Goal: Task Accomplishment & Management: Manage account settings

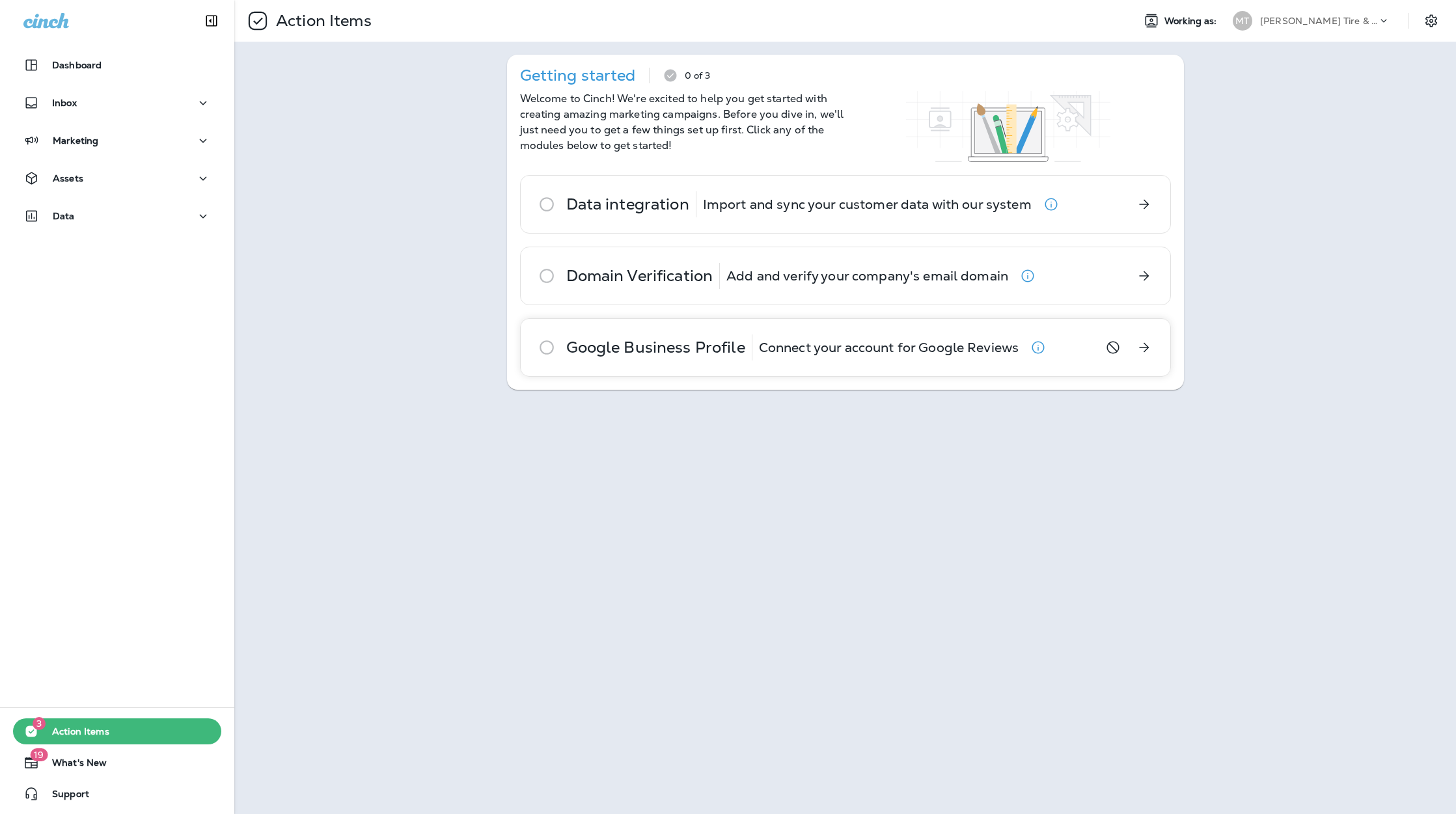
click at [547, 345] on icon at bounding box center [547, 348] width 26 height 26
click at [595, 207] on p "Data integration" at bounding box center [628, 204] width 123 height 10
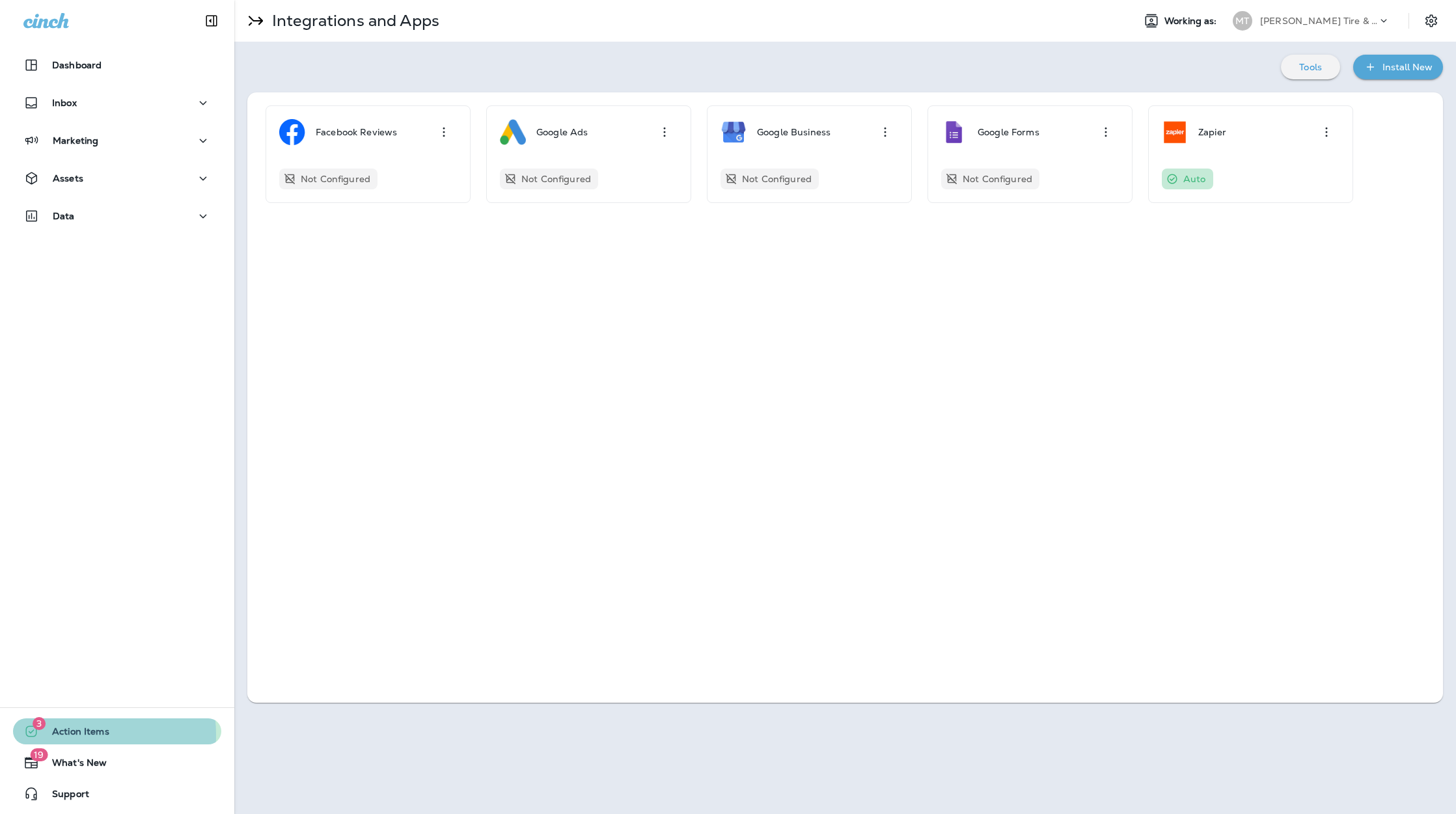
click at [83, 734] on span "Action Items" at bounding box center [74, 733] width 70 height 16
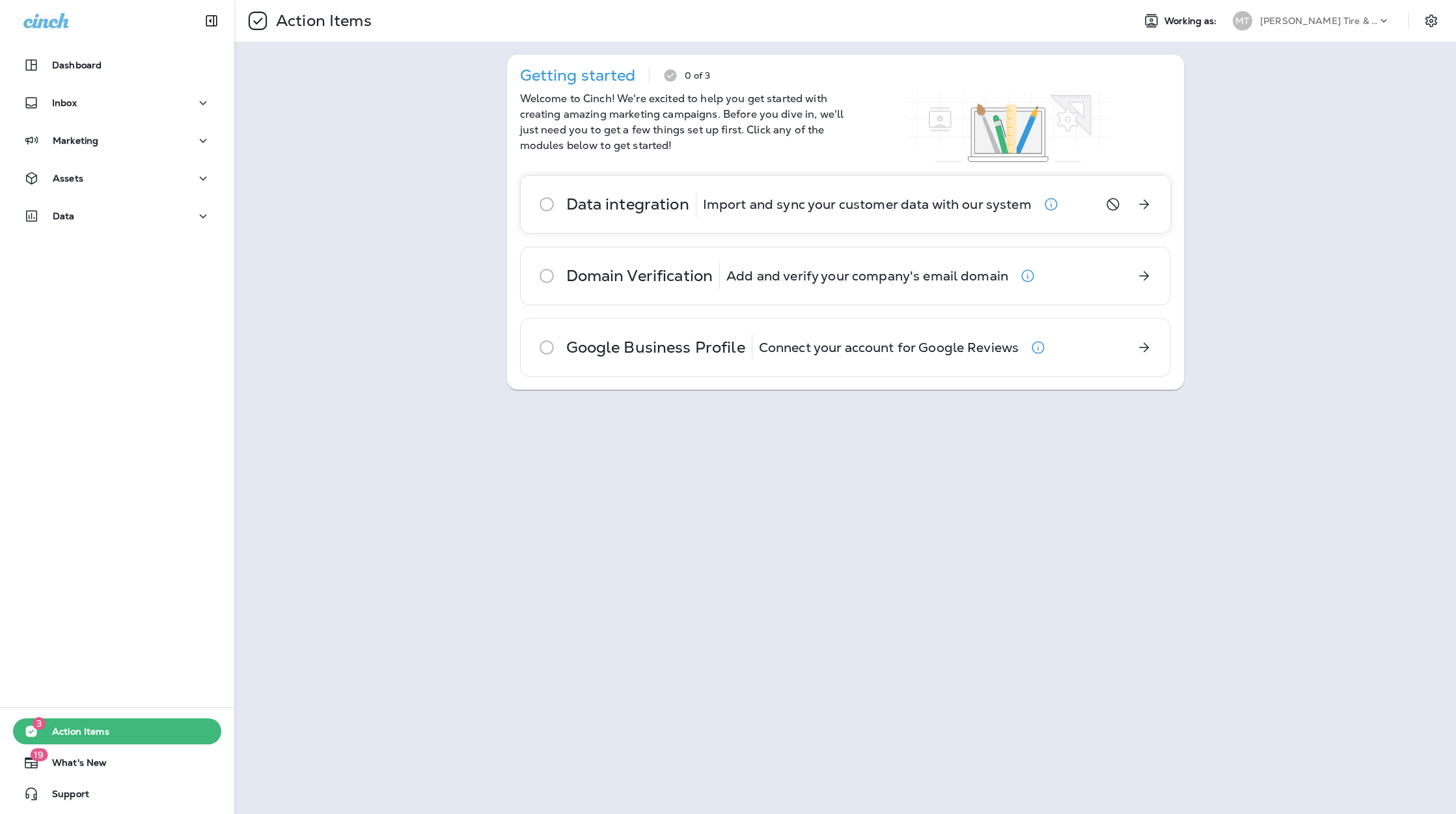
click at [686, 200] on p "Data integration" at bounding box center [628, 204] width 123 height 10
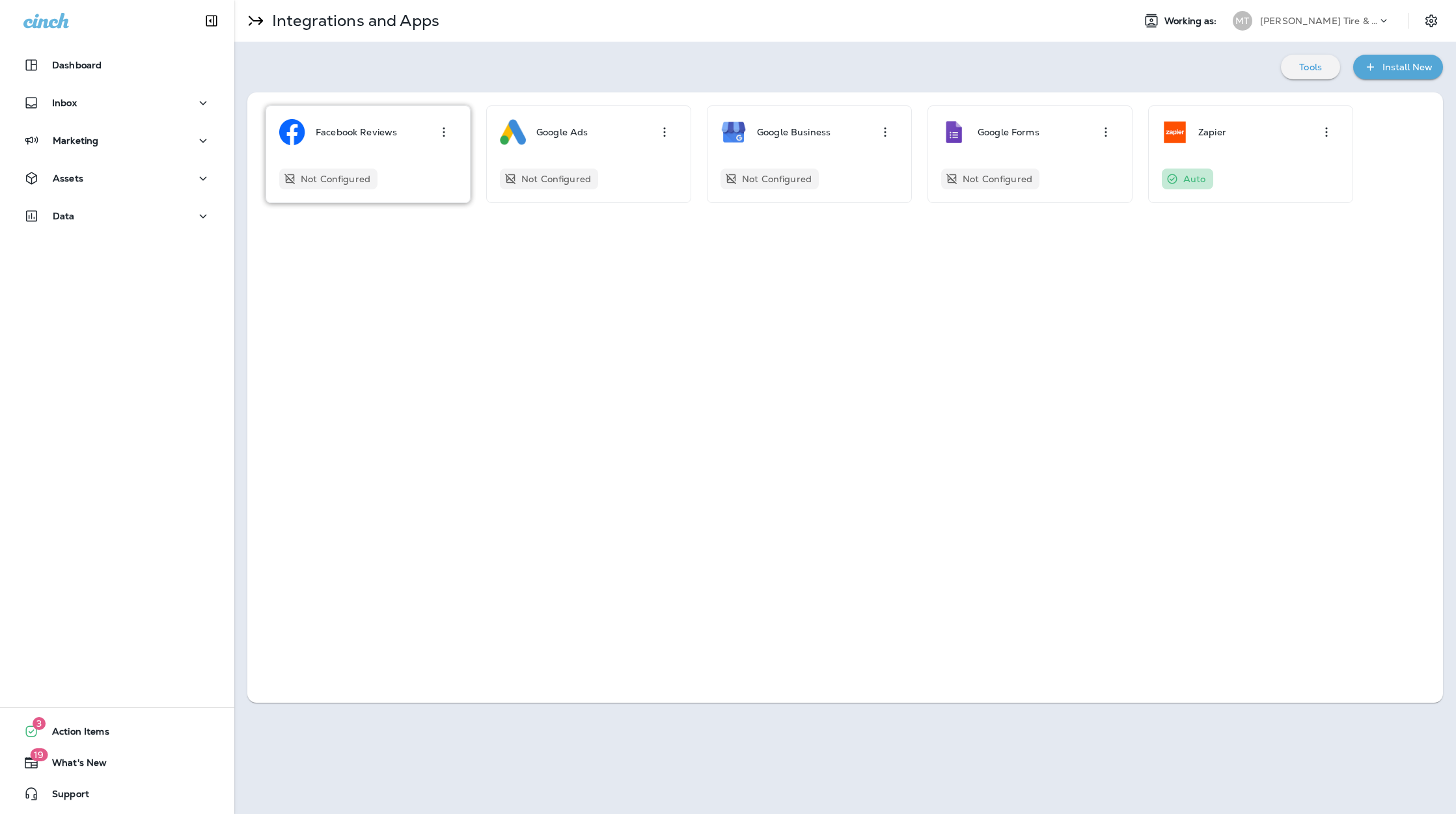
click at [403, 155] on div "Facebook Reviews Not Configured" at bounding box center [368, 154] width 177 height 70
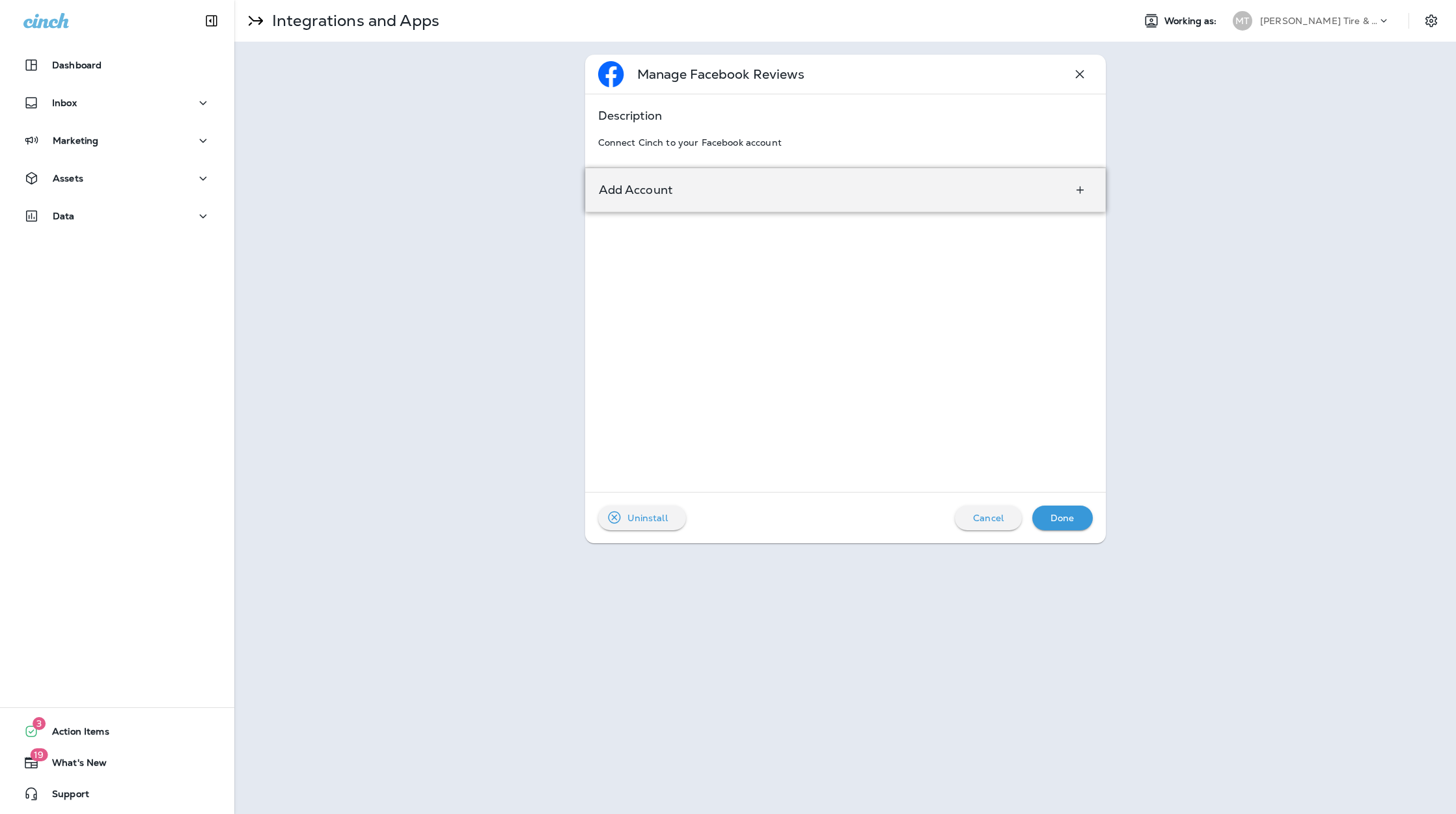
click at [722, 194] on div "Add Account" at bounding box center [845, 189] width 521 height 44
click at [624, 186] on p "Add Account" at bounding box center [635, 189] width 74 height 10
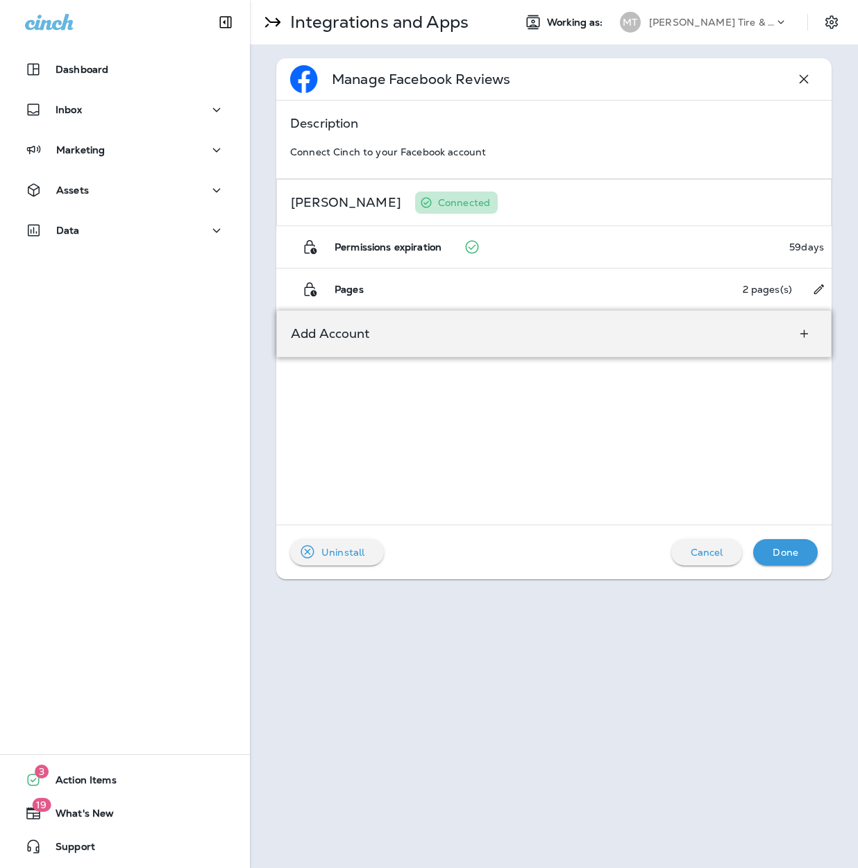
click at [400, 342] on div "Add Account" at bounding box center [553, 333] width 555 height 47
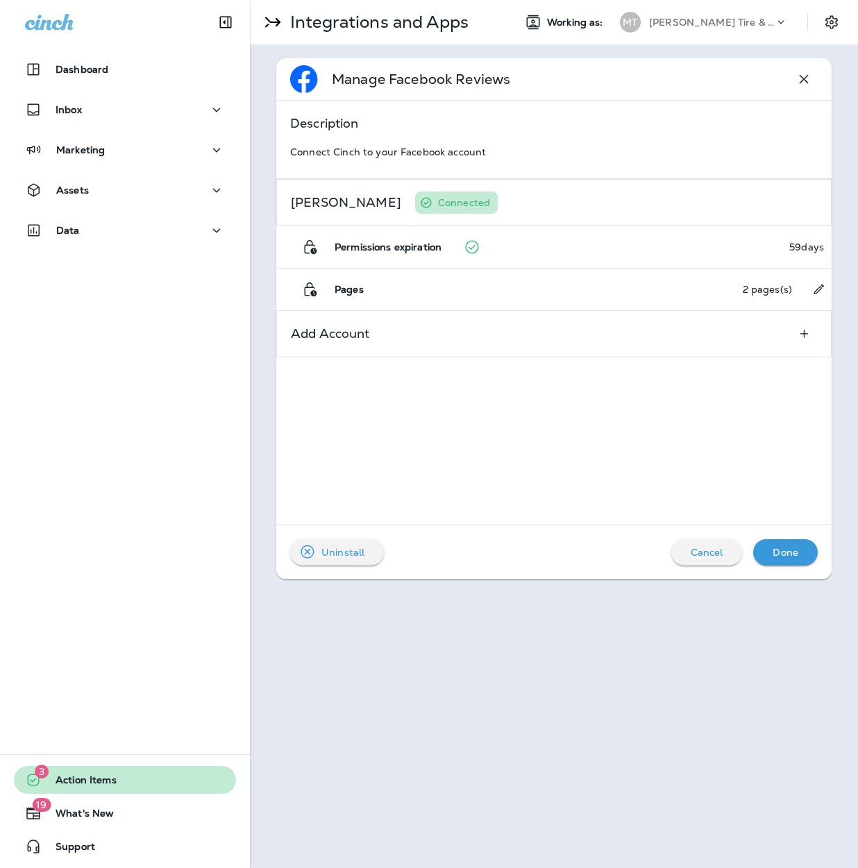
click at [74, 784] on span "Action Items" at bounding box center [79, 782] width 75 height 17
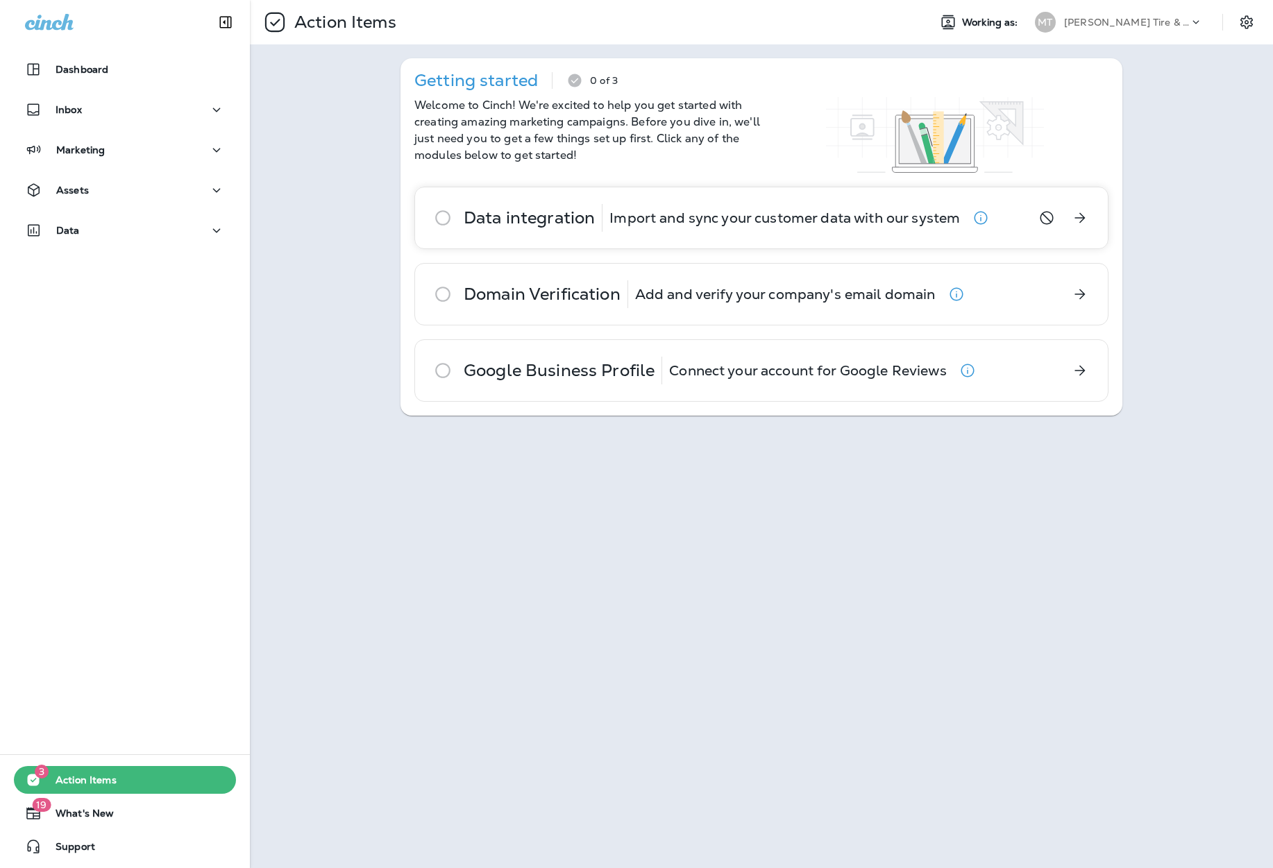
click at [650, 221] on p "Import and sync your customer data with our system" at bounding box center [784, 217] width 350 height 11
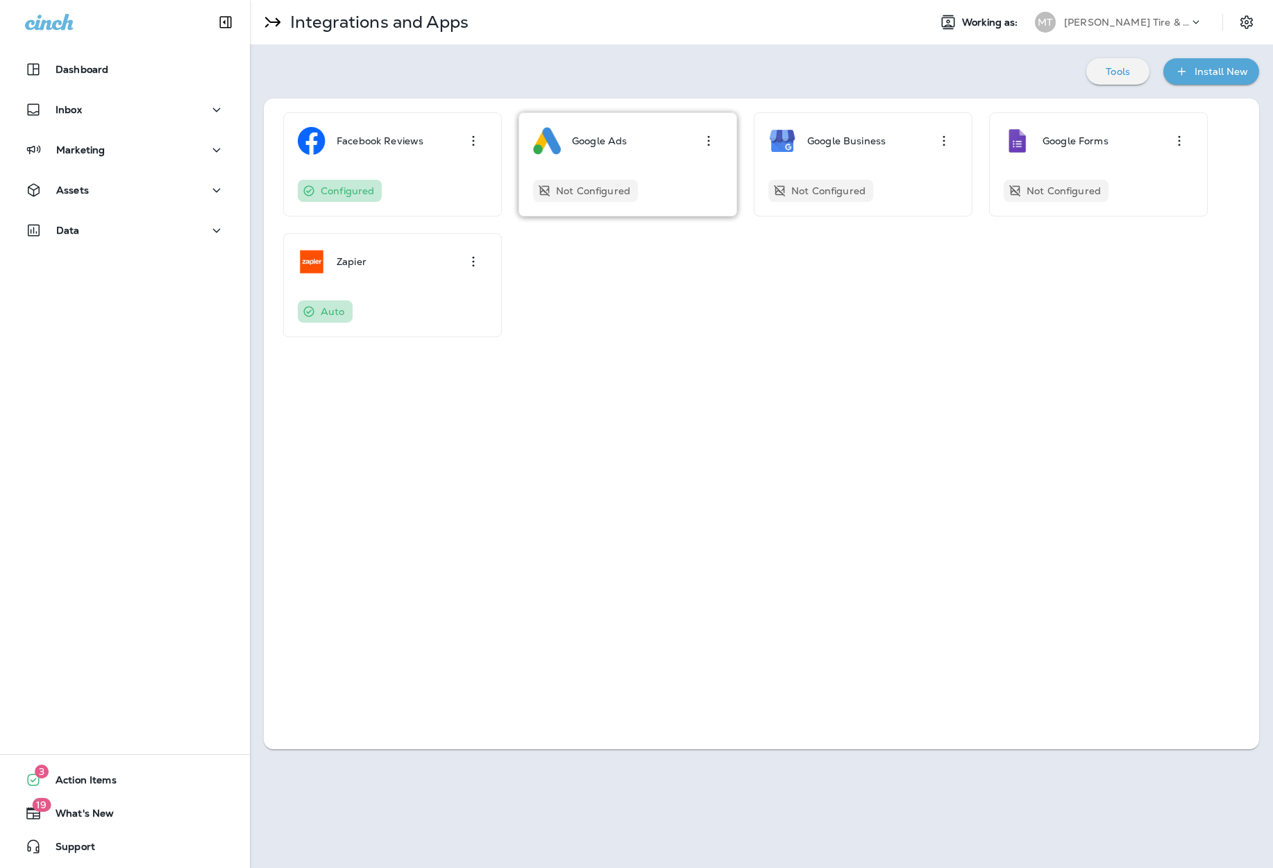
click at [650, 160] on div "Google Ads Not Configured" at bounding box center [627, 164] width 189 height 75
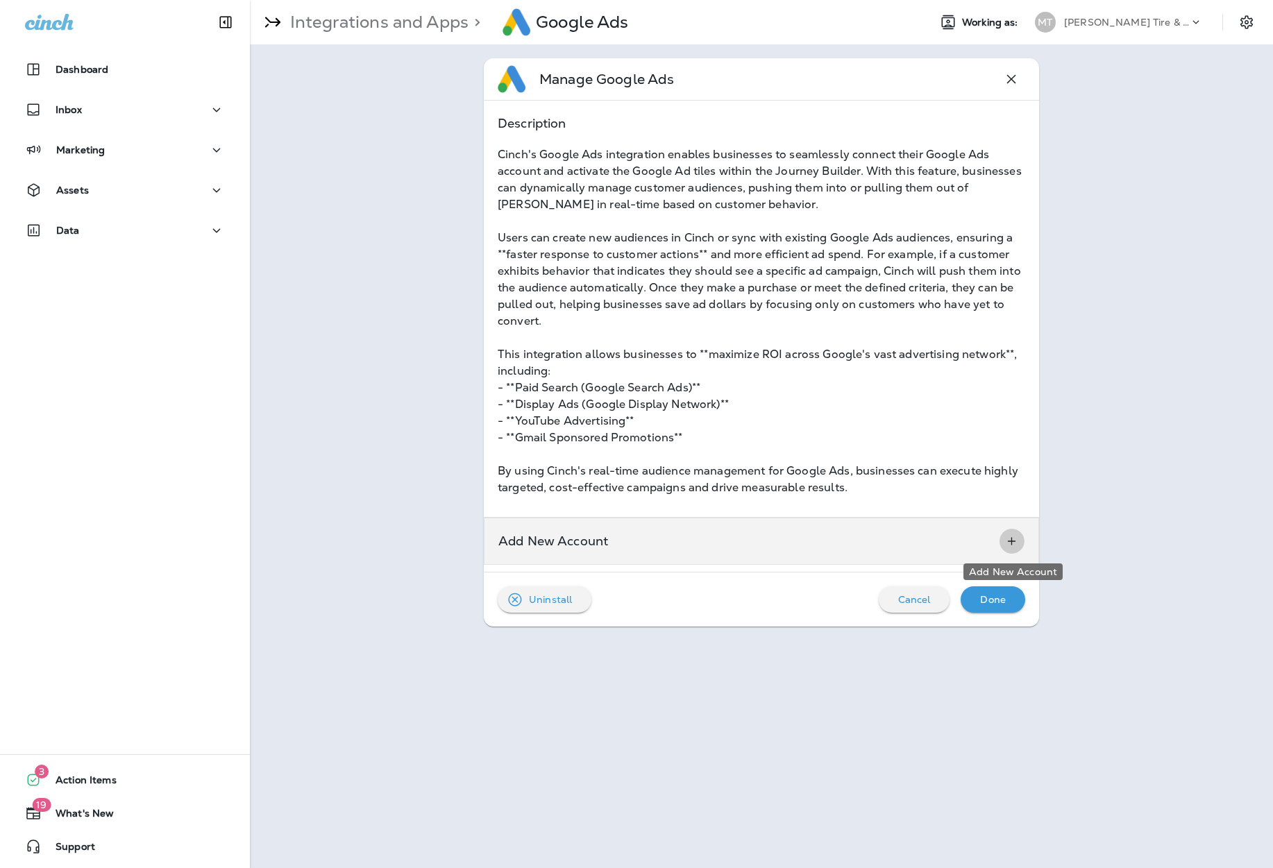
click at [857, 546] on button "Add New Account" at bounding box center [1012, 541] width 26 height 25
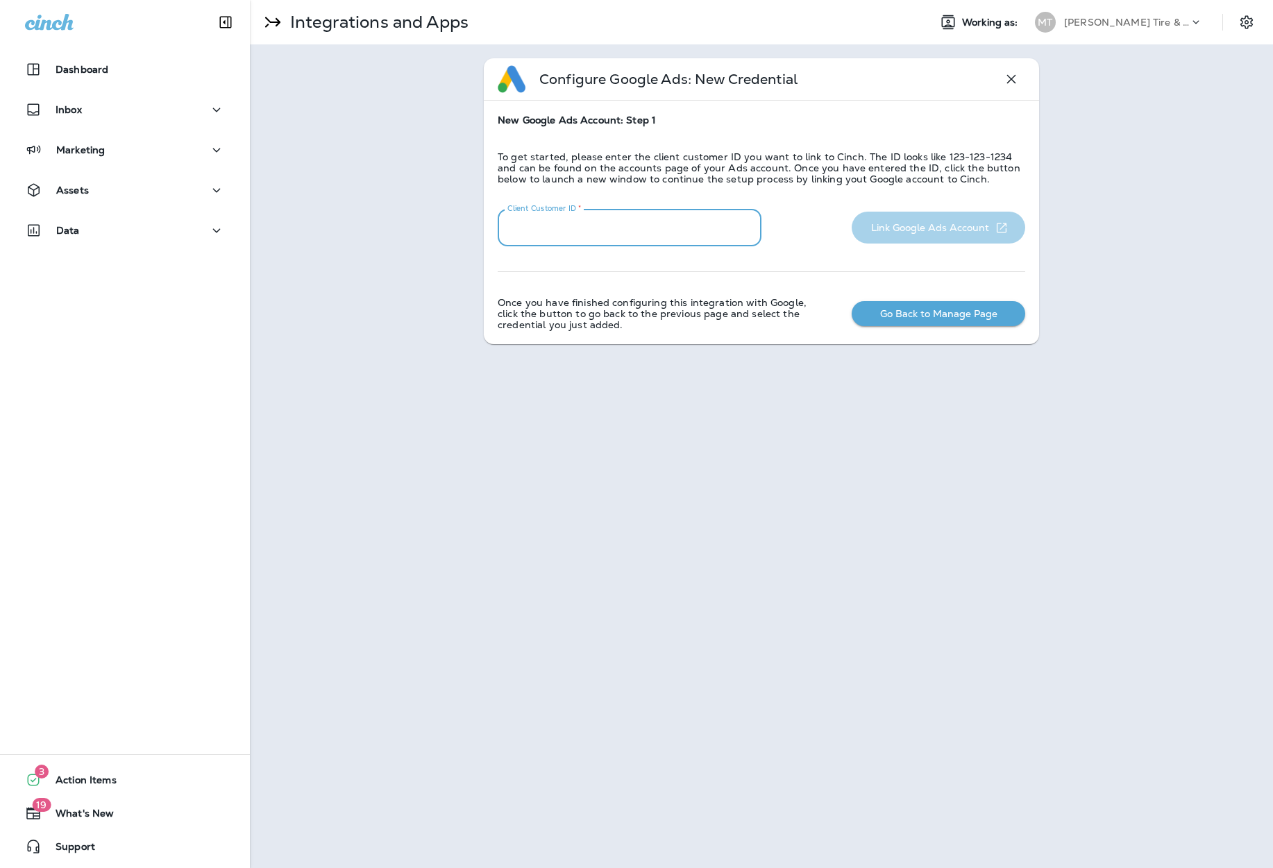
click at [656, 235] on input "Client Customer ID   *" at bounding box center [630, 228] width 264 height 37
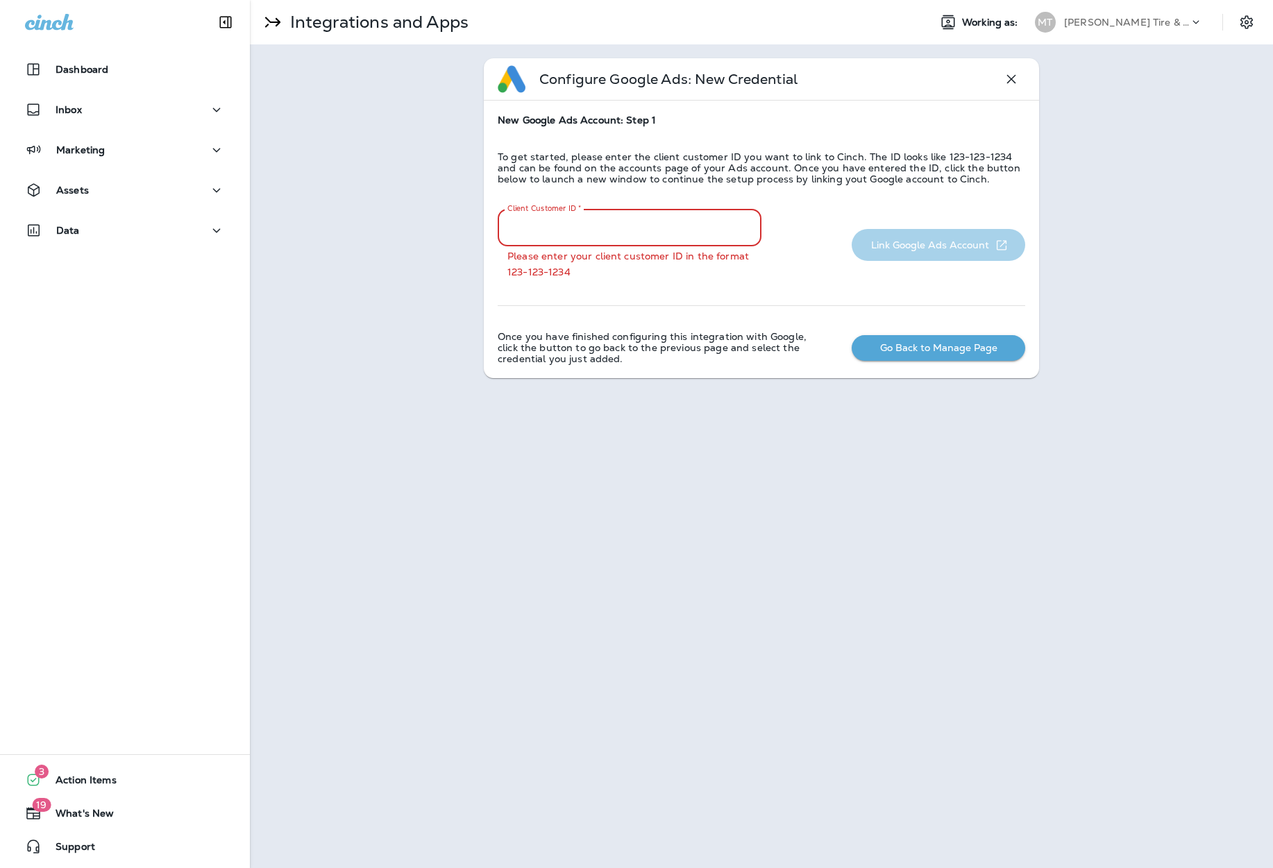
paste input "**********"
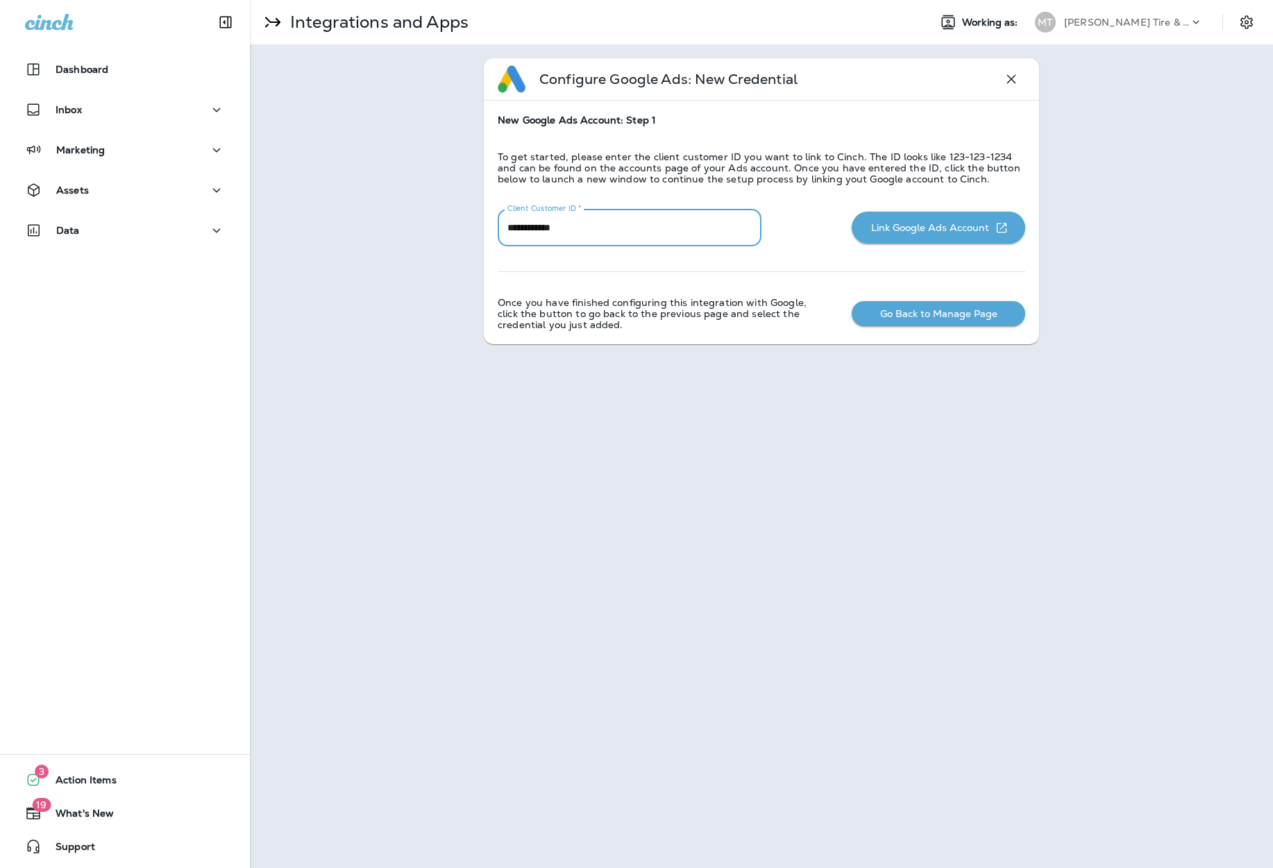
type input "**********"
click at [857, 231] on button "Link Google Ads Account" at bounding box center [937, 228] width 173 height 32
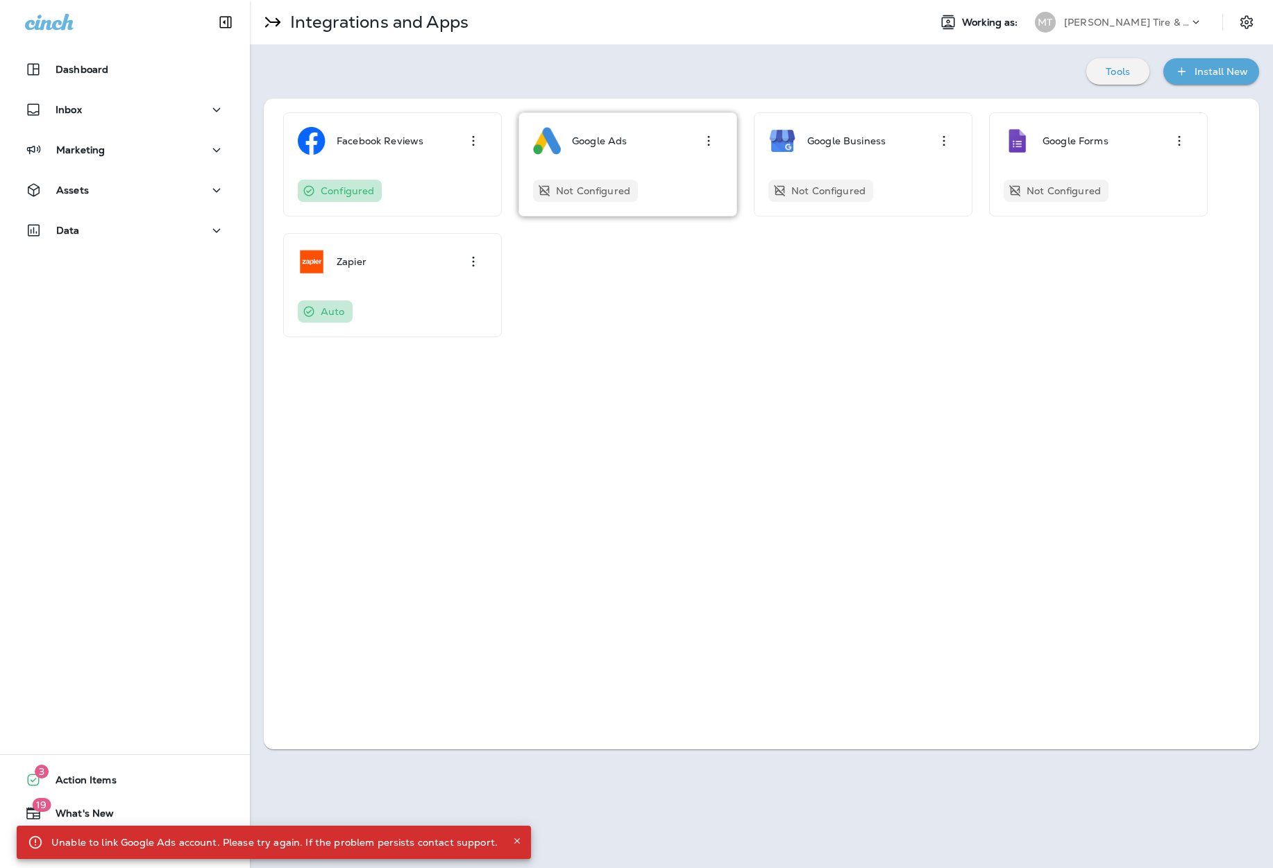
click at [672, 164] on div "Google Ads Not Configured" at bounding box center [627, 164] width 189 height 75
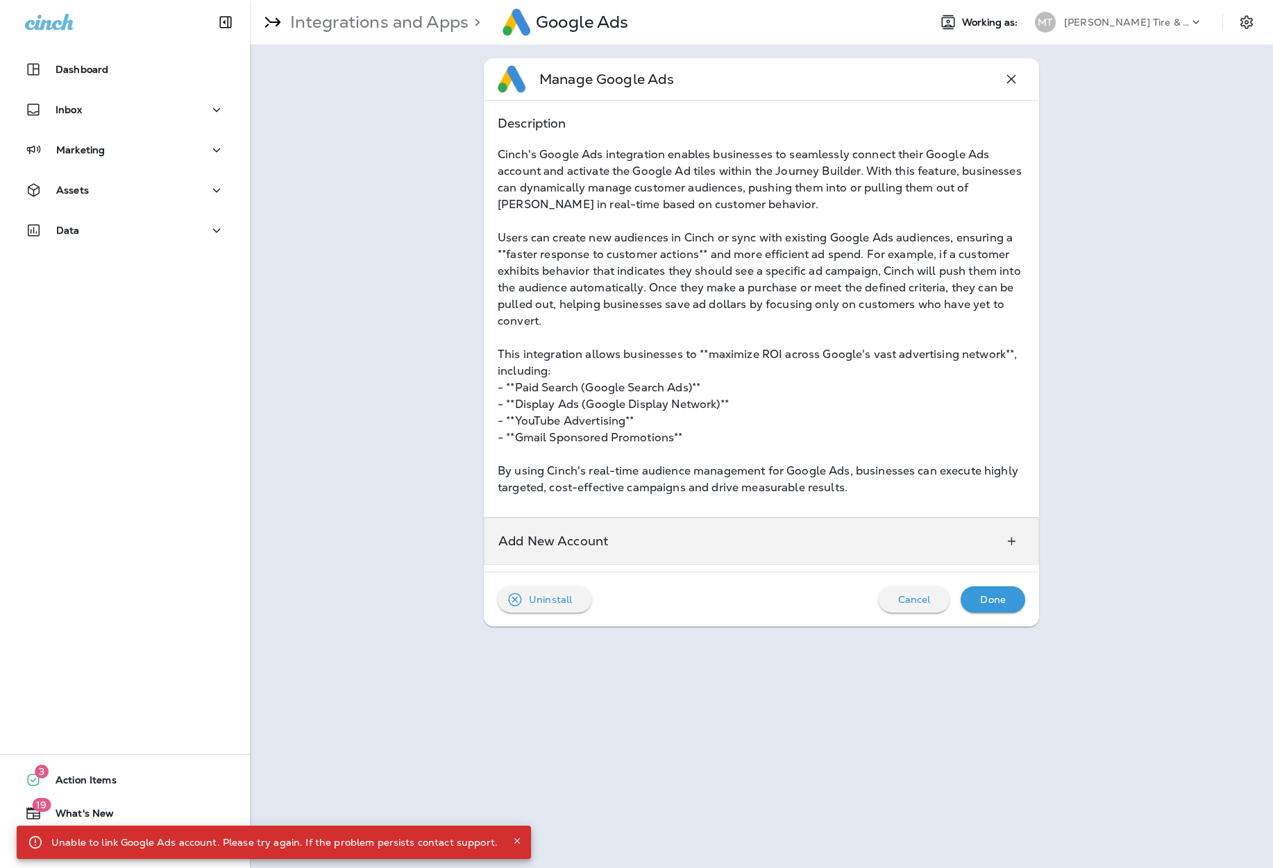
click at [958, 550] on div "Add New Account" at bounding box center [761, 541] width 555 height 47
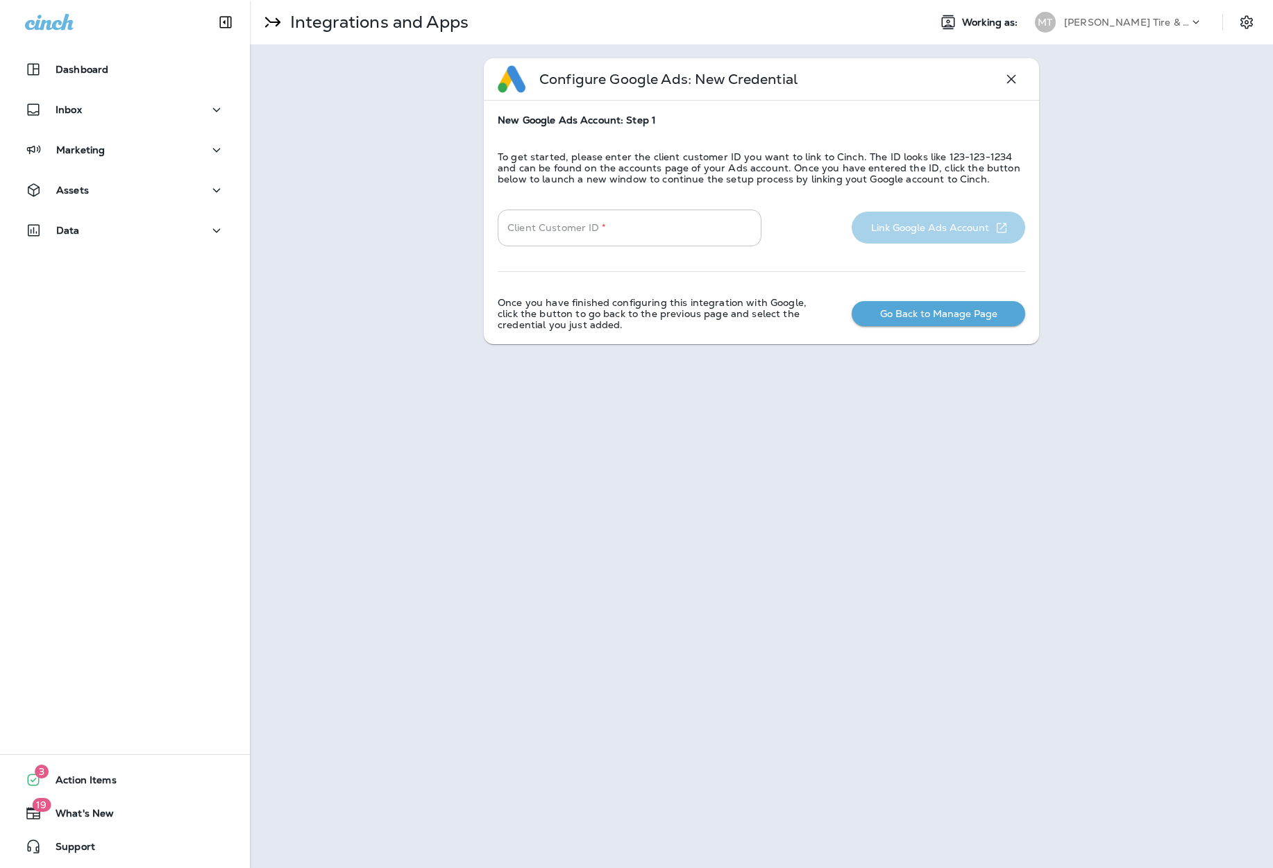
click at [660, 230] on input "Client Customer ID   *" at bounding box center [630, 228] width 264 height 37
paste input "**********"
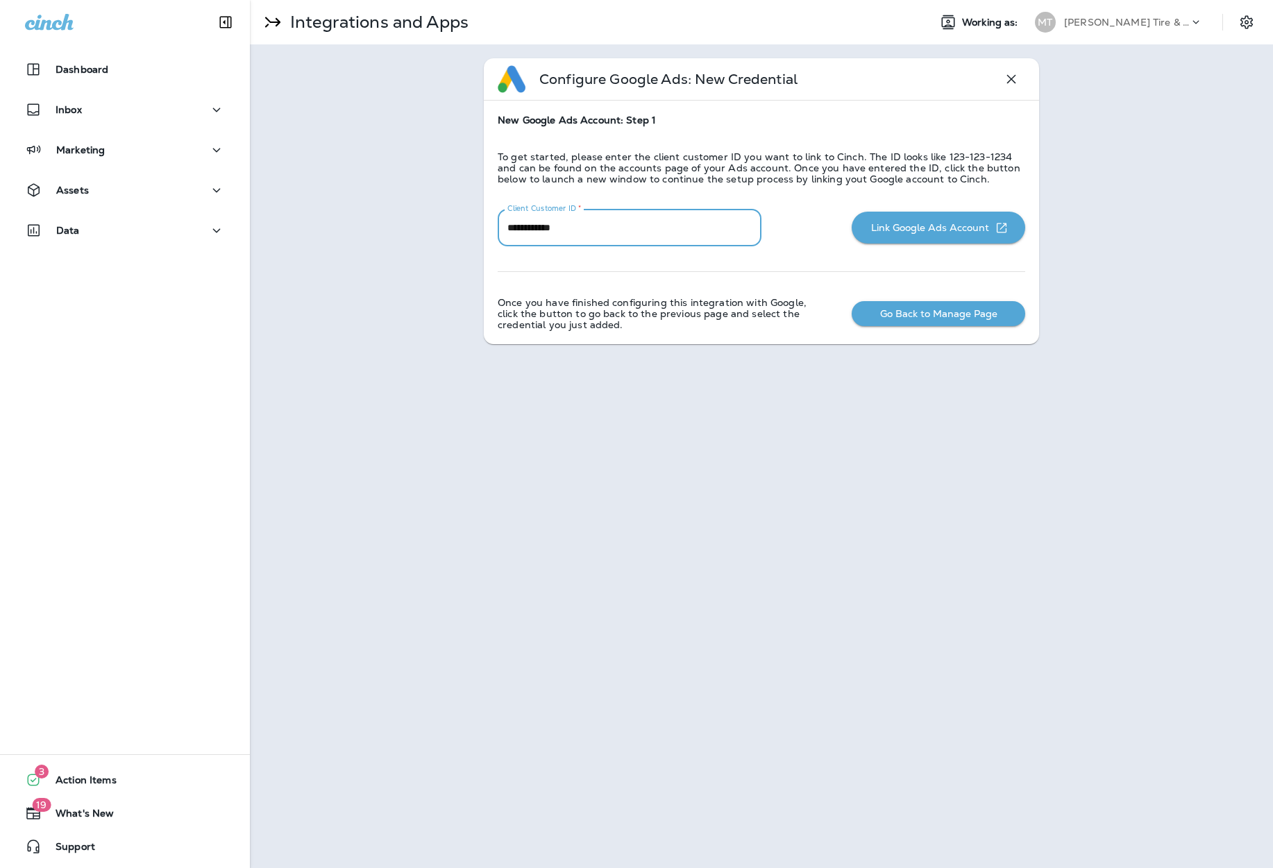
type input "**********"
click at [959, 226] on button "Link Google Ads Account" at bounding box center [937, 228] width 173 height 32
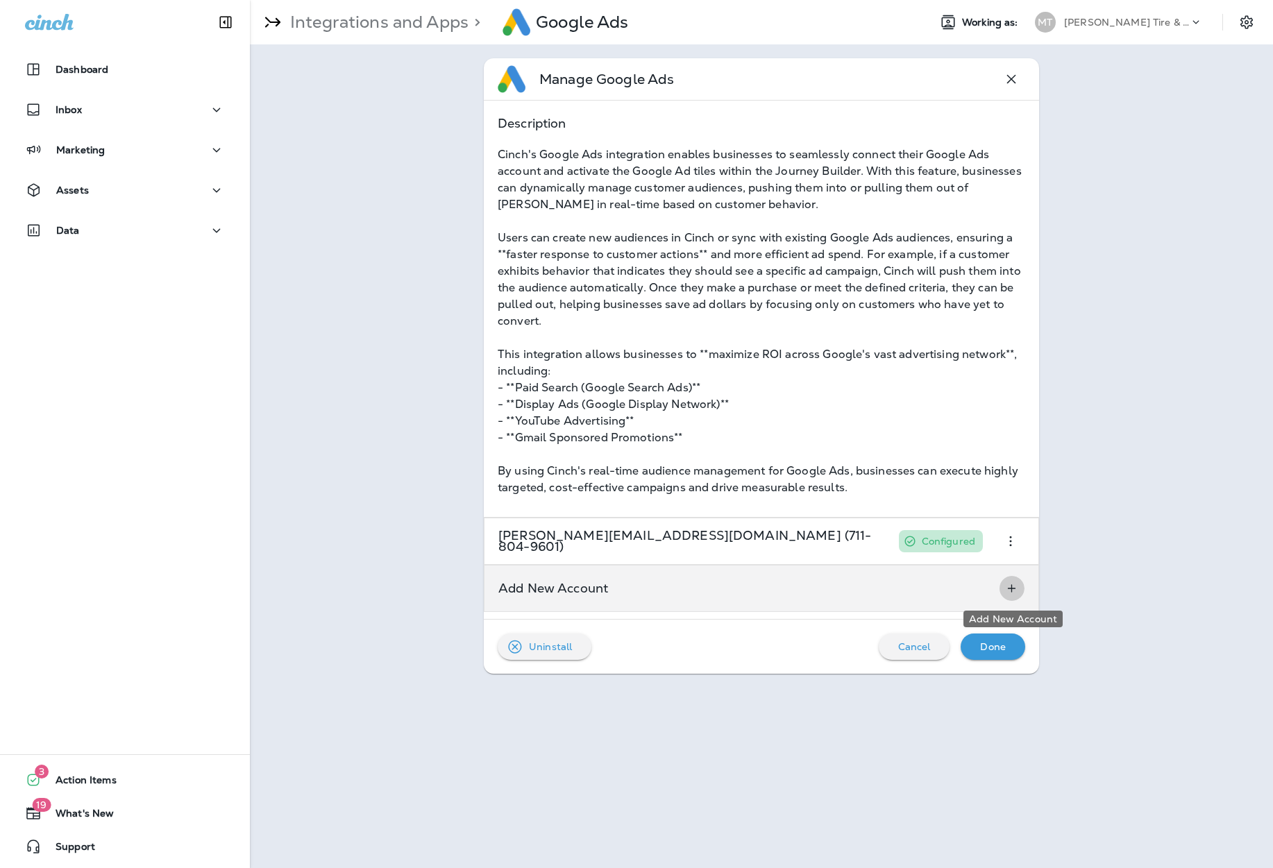
click at [1005, 589] on icon "Add New Account" at bounding box center [1011, 589] width 15 height 14
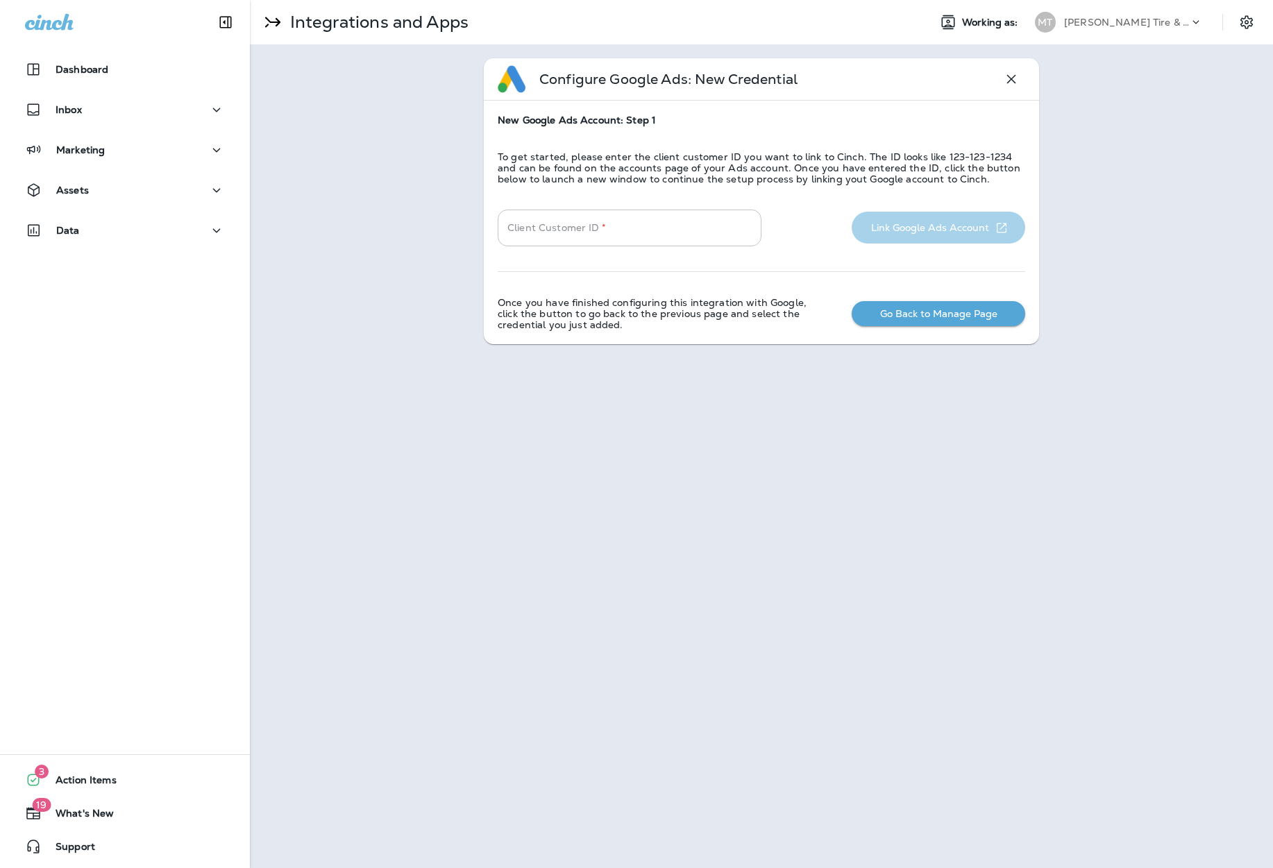
click at [678, 230] on input "Client Customer ID   *" at bounding box center [630, 228] width 264 height 37
paste input "**********"
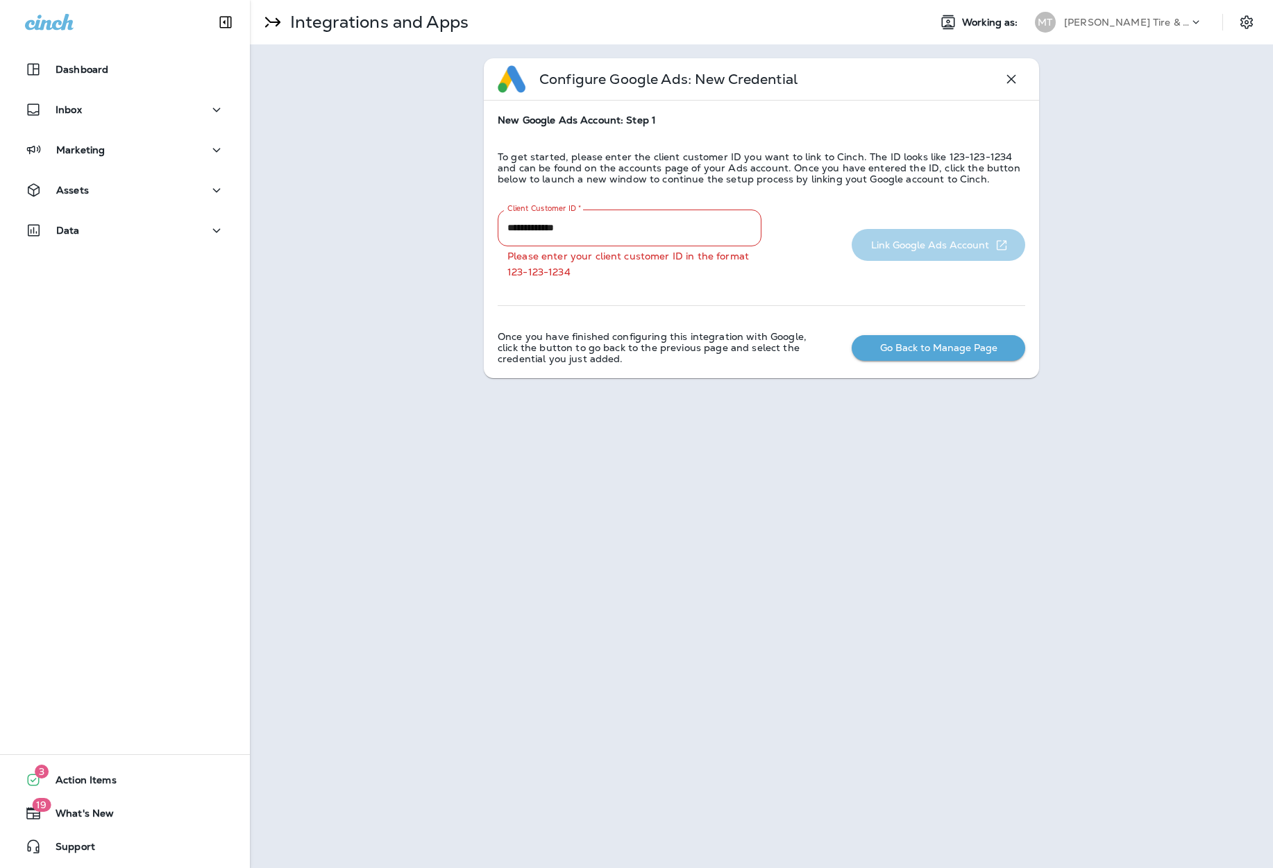
click at [947, 249] on div "**********" at bounding box center [761, 239] width 527 height 250
click at [711, 230] on input "**********" at bounding box center [630, 228] width 264 height 37
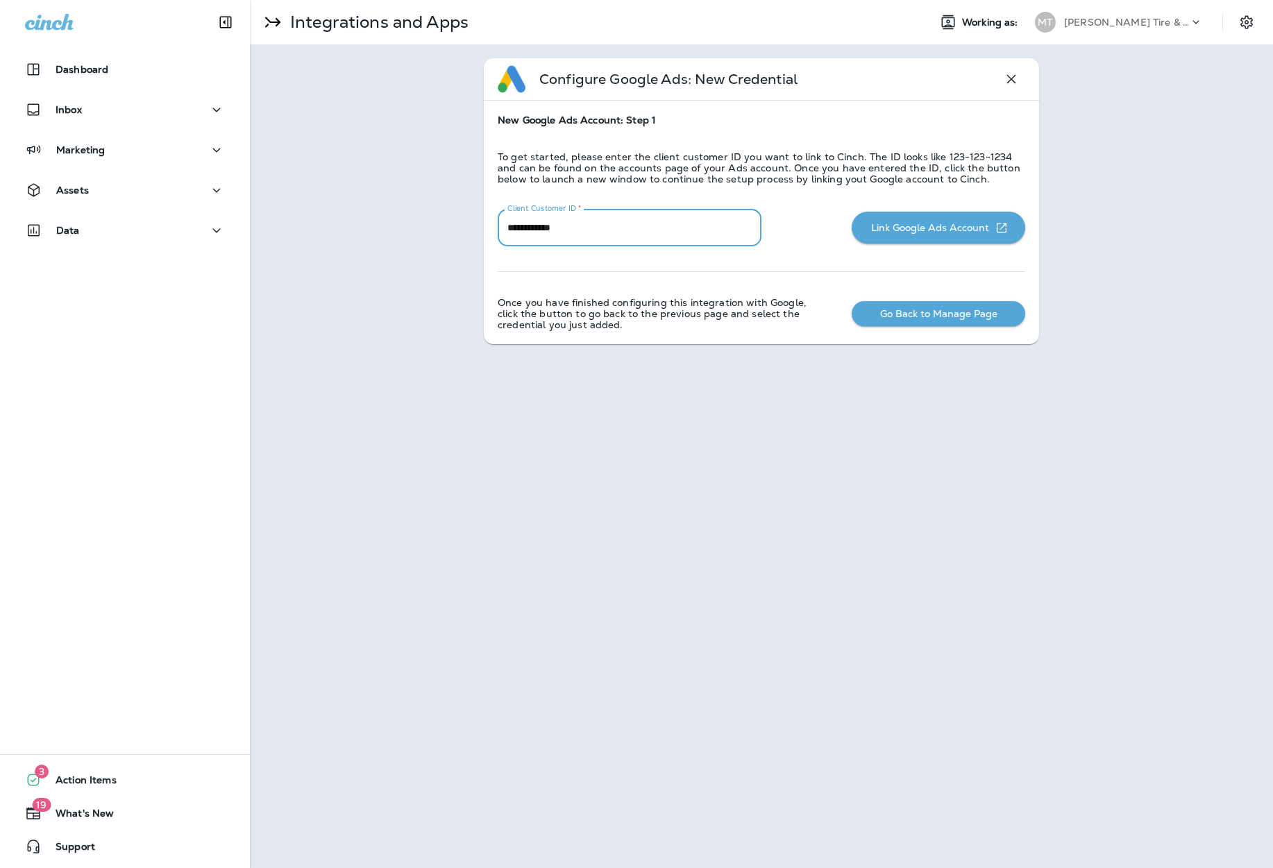
type input "**********"
click at [962, 241] on button "Link Google Ads Account" at bounding box center [937, 228] width 173 height 32
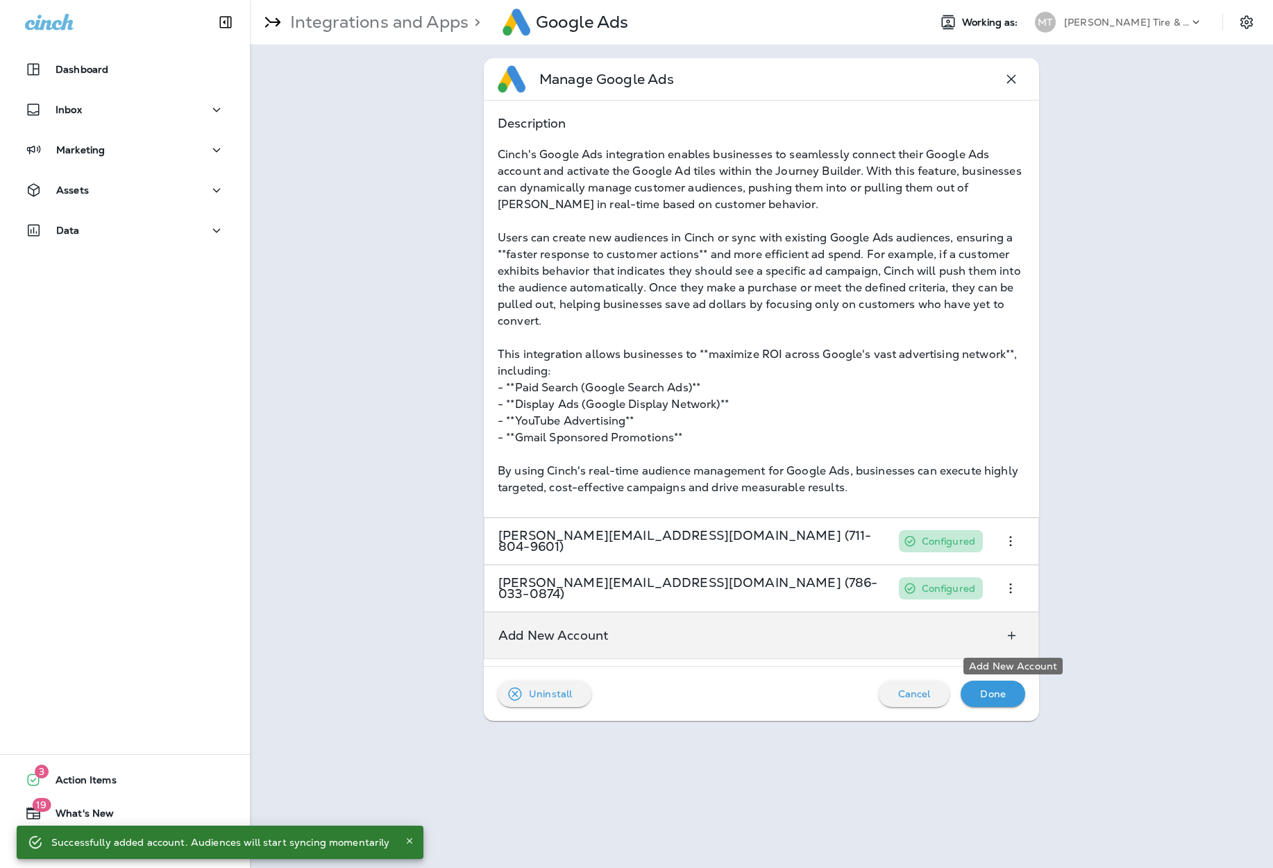
click at [1013, 640] on icon "Add New Account" at bounding box center [1011, 636] width 15 height 14
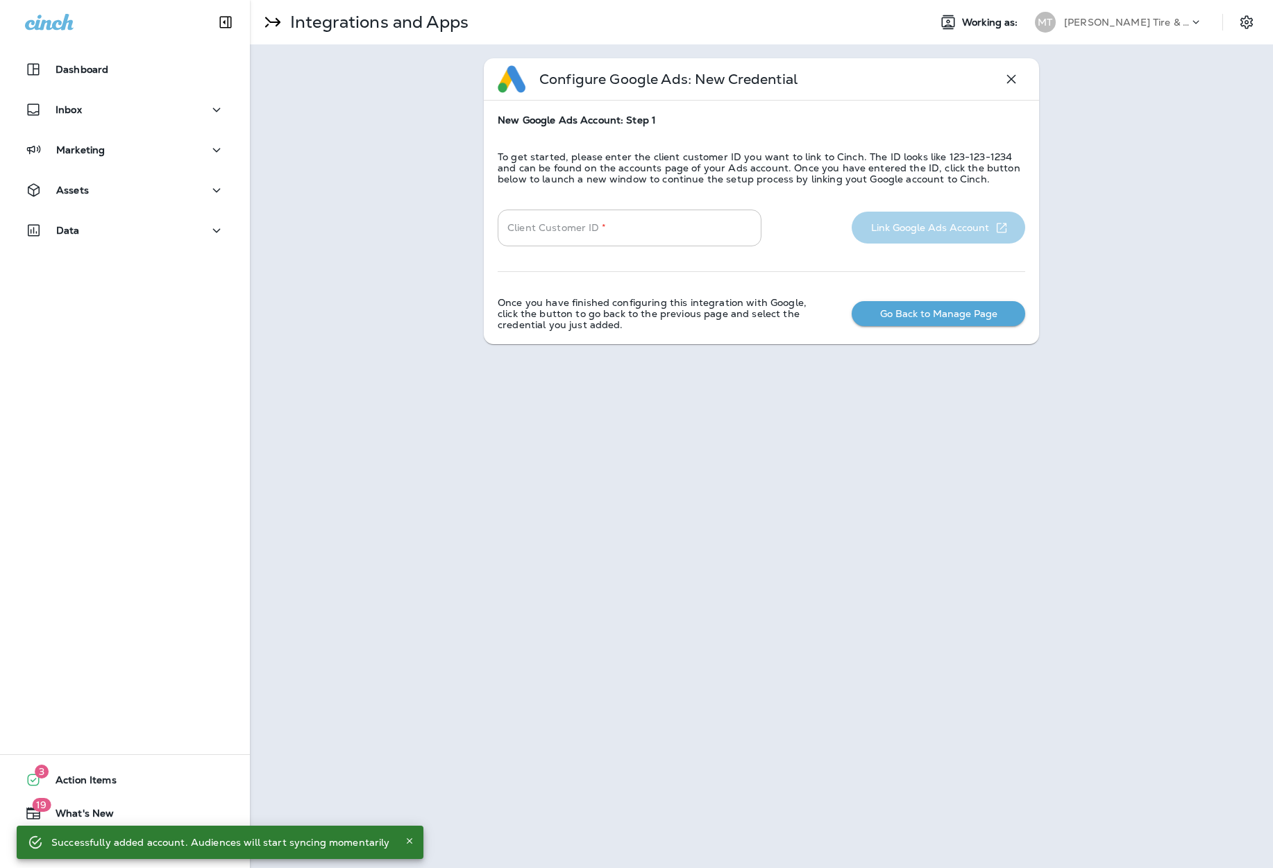
click at [658, 240] on input "Client Customer ID   *" at bounding box center [630, 228] width 264 height 37
paste input "**********"
click at [919, 234] on div "**********" at bounding box center [761, 228] width 527 height 37
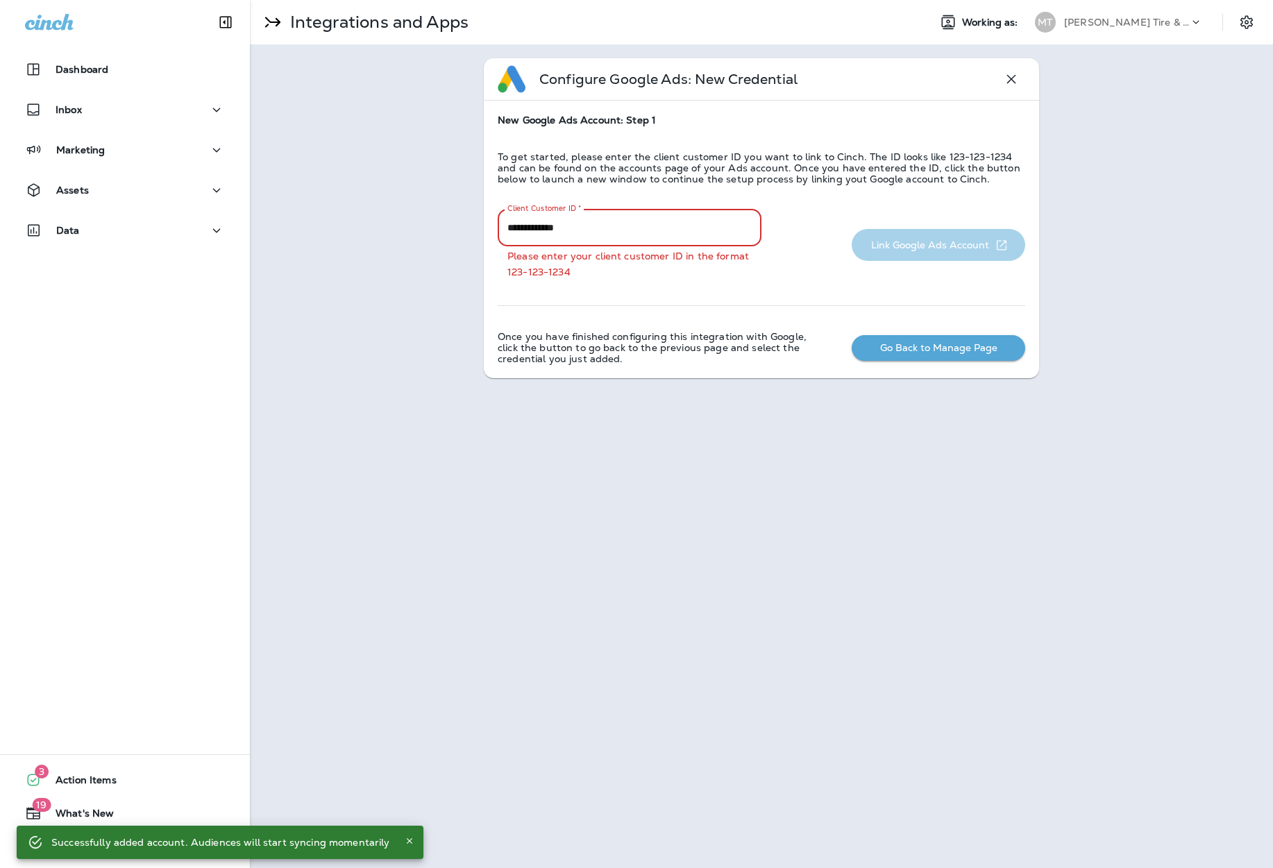
click at [681, 233] on input "**********" at bounding box center [630, 228] width 264 height 37
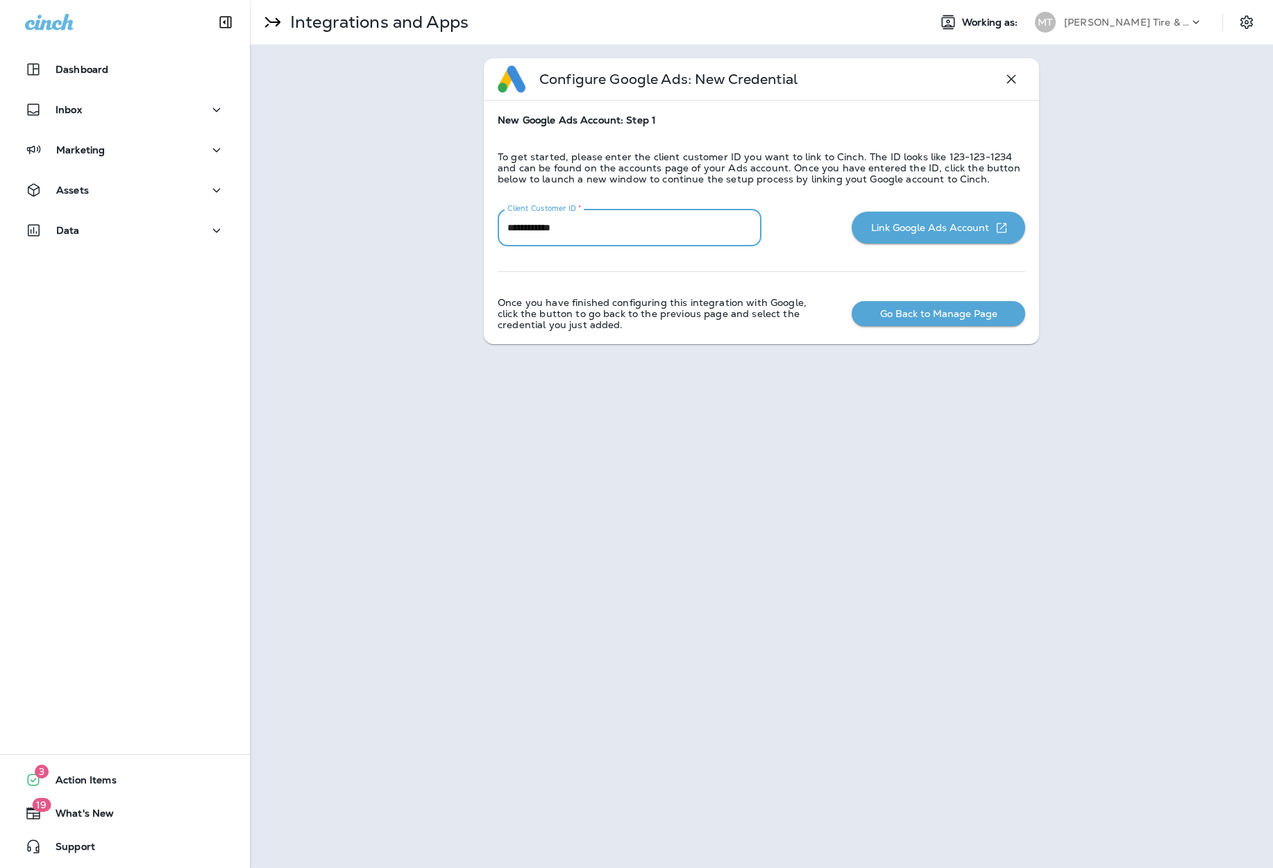
type input "**********"
click at [947, 223] on button "Link Google Ads Account" at bounding box center [937, 228] width 173 height 32
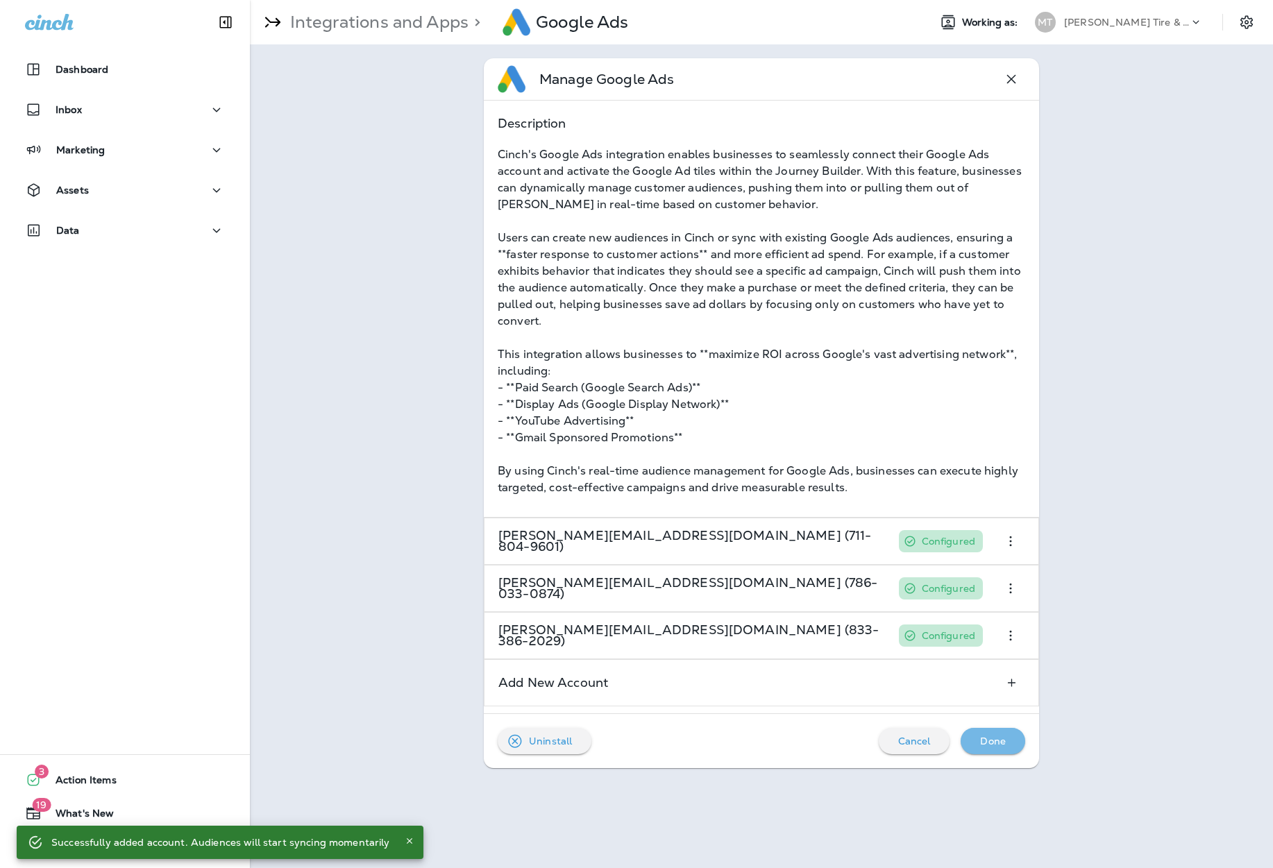
click at [1009, 738] on div "Done" at bounding box center [992, 741] width 42 height 18
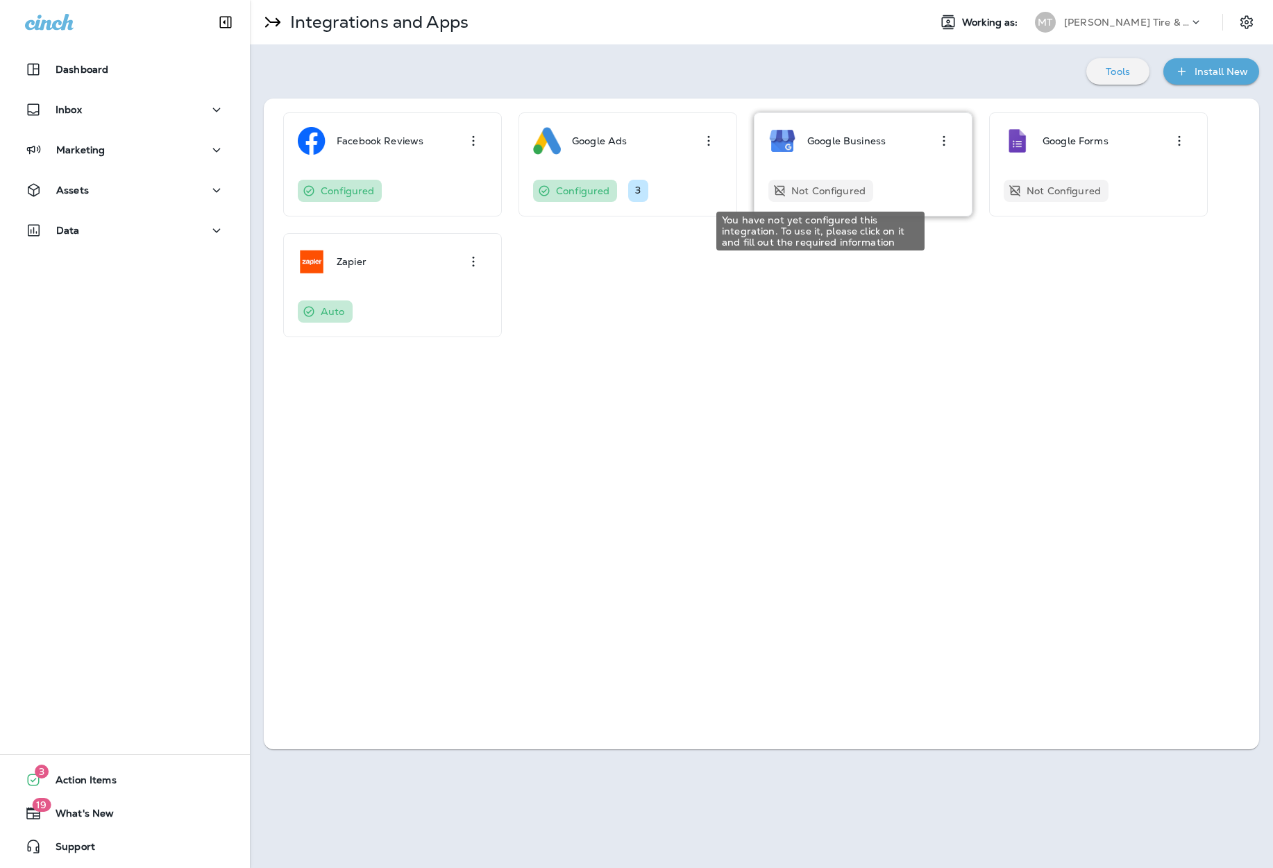
click at [842, 183] on div "Not Configured" at bounding box center [820, 191] width 105 height 22
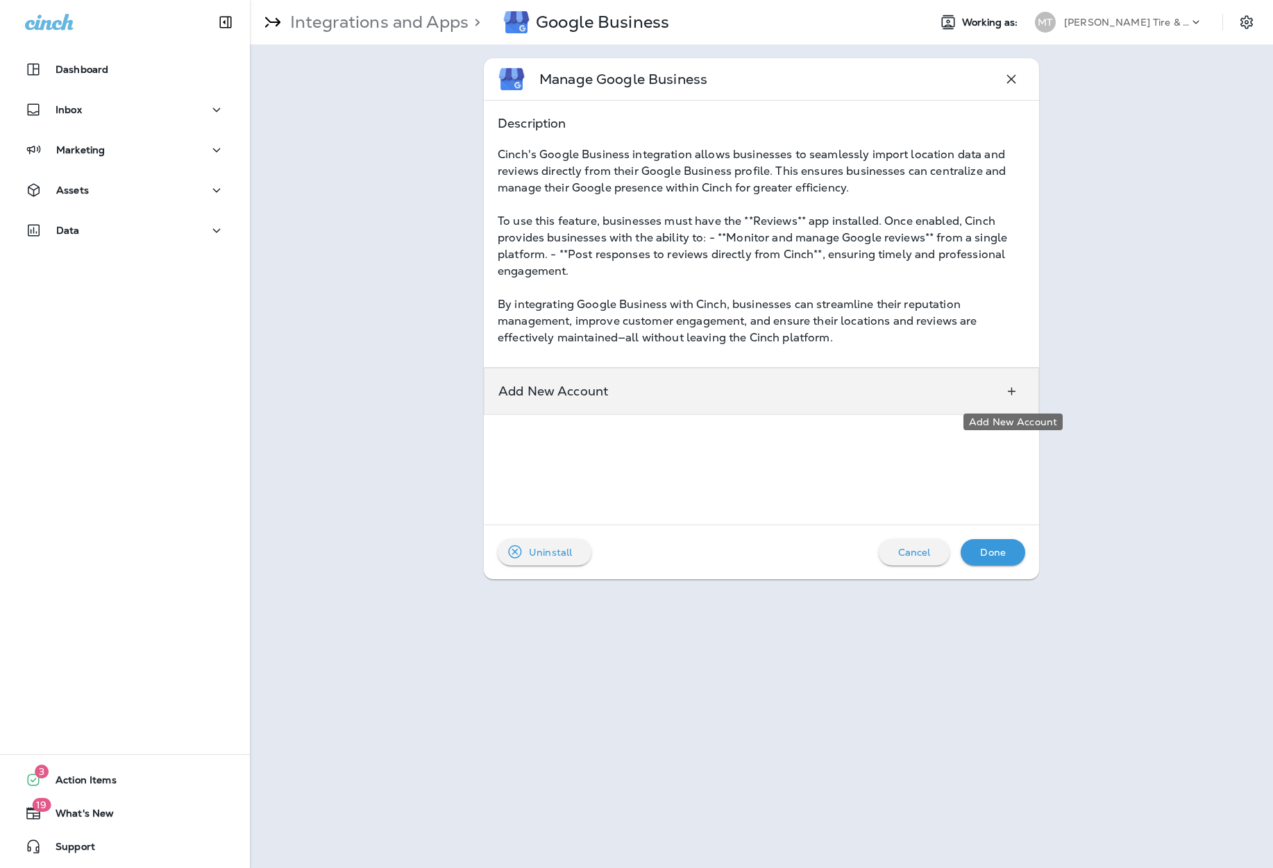
click at [1008, 393] on icon "Add New Account" at bounding box center [1011, 391] width 15 height 14
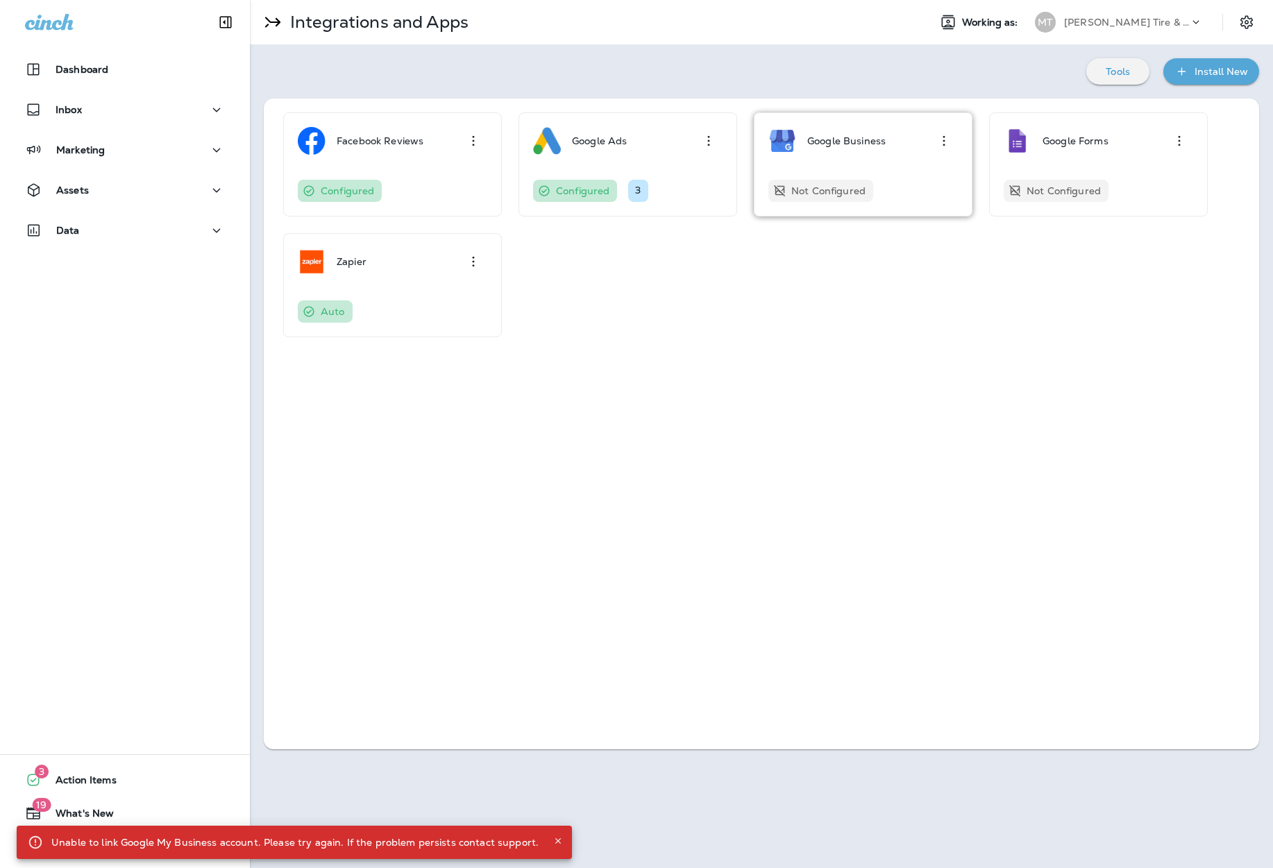
click at [884, 180] on div "Not Configured" at bounding box center [862, 191] width 189 height 22
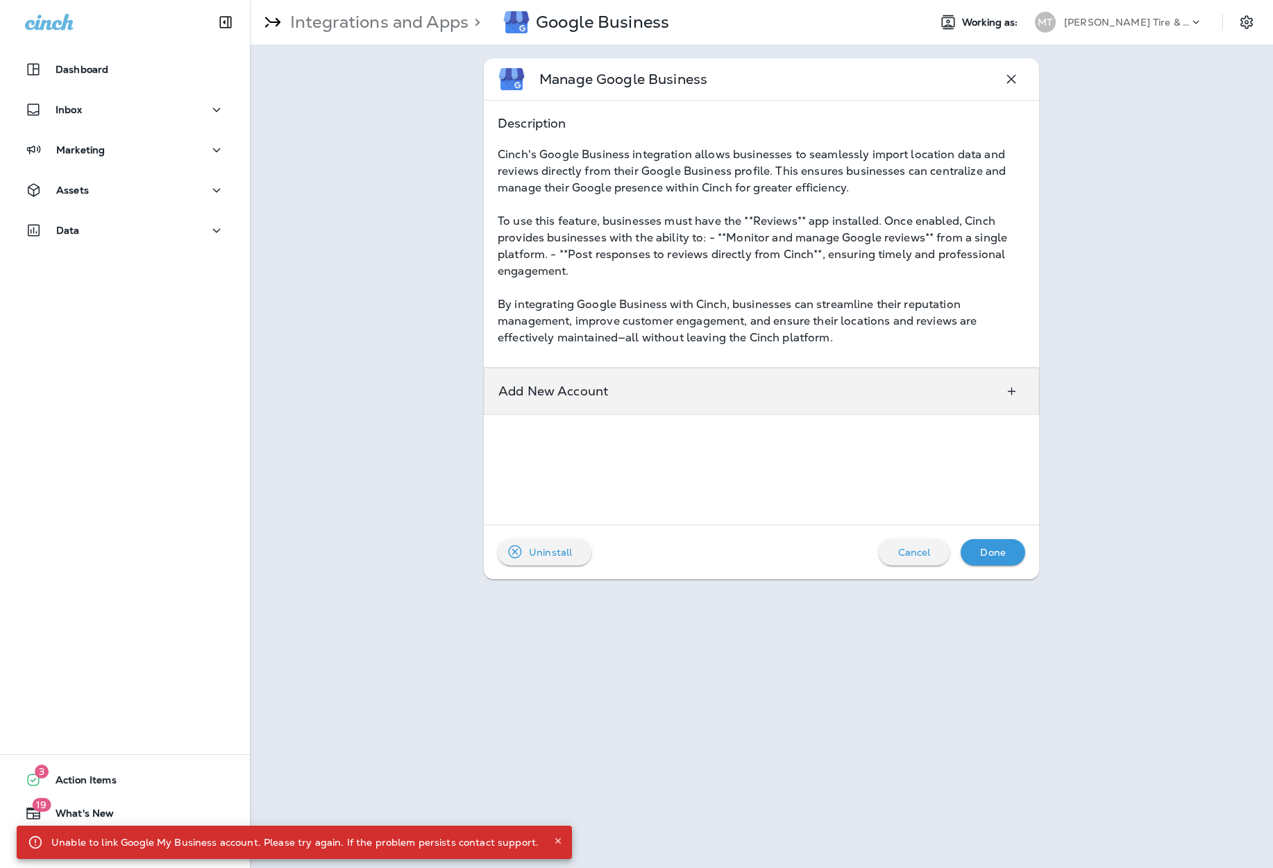
click at [724, 394] on div "Add New Account" at bounding box center [761, 391] width 555 height 47
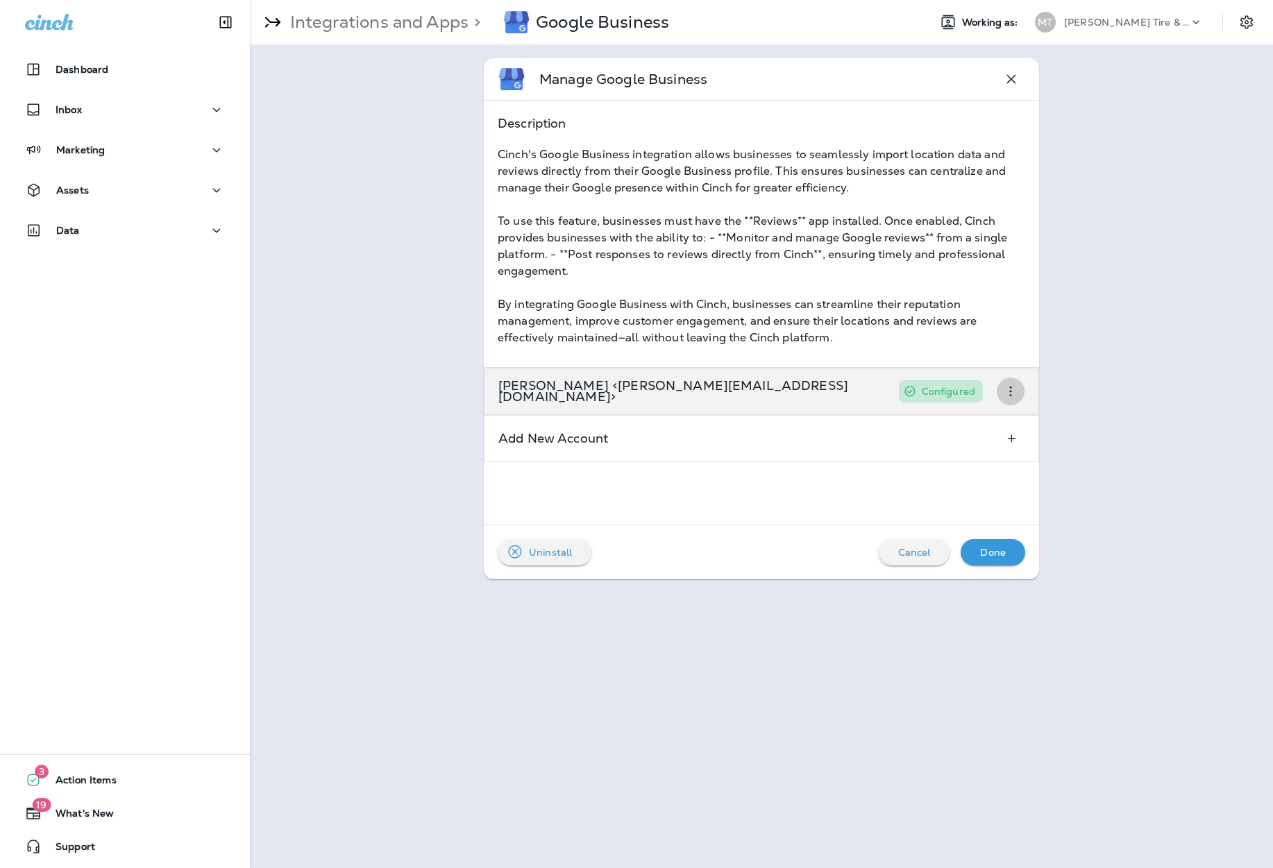
click at [1012, 395] on icon "button" at bounding box center [1010, 391] width 17 height 17
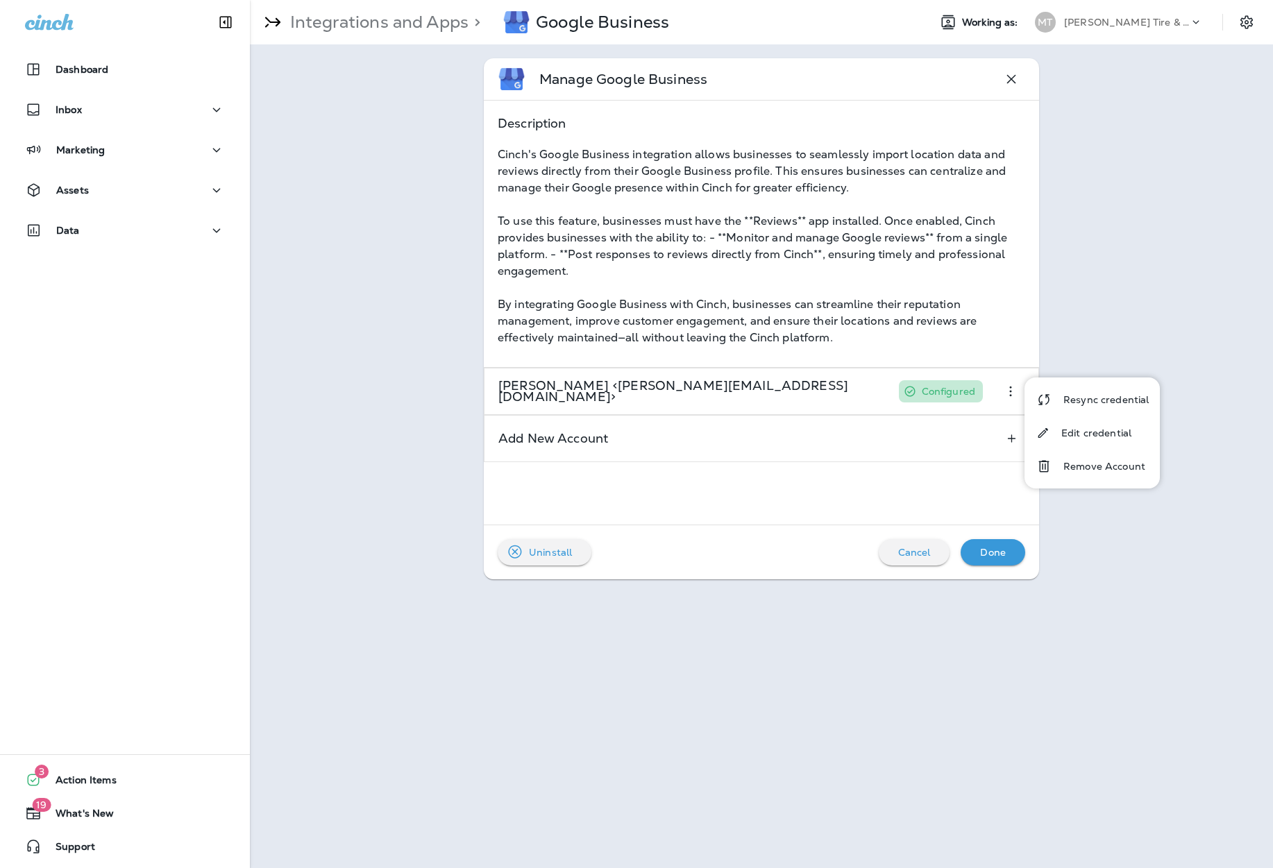
click at [679, 170] on div "Cinch's Google Business integration allows businesses to seamlessly import loca…" at bounding box center [761, 246] width 527 height 200
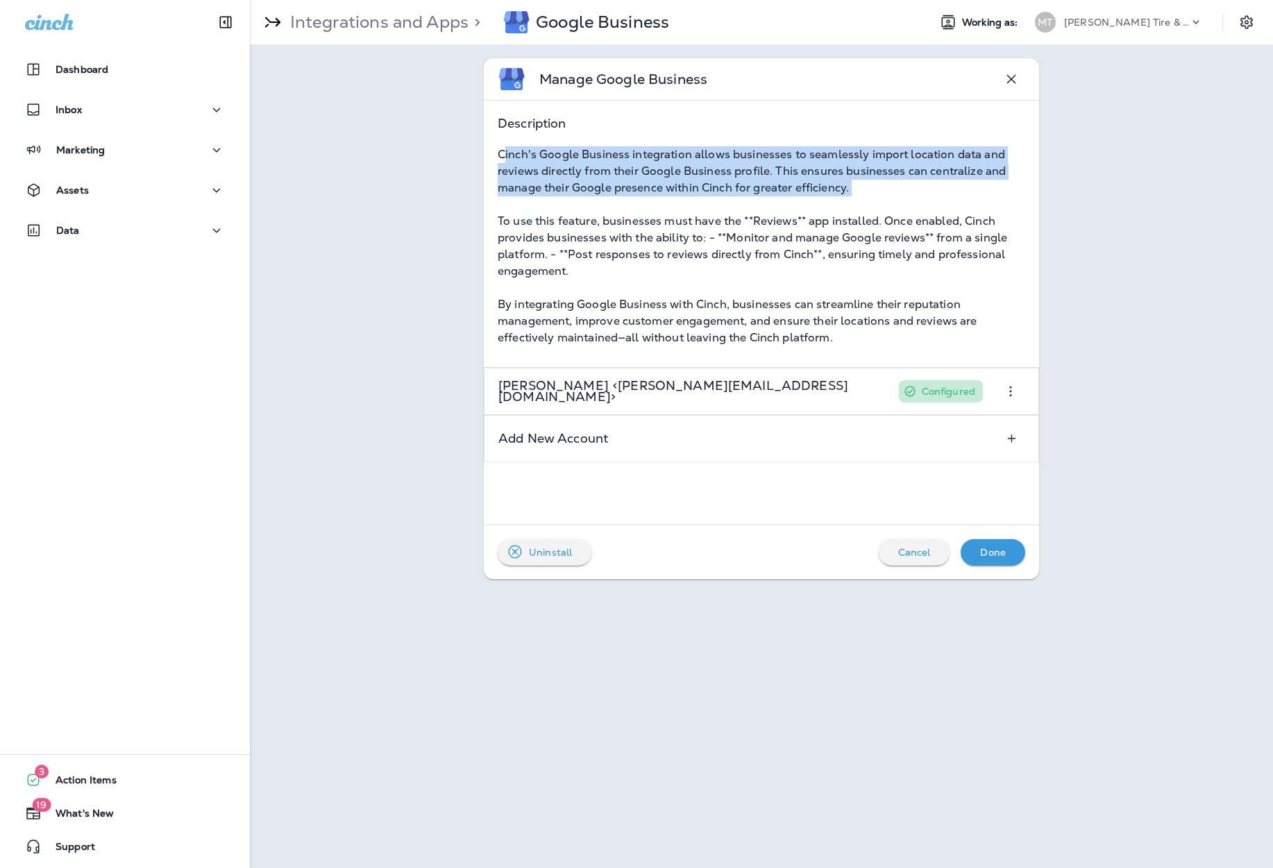
click at [679, 170] on div "Cinch's Google Business integration allows businesses to seamlessly import loca…" at bounding box center [761, 246] width 527 height 200
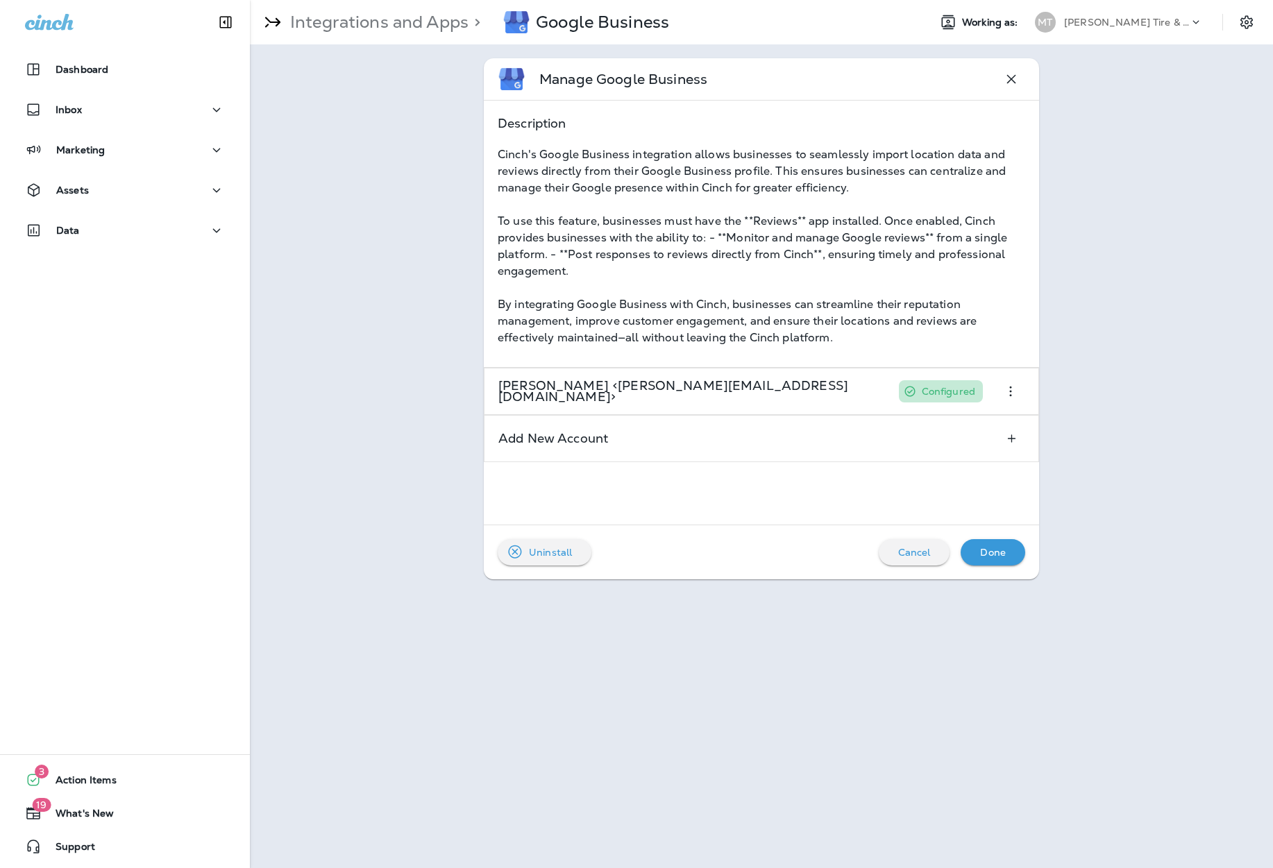
click at [670, 232] on div "Cinch's Google Business integration allows businesses to seamlessly import loca…" at bounding box center [761, 246] width 527 height 200
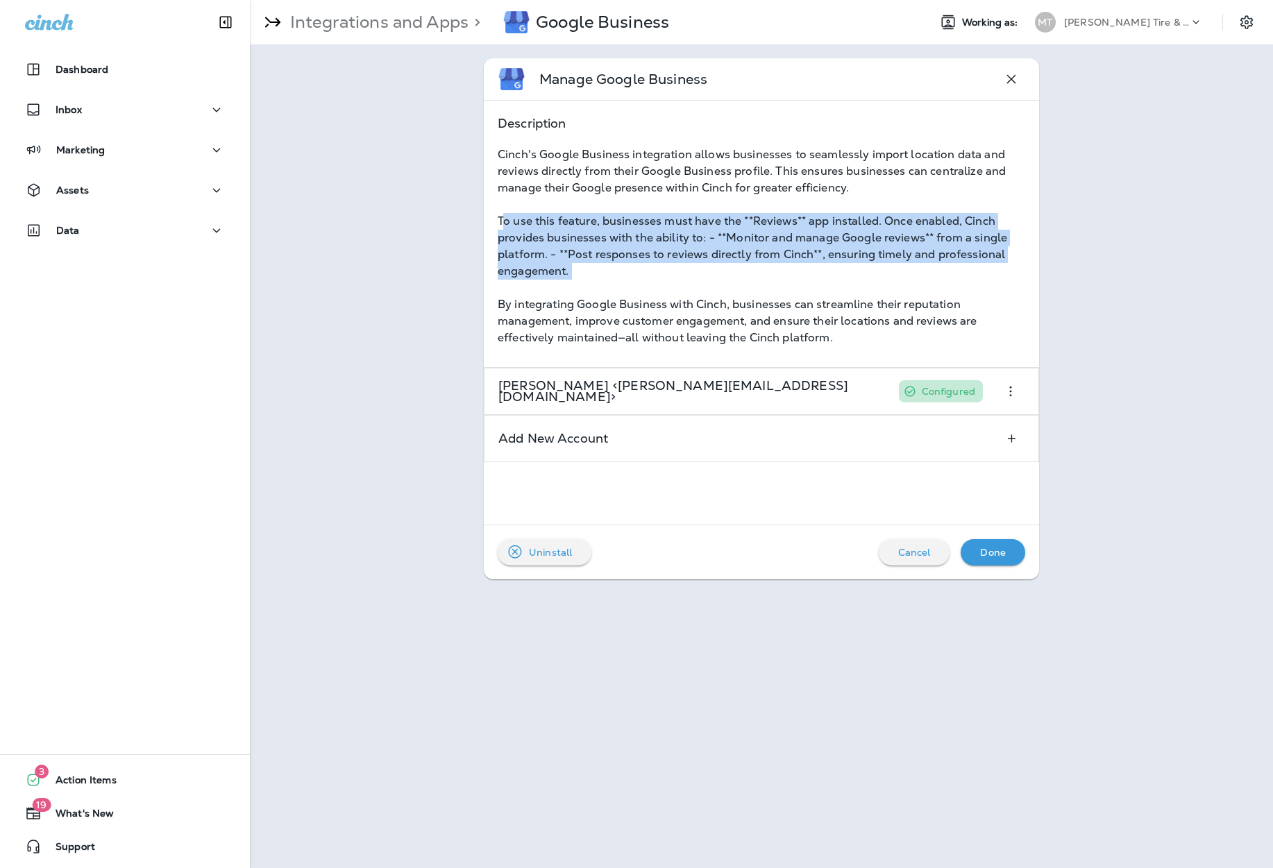
click at [670, 232] on div "Cinch's Google Business integration allows businesses to seamlessly import loca…" at bounding box center [761, 246] width 527 height 200
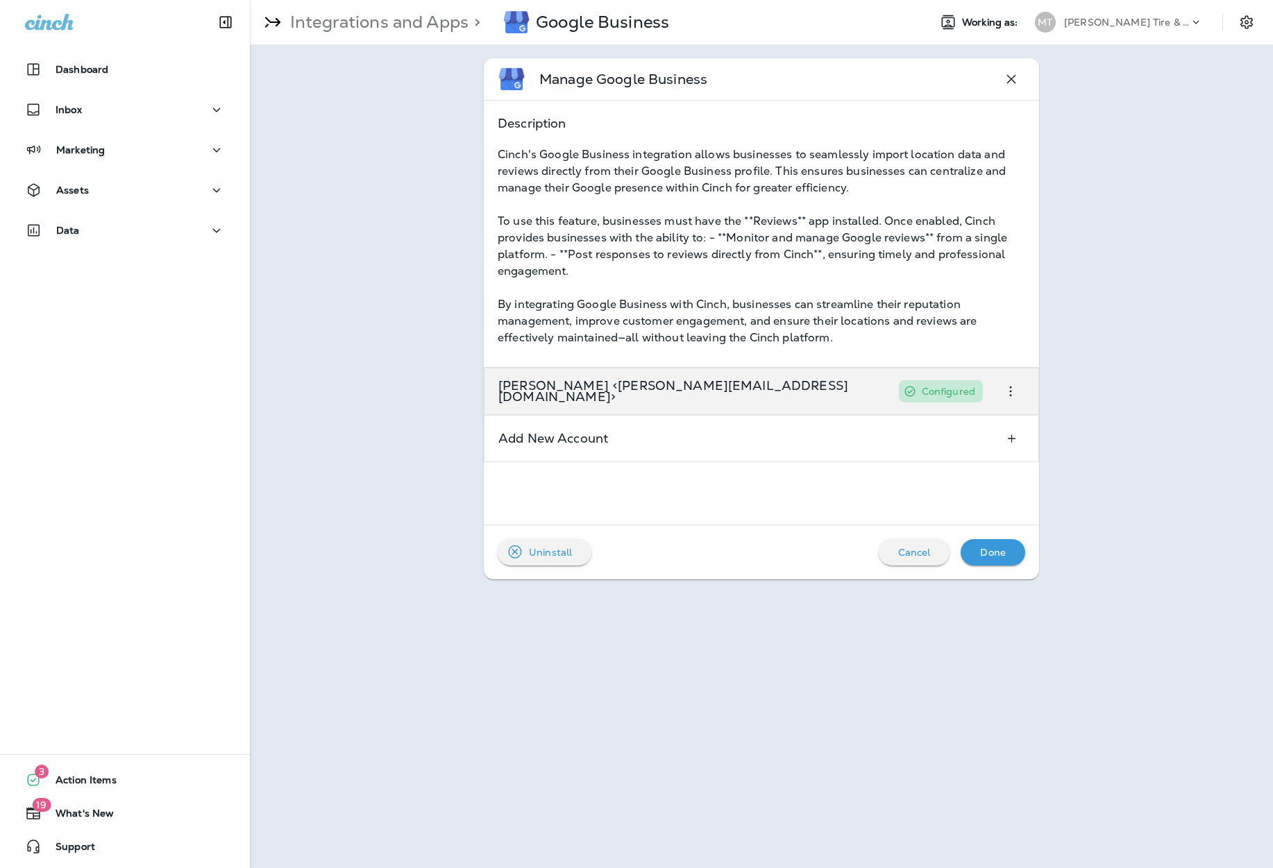
click at [917, 392] on div "Amy Dennis <amy@oneluckycreative.com> Configured" at bounding box center [761, 391] width 555 height 47
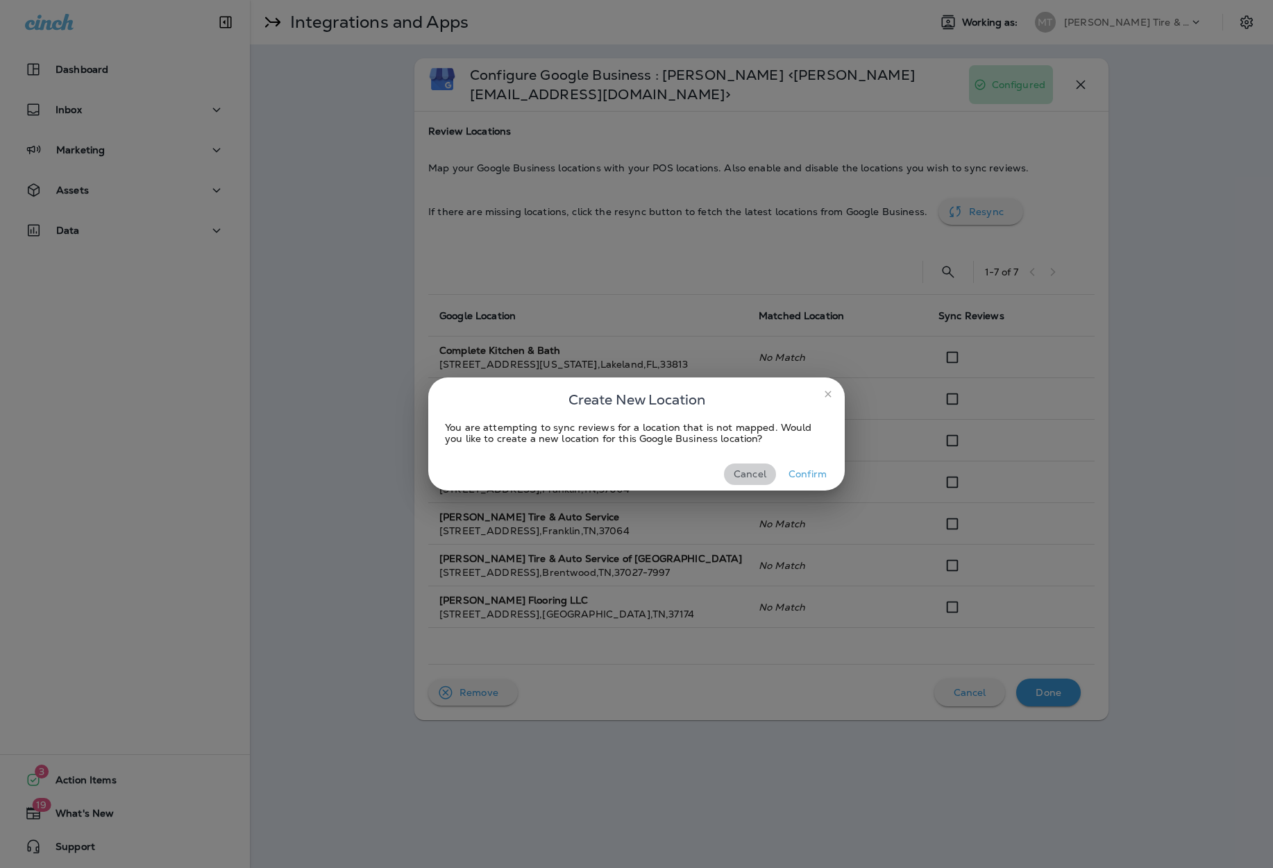
click at [758, 472] on button "Cancel" at bounding box center [750, 475] width 52 height 22
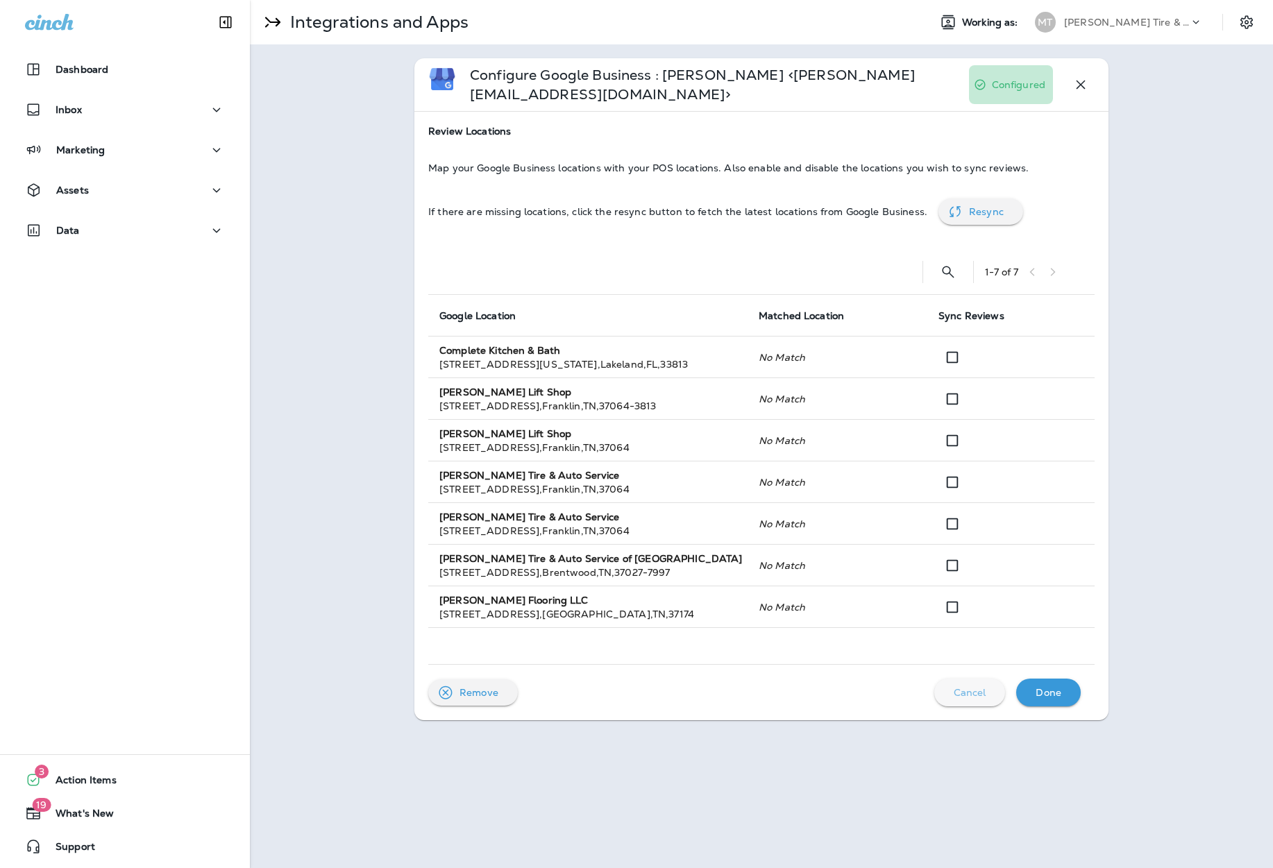
click at [974, 687] on p "Cancel" at bounding box center [969, 692] width 33 height 11
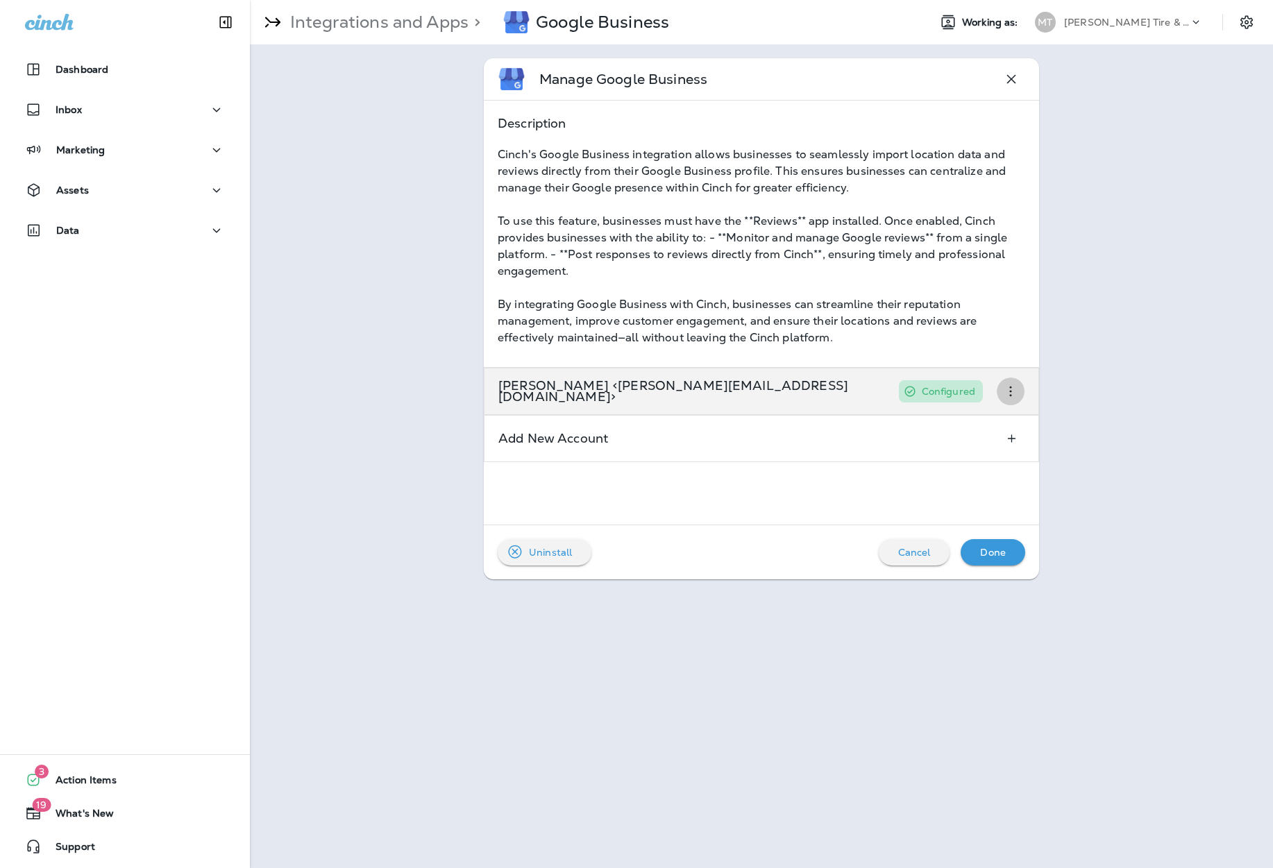
click at [1010, 393] on icon "button" at bounding box center [1010, 391] width 17 height 17
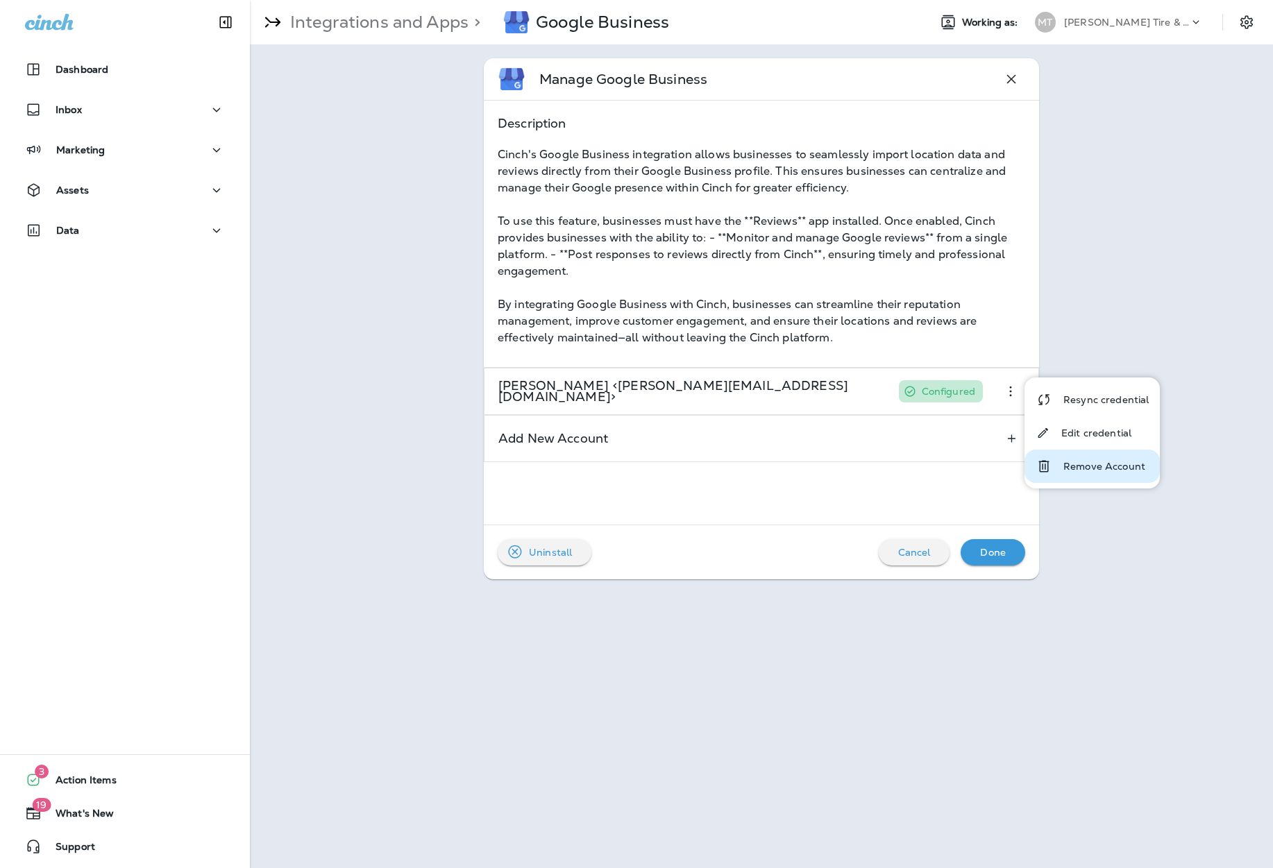
click at [1052, 464] on button "Remove Account" at bounding box center [1091, 466] width 135 height 33
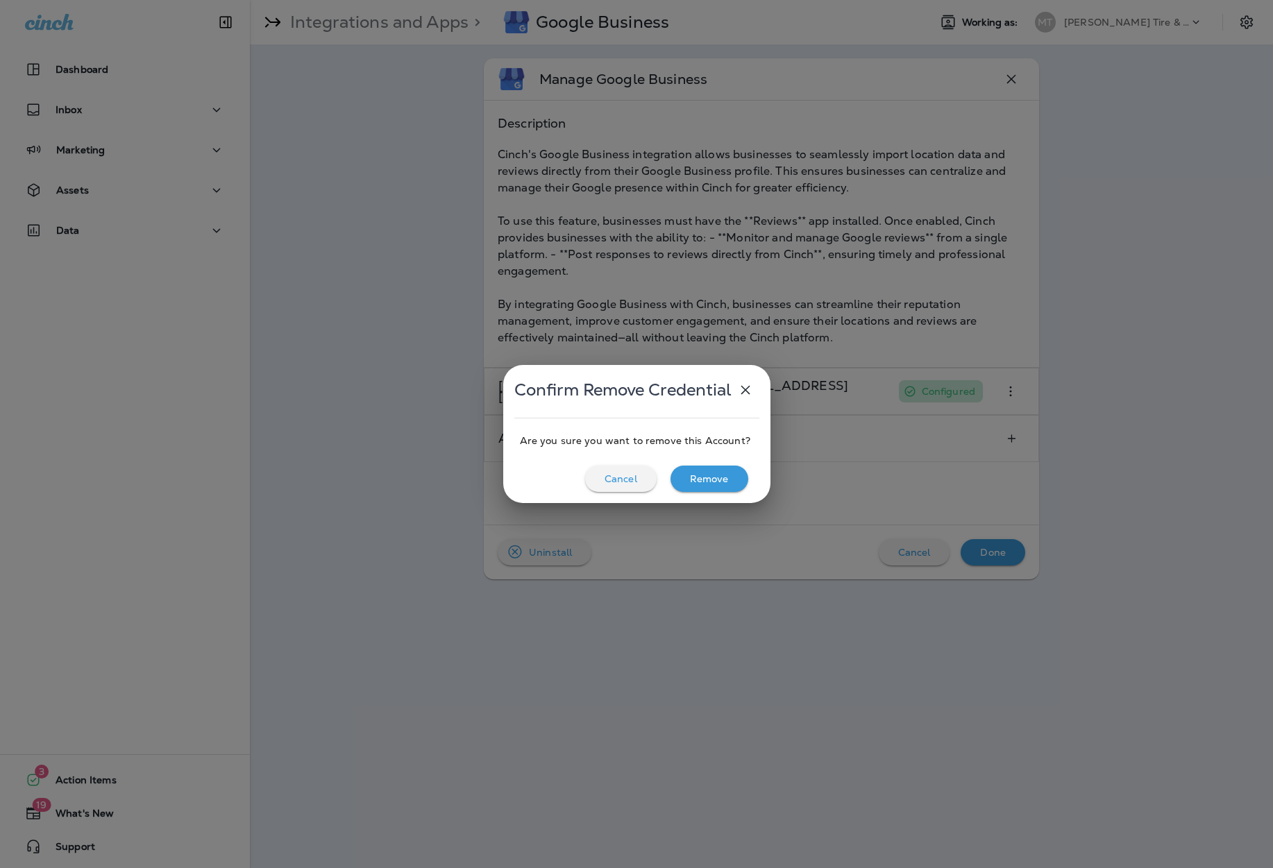
click at [722, 481] on p "Remove" at bounding box center [709, 478] width 39 height 11
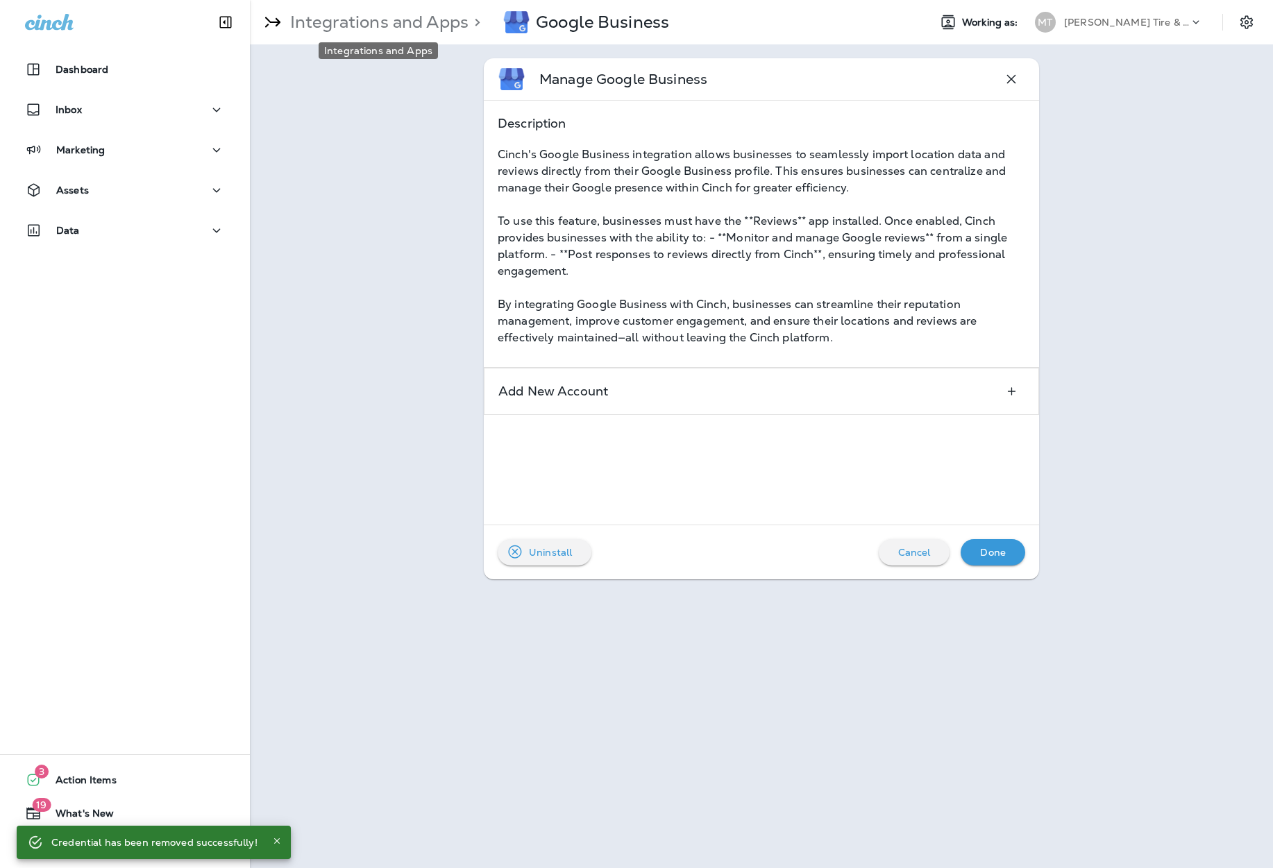
click at [314, 18] on p "Integrations and Apps" at bounding box center [377, 22] width 184 height 21
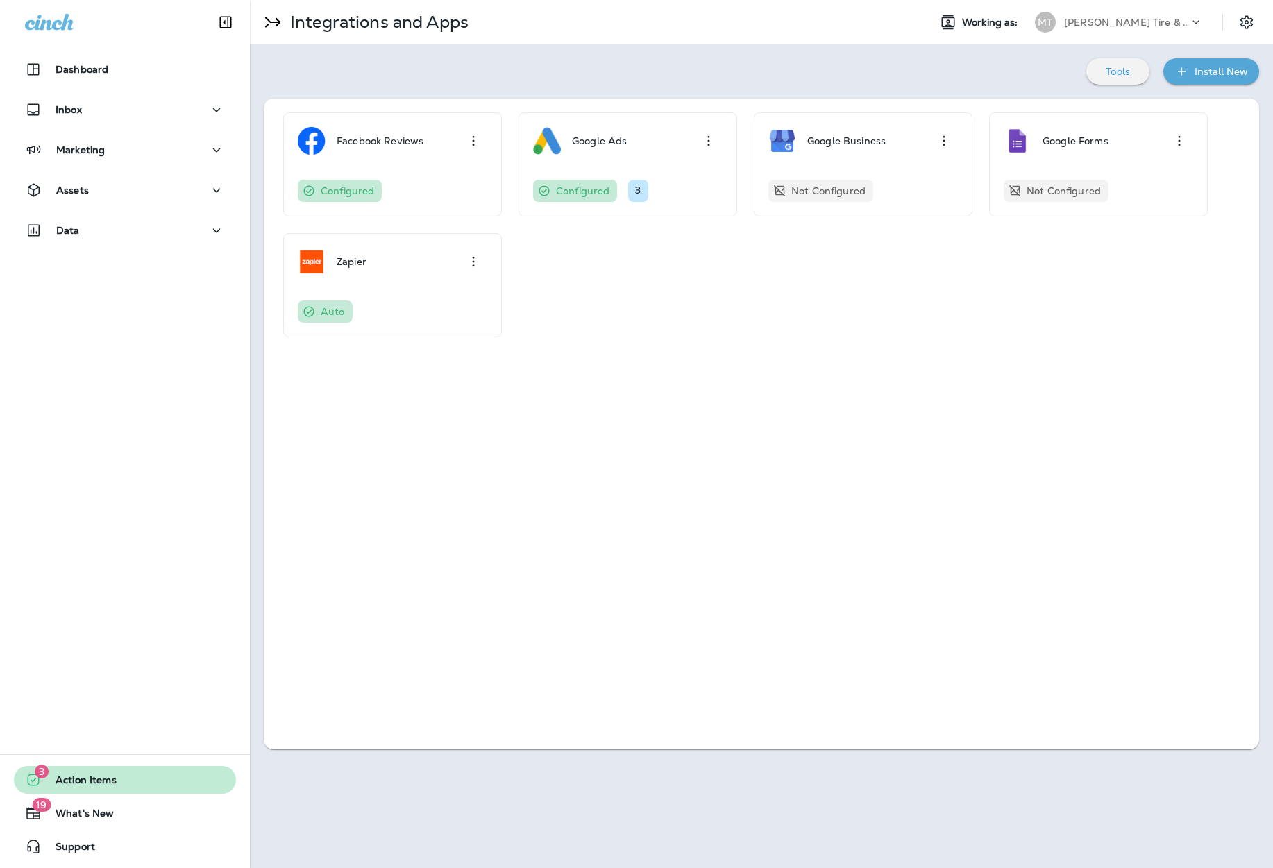
click at [132, 786] on button "3 Action Items" at bounding box center [125, 780] width 222 height 28
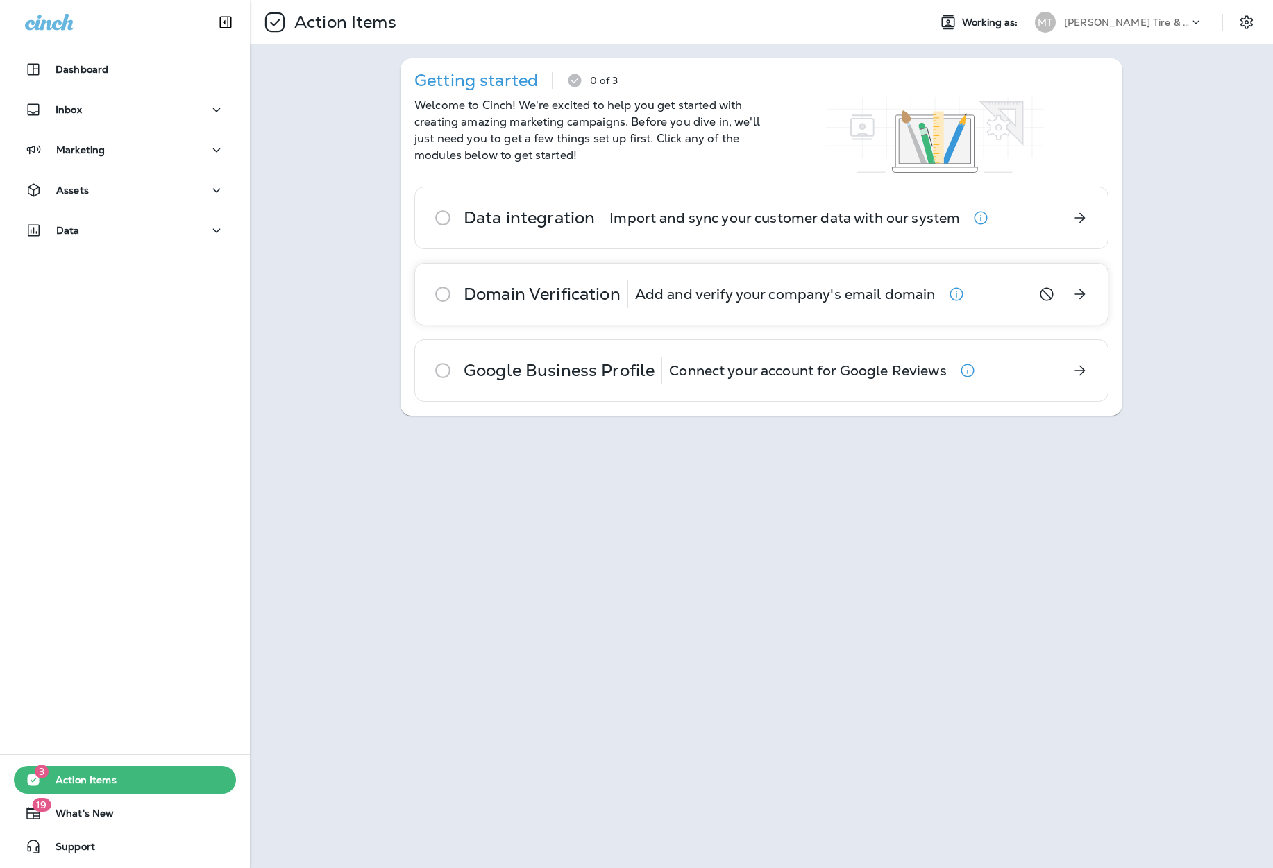
click at [505, 291] on p "Domain Verification" at bounding box center [542, 294] width 157 height 11
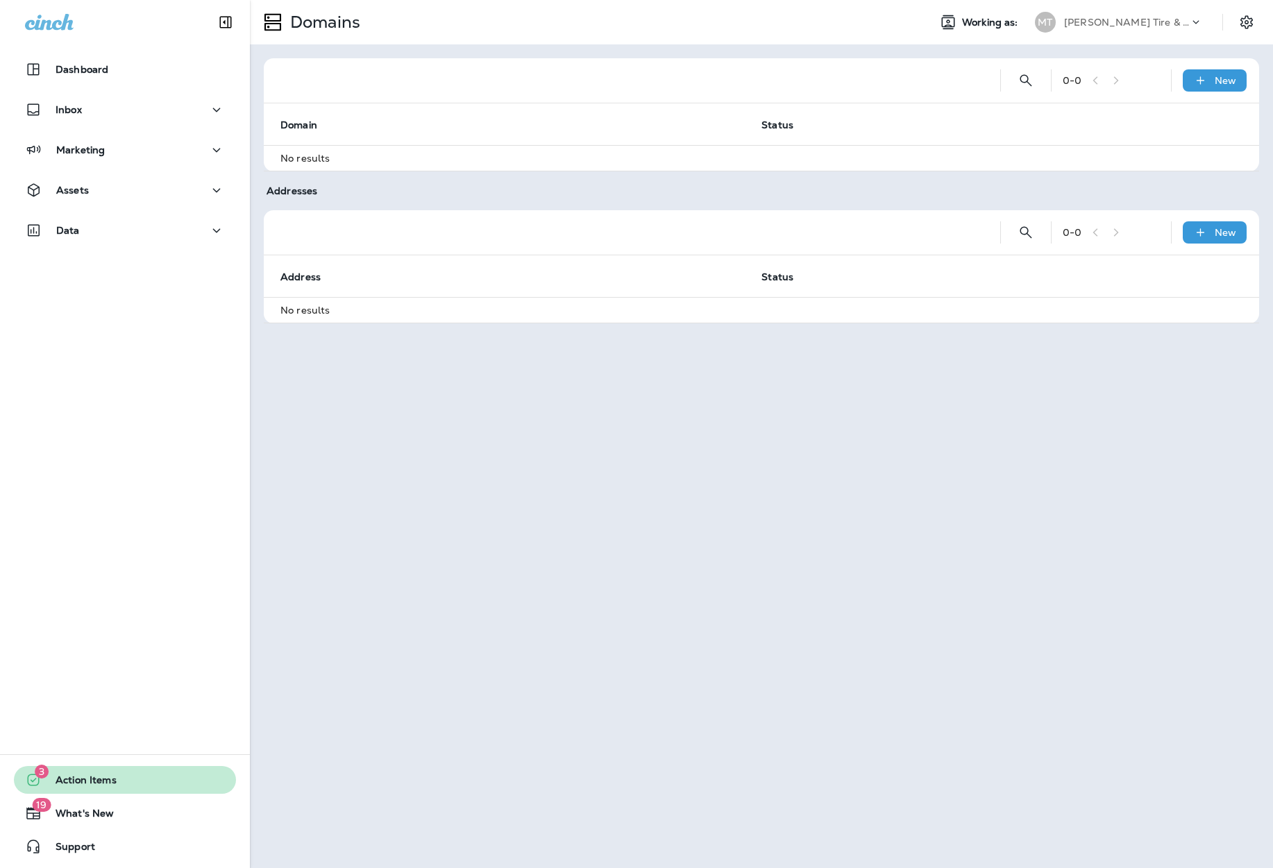
click at [83, 788] on span "Action Items" at bounding box center [79, 782] width 75 height 17
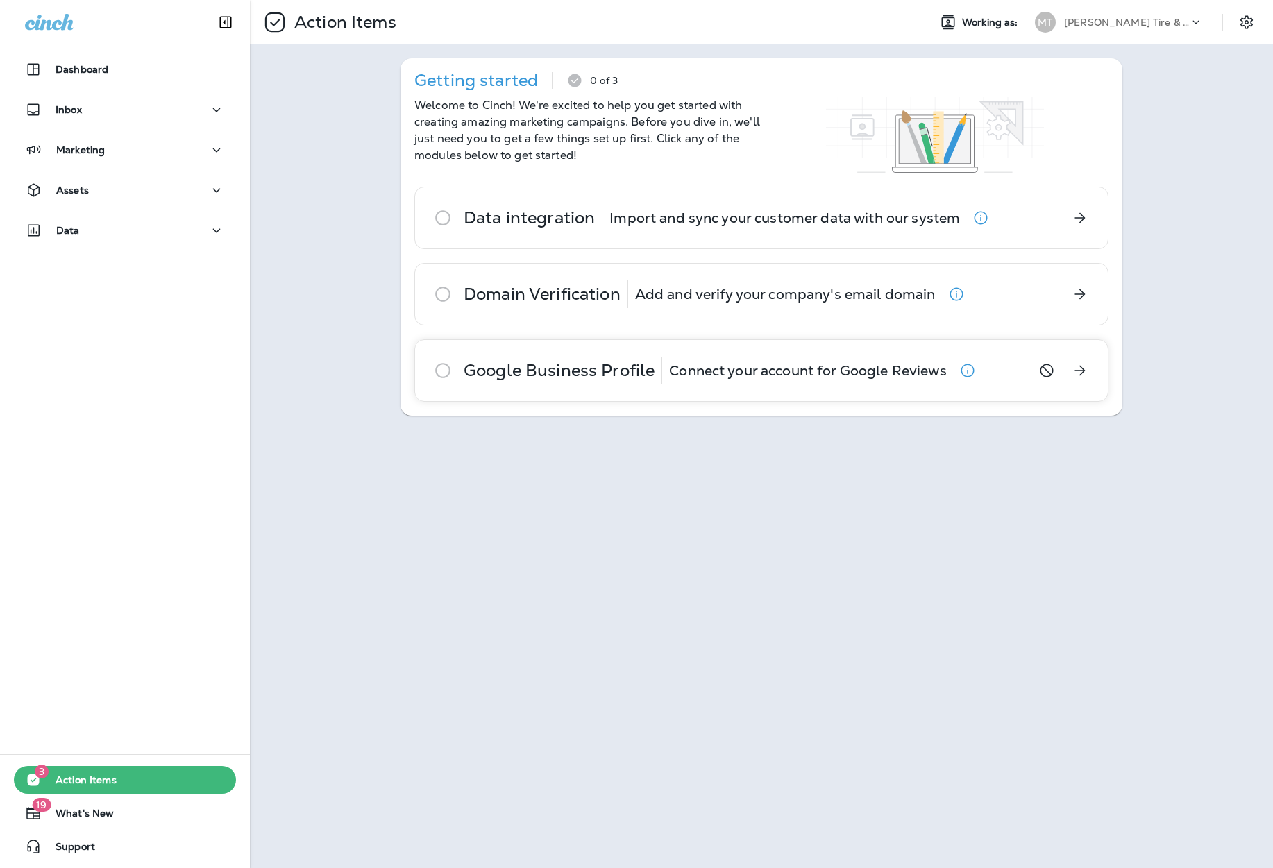
click at [528, 385] on div "Google Business Profile Connect your account for Google Reviews" at bounding box center [705, 370] width 580 height 61
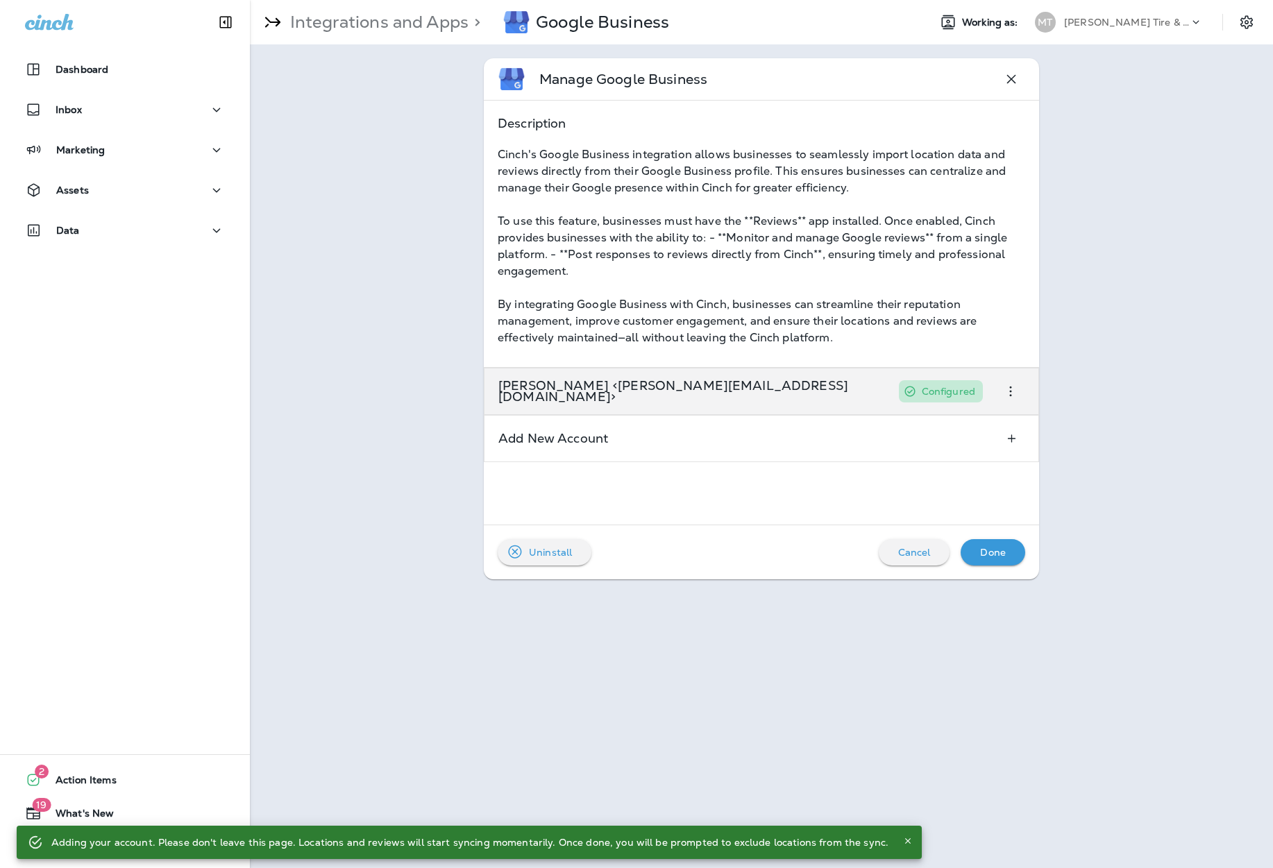
click at [890, 407] on div "[PERSON_NAME] <[PERSON_NAME][EMAIL_ADDRESS][DOMAIN_NAME]> Configured" at bounding box center [761, 391] width 555 height 47
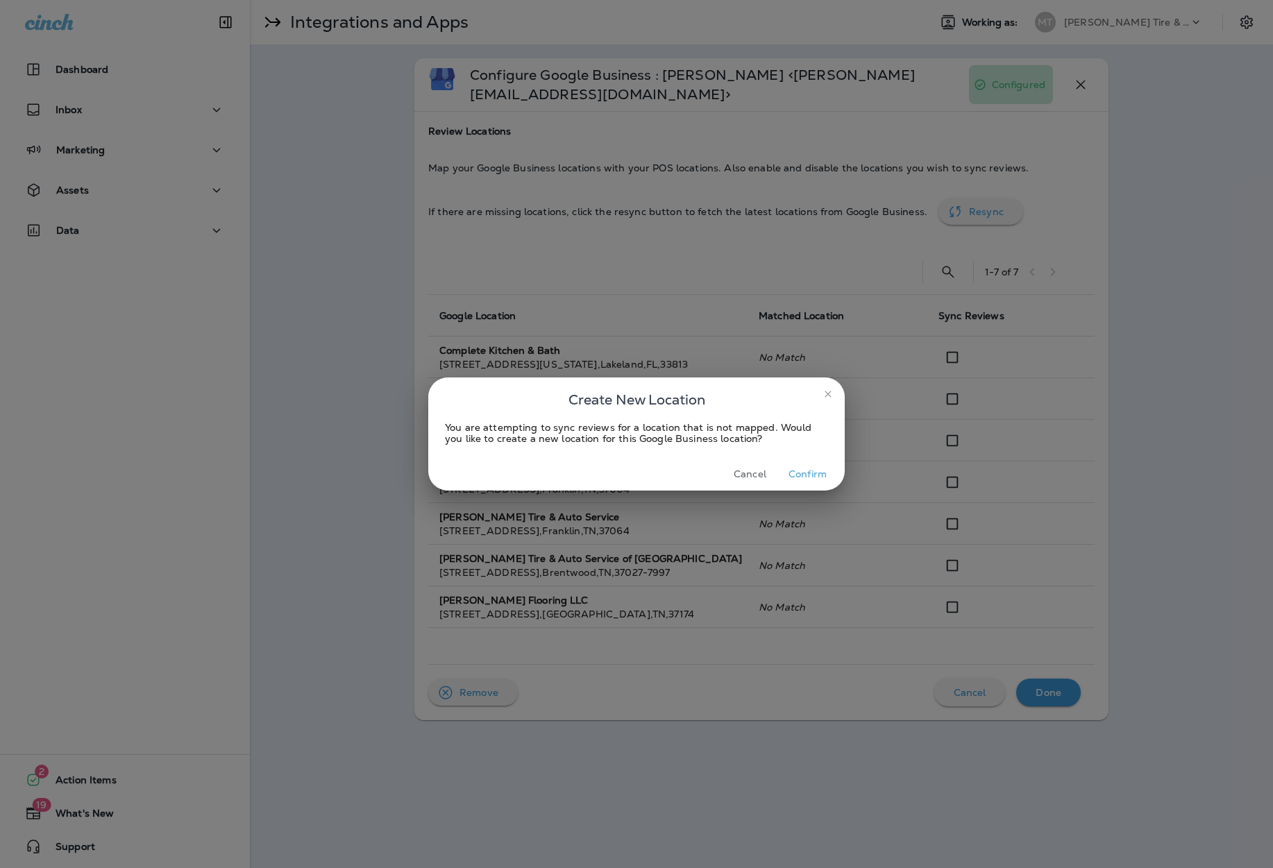
click at [829, 391] on icon "close" at bounding box center [827, 394] width 11 height 11
click at [824, 396] on icon "close" at bounding box center [827, 394] width 11 height 11
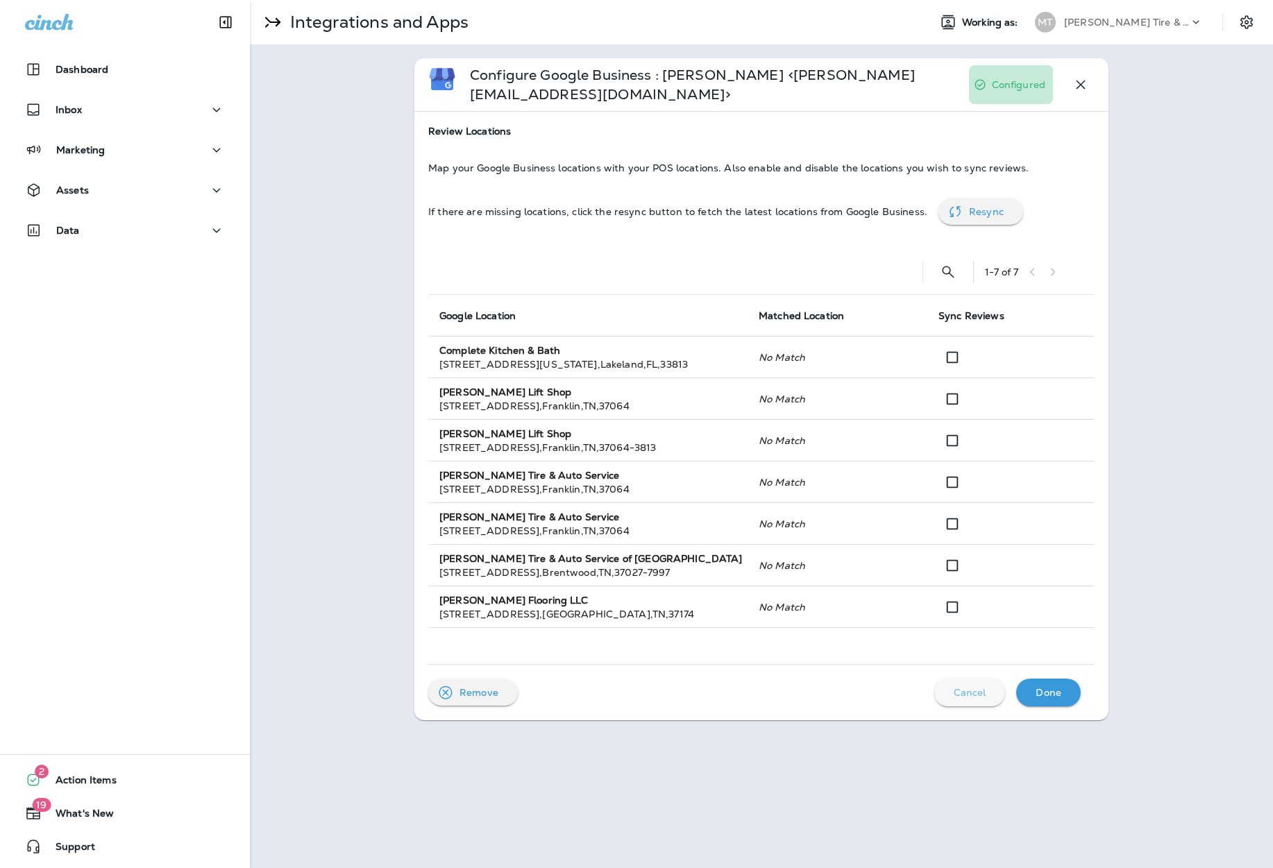
click at [969, 687] on p "Cancel" at bounding box center [969, 692] width 33 height 11
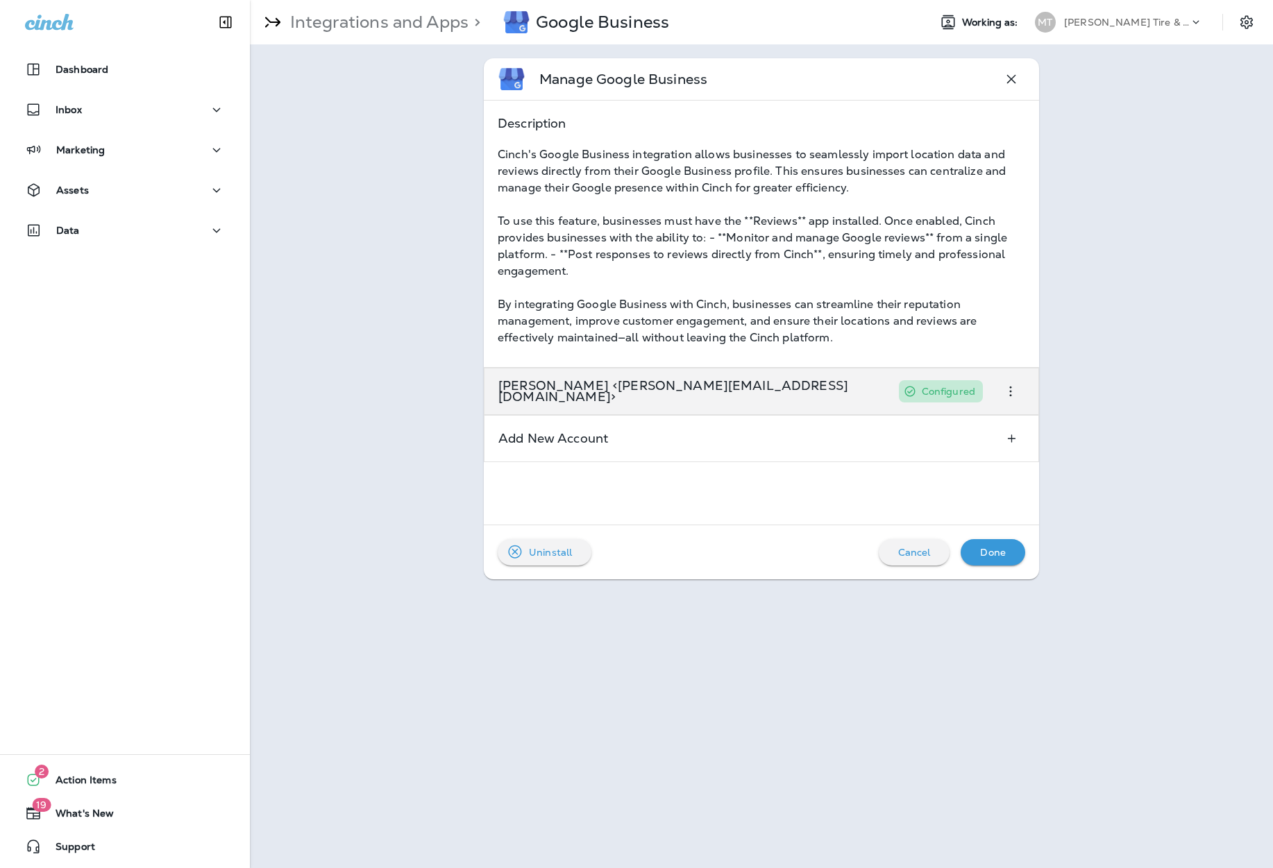
click at [1010, 391] on icon "button" at bounding box center [1011, 392] width 2 height 10
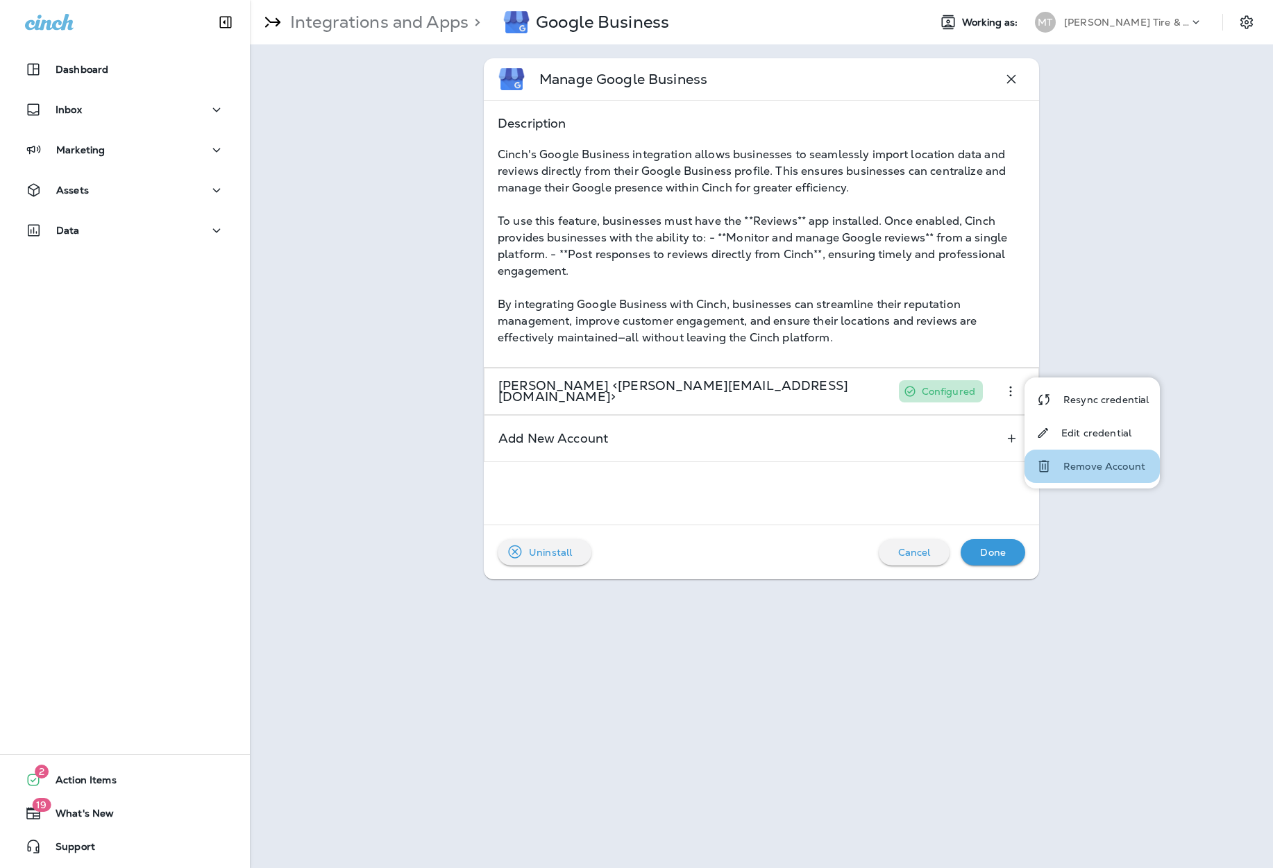
click at [1044, 461] on icon "button" at bounding box center [1043, 467] width 10 height 12
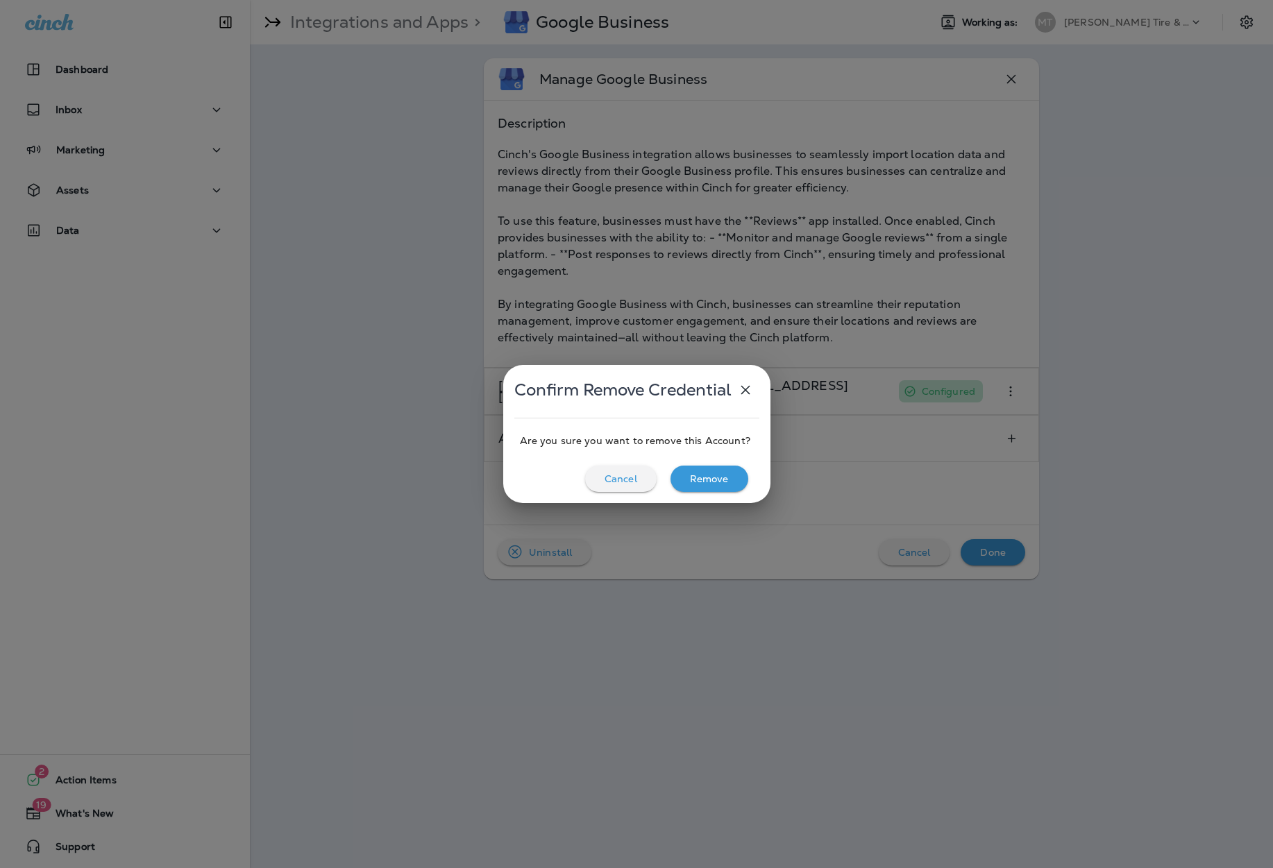
click at [706, 486] on div "Remove" at bounding box center [709, 479] width 56 height 18
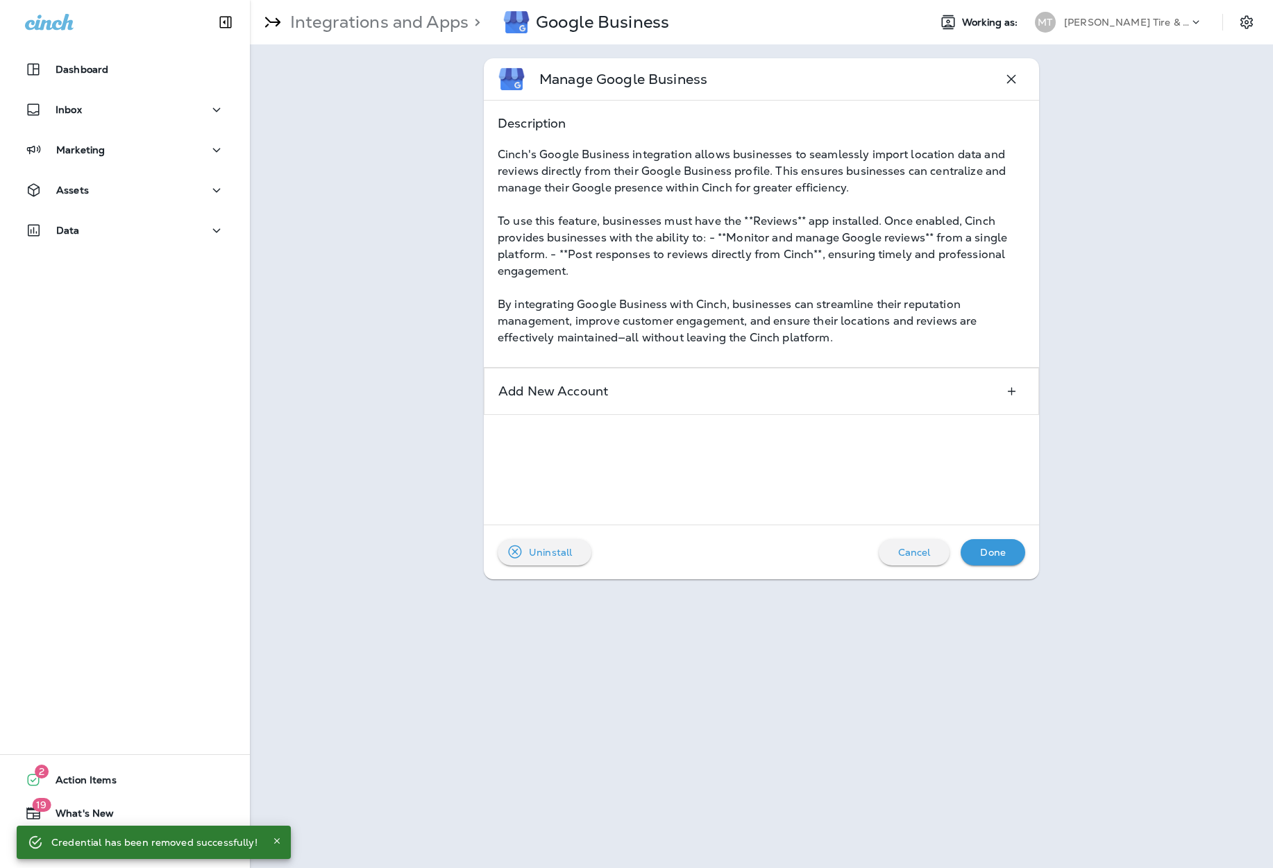
click at [981, 553] on p "Done" at bounding box center [993, 552] width 26 height 11
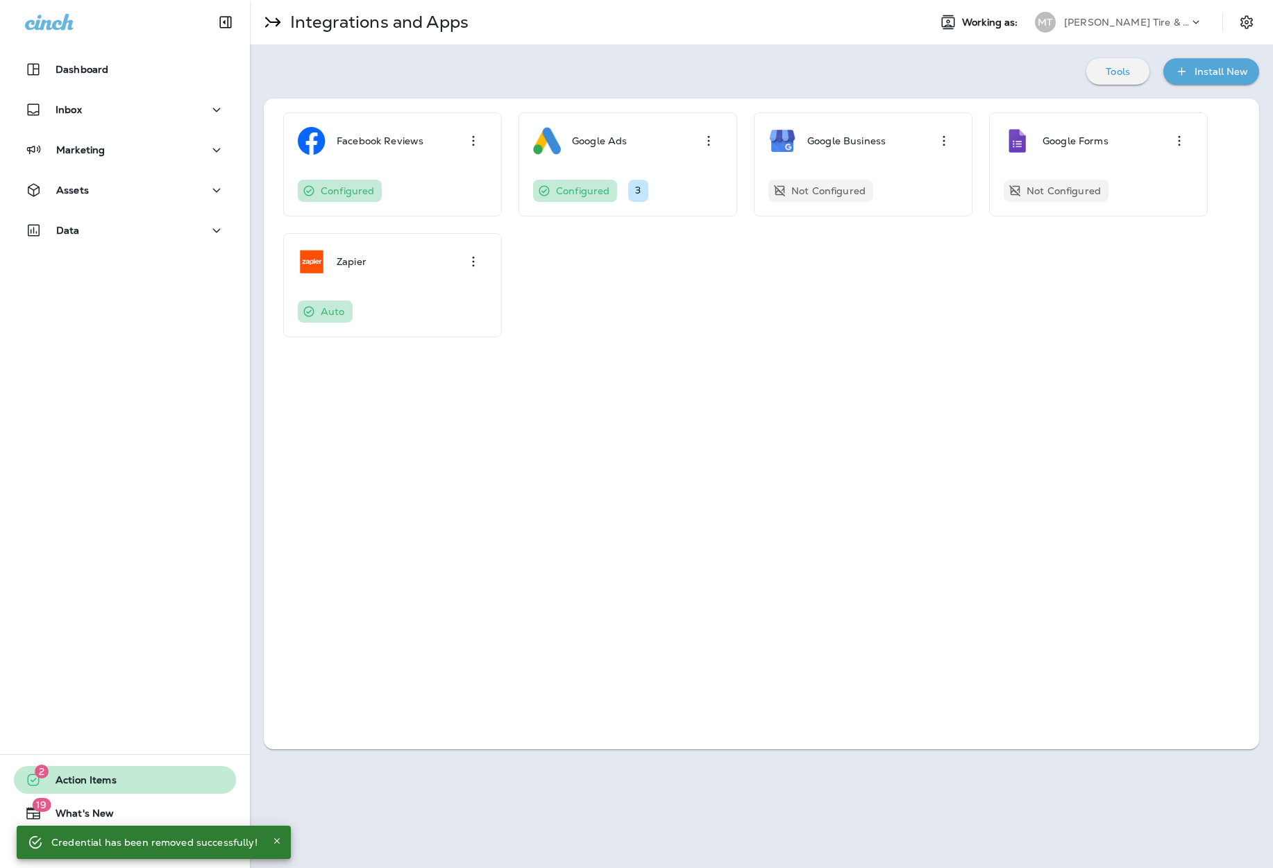
click at [143, 789] on button "2 Action Items" at bounding box center [125, 780] width 222 height 28
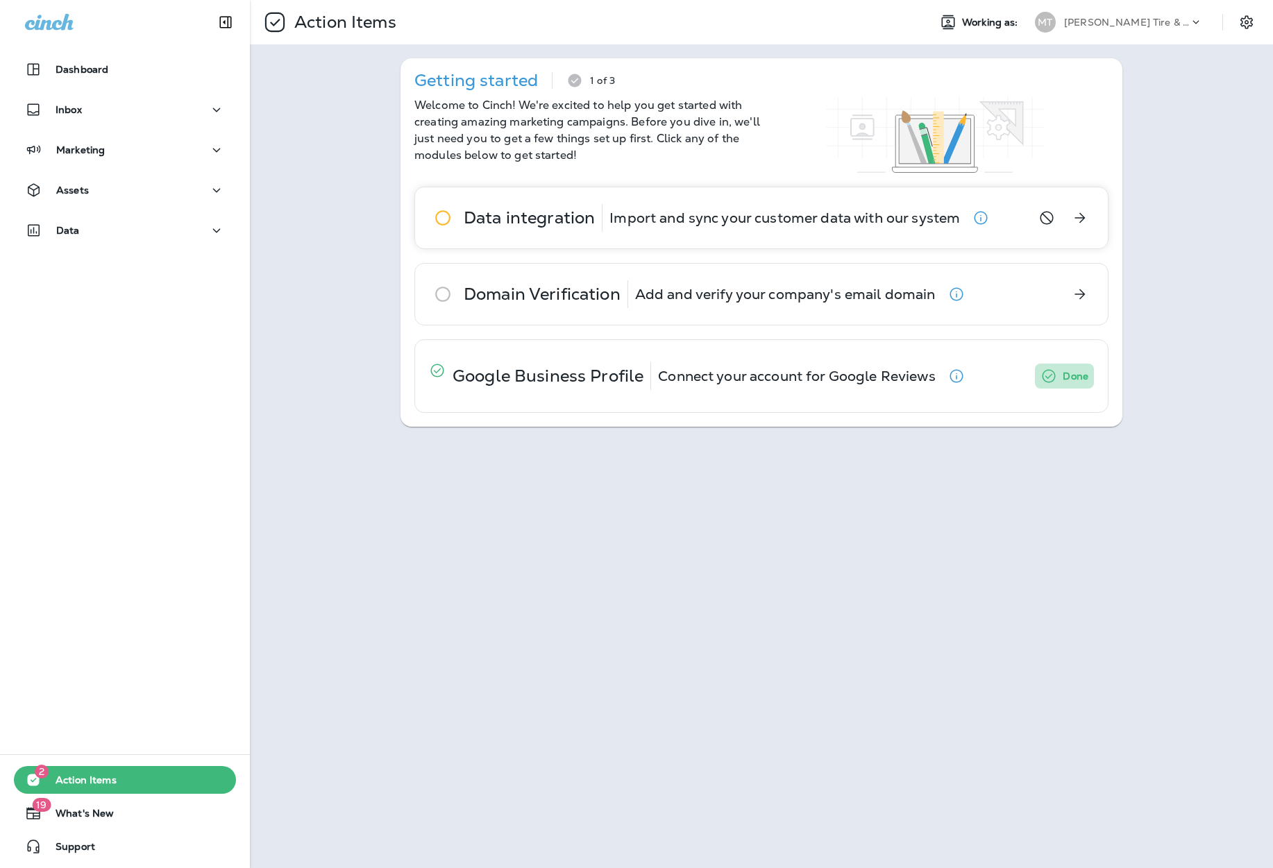
click at [487, 214] on p "Data integration" at bounding box center [529, 217] width 131 height 11
click at [1076, 218] on icon "View details" at bounding box center [1079, 218] width 17 height 17
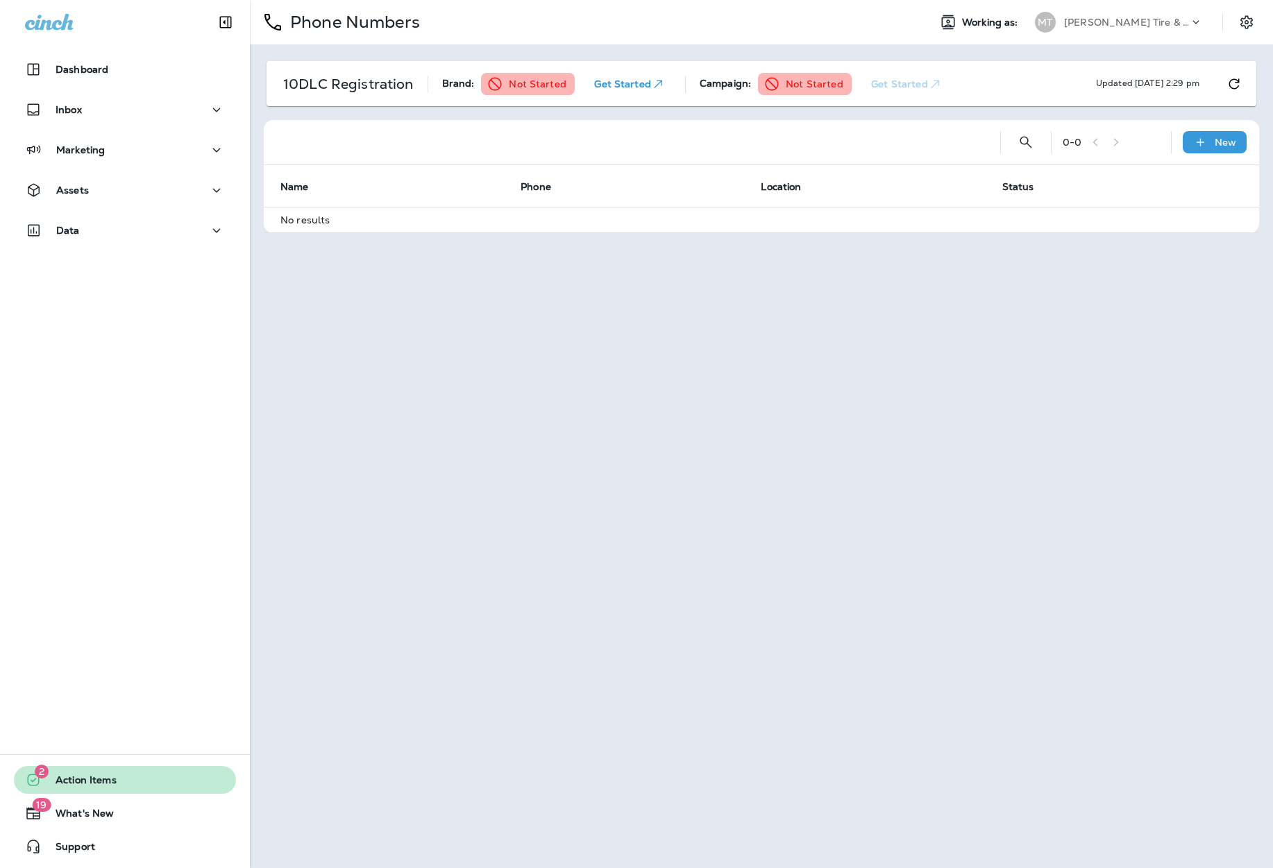
click at [158, 786] on button "2 Action Items" at bounding box center [125, 780] width 222 height 28
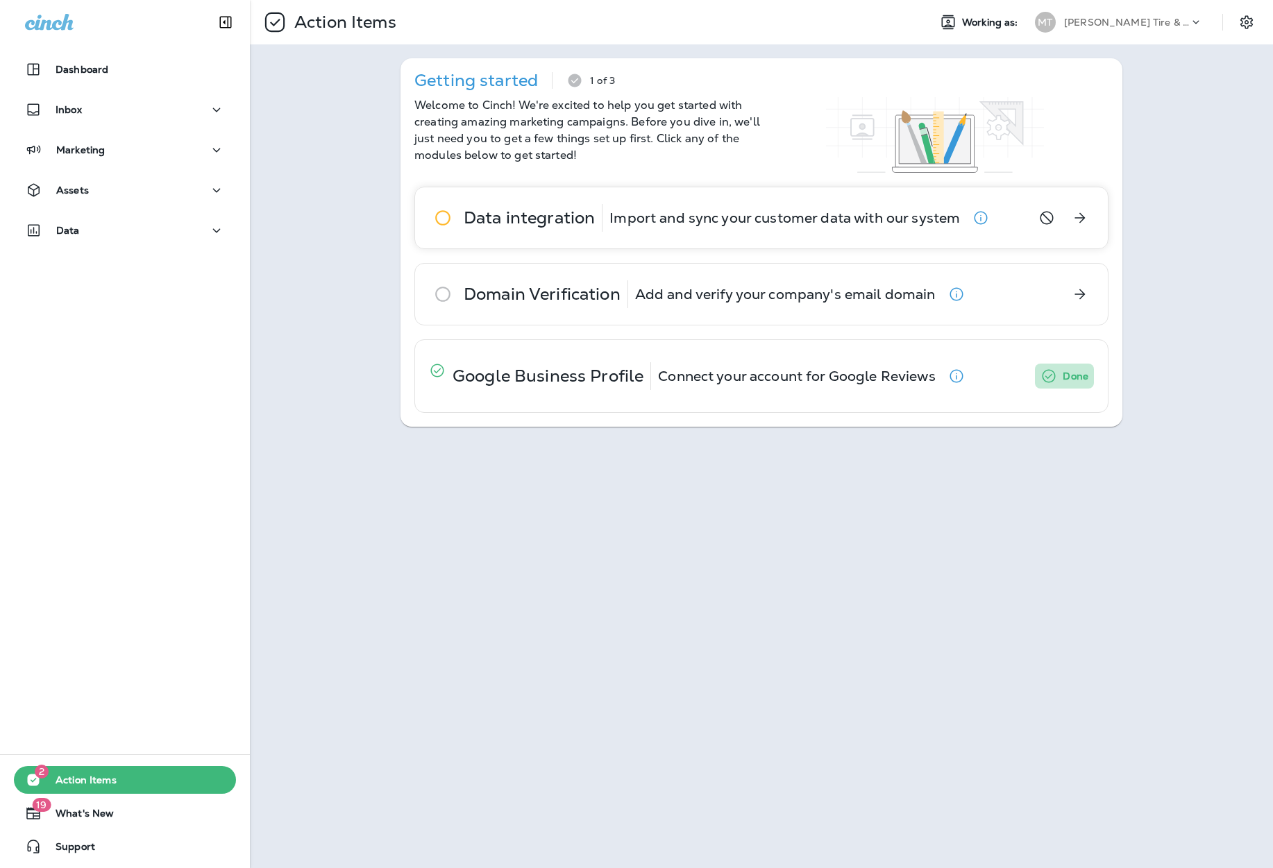
click at [983, 219] on icon "button" at bounding box center [980, 218] width 17 height 17
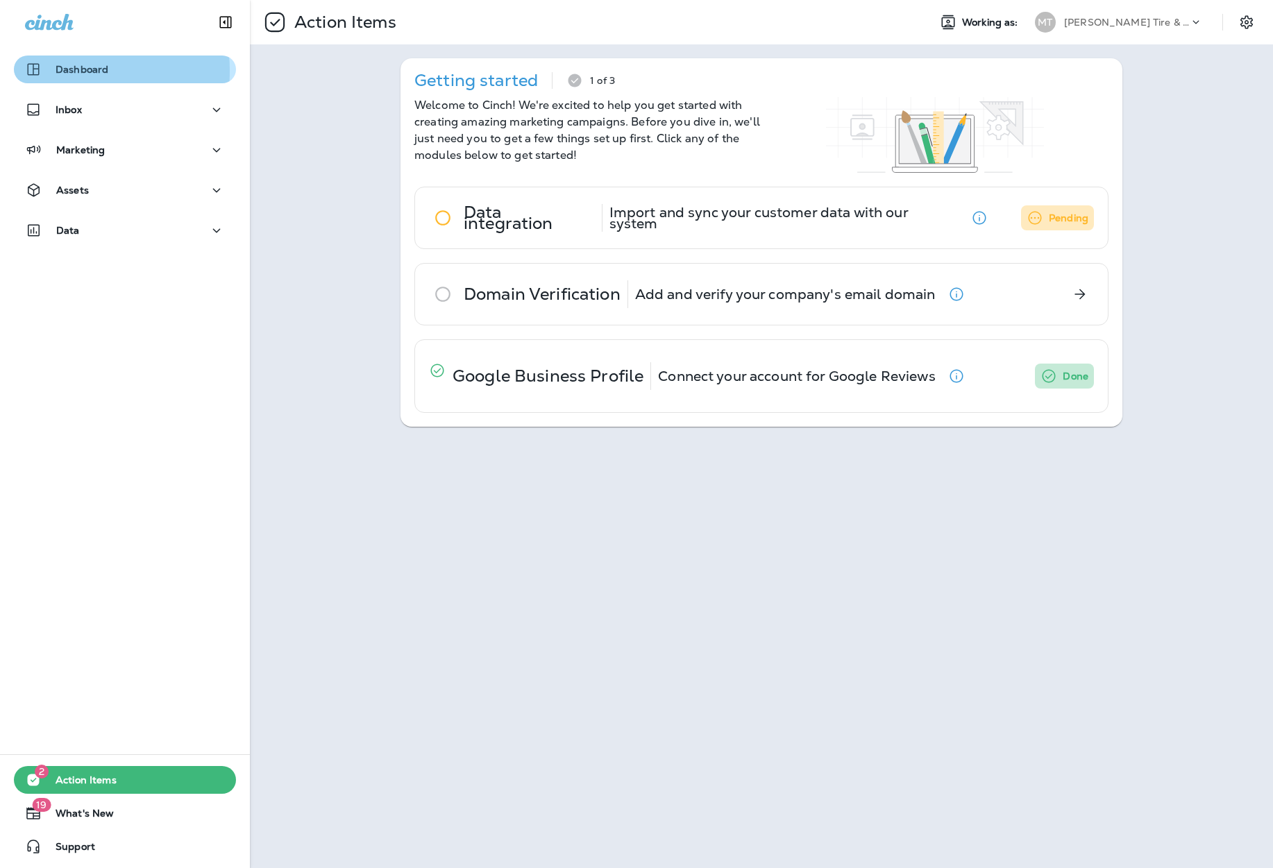
click at [63, 71] on p "Dashboard" at bounding box center [82, 69] width 53 height 11
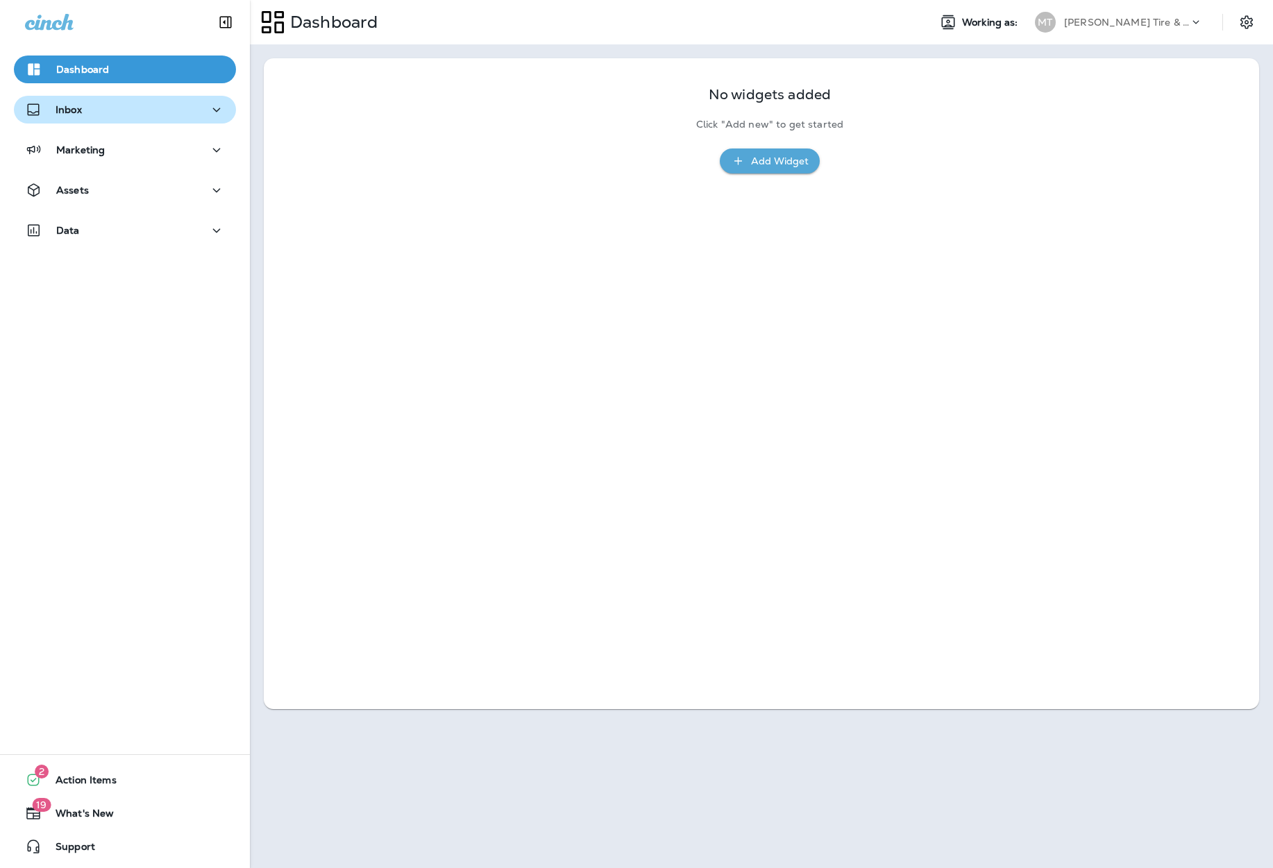
click at [65, 110] on p "Inbox" at bounding box center [69, 109] width 26 height 11
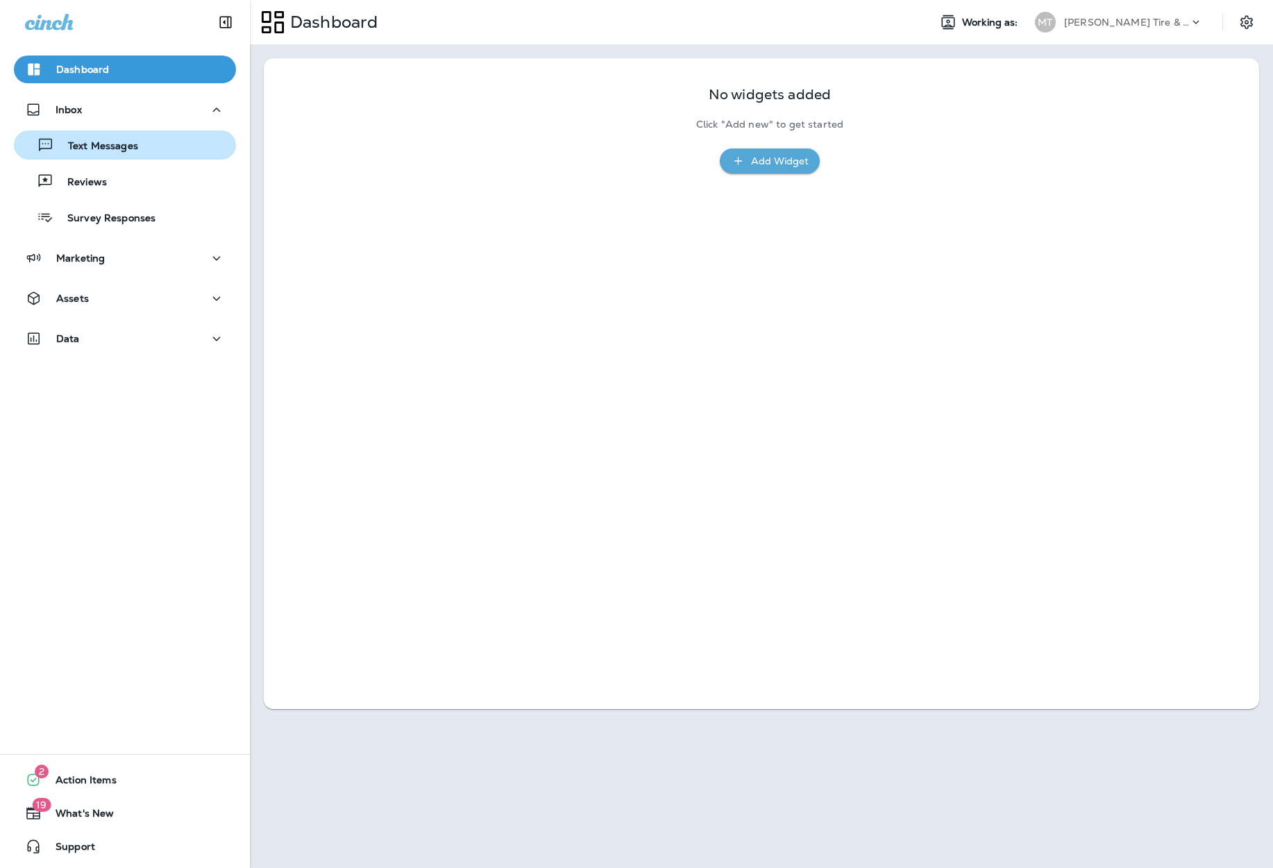
click at [81, 140] on p "Text Messages" at bounding box center [96, 146] width 84 height 13
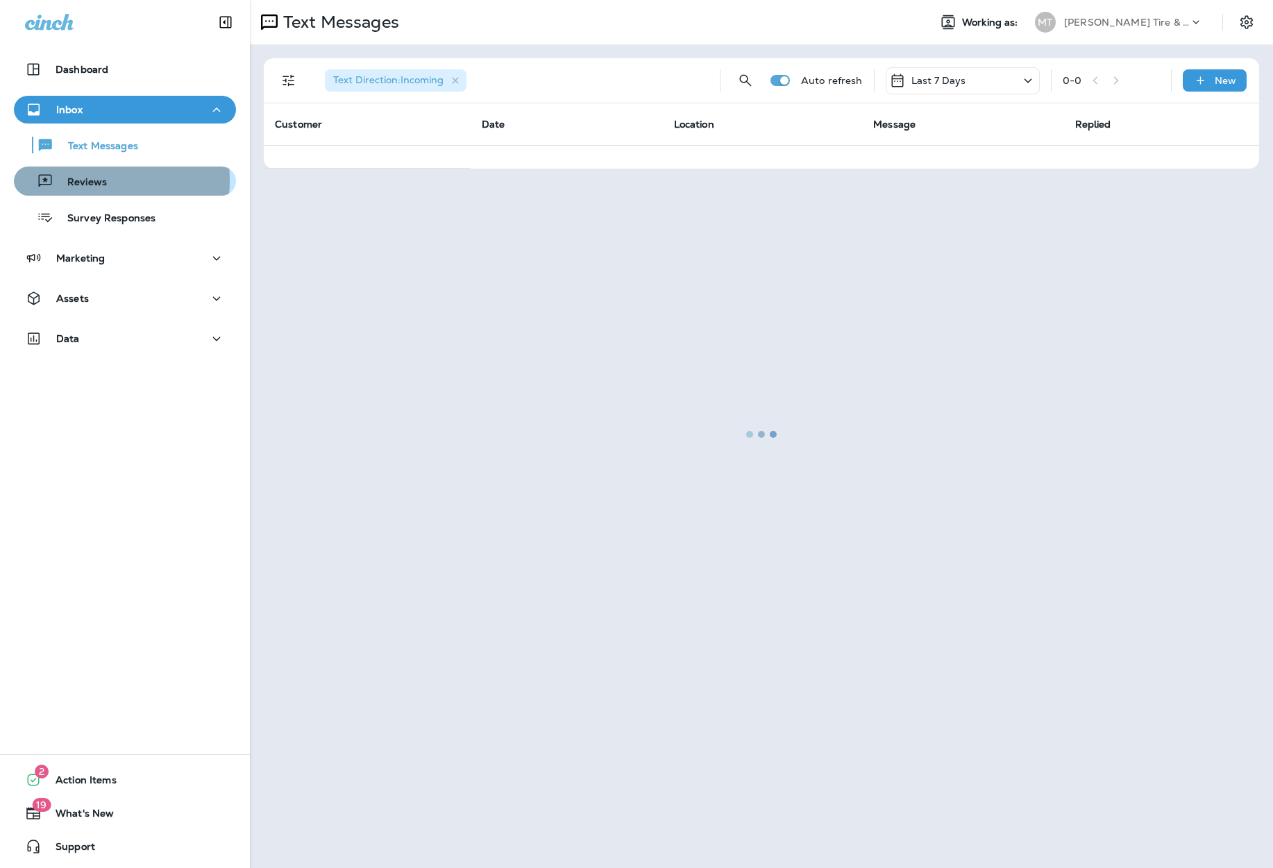
click at [77, 180] on p "Reviews" at bounding box center [79, 182] width 53 height 13
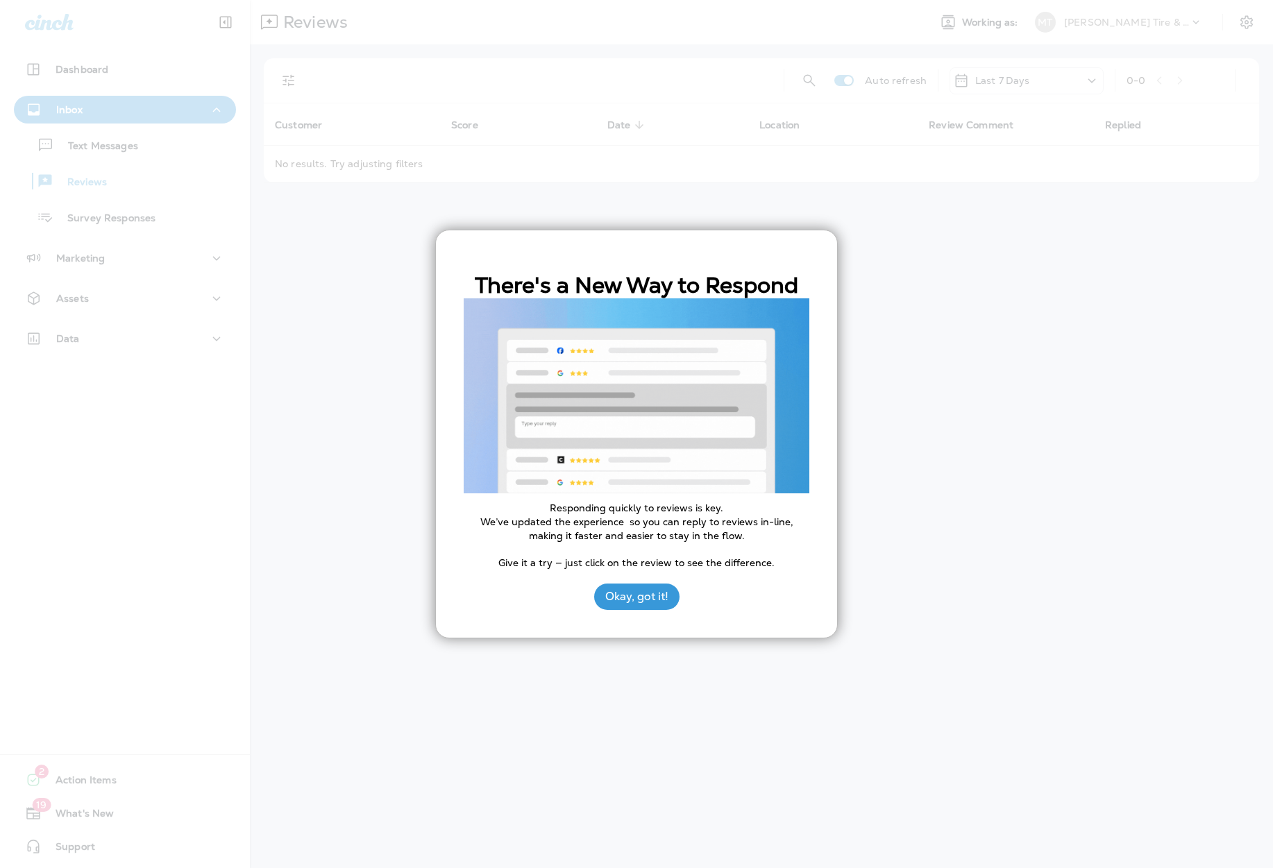
click at [660, 520] on p "We’ve updated the experience so you can reply to reviews in-line, making it fas…" at bounding box center [637, 529] width 346 height 27
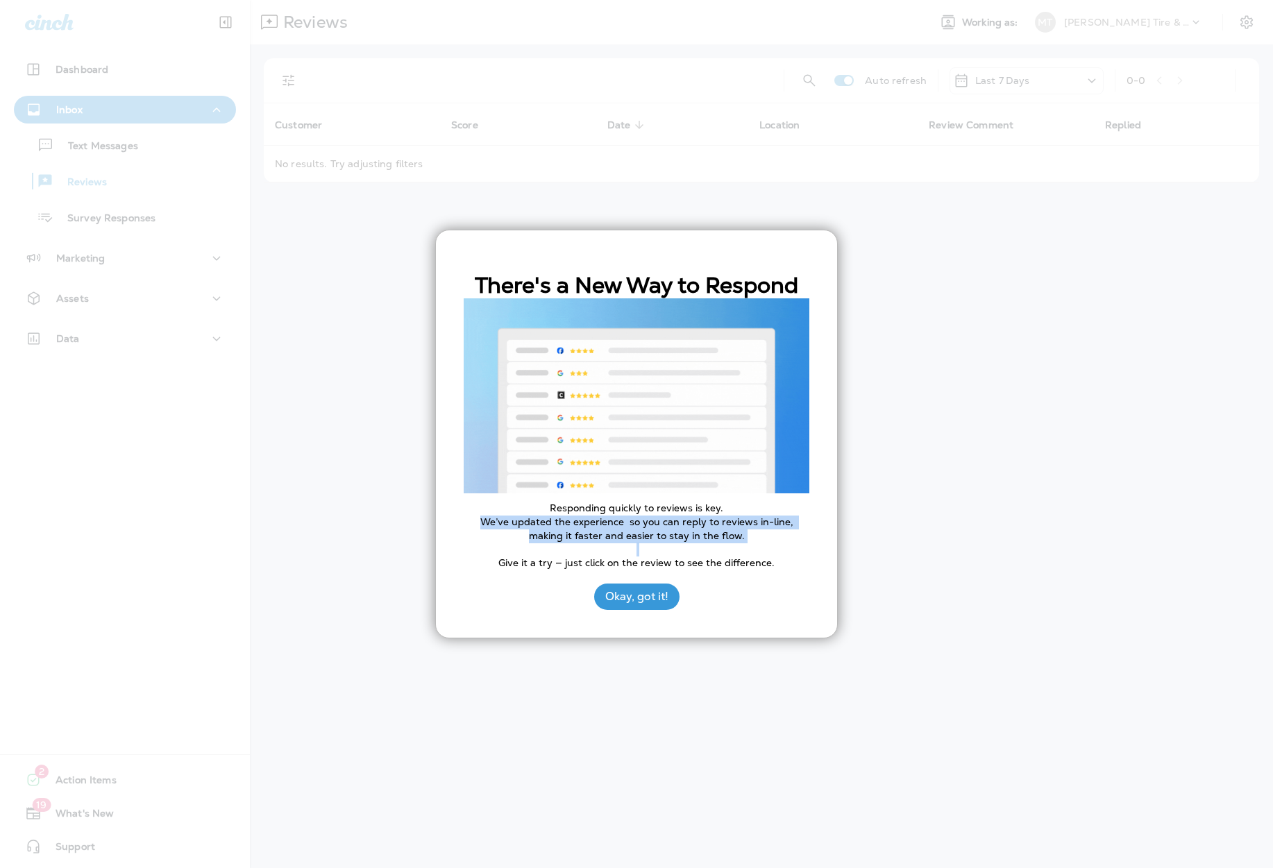
click at [660, 520] on p "We’ve updated the experience so you can reply to reviews in-line, making it fas…" at bounding box center [637, 529] width 346 height 27
click at [663, 561] on p "Give it a try — just click on the review to see the difference." at bounding box center [637, 564] width 346 height 14
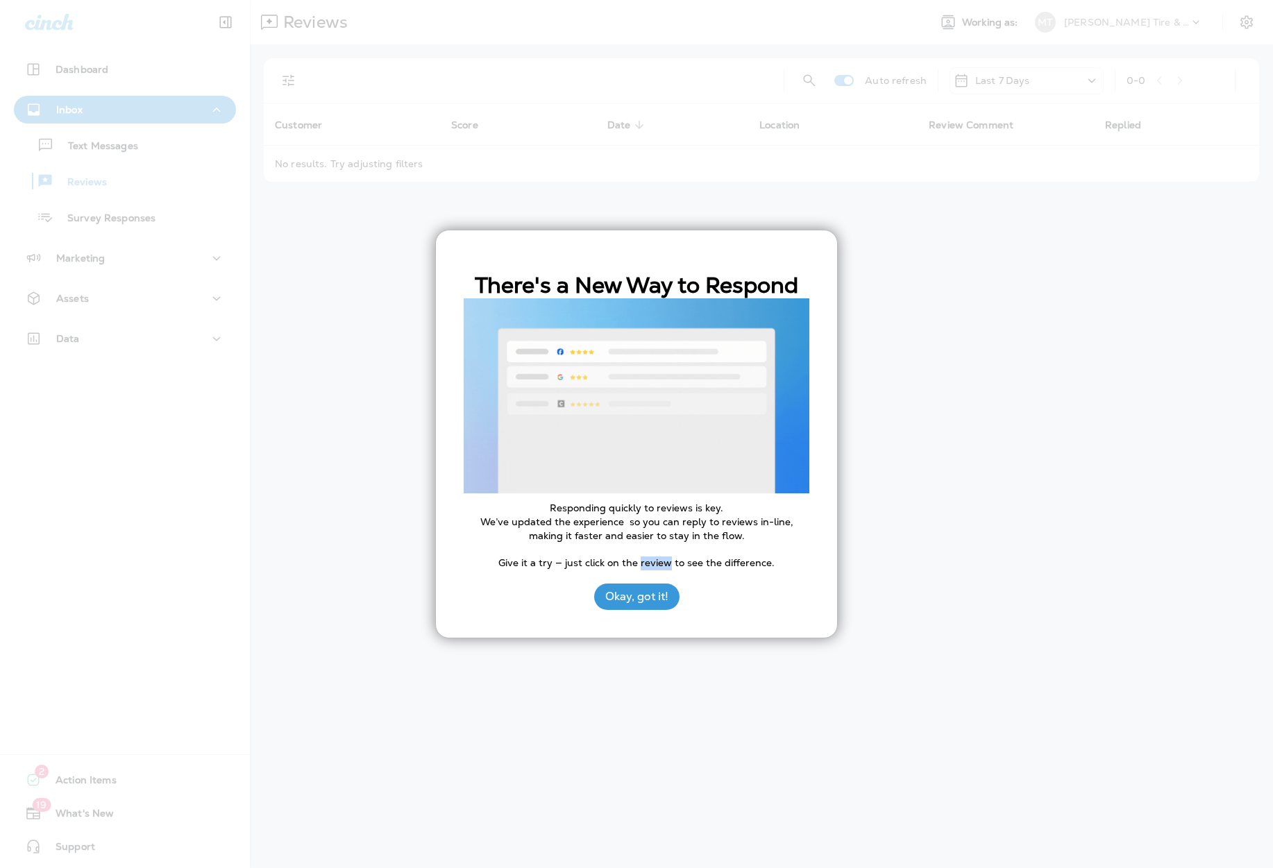
click at [663, 561] on p "Give it a try — just click on the review to see the difference." at bounding box center [637, 564] width 346 height 14
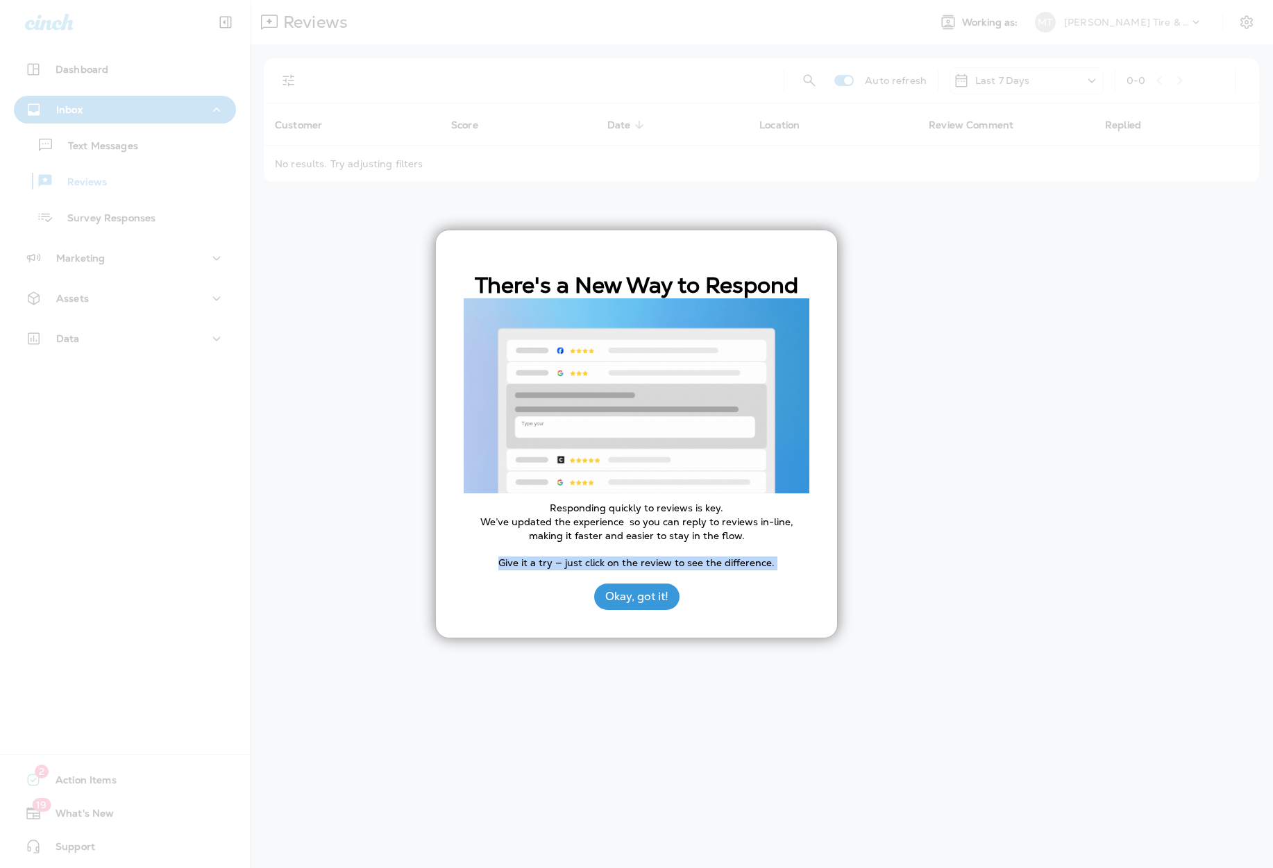
click at [663, 561] on p "Give it a try — just click on the review to see the difference." at bounding box center [637, 564] width 346 height 14
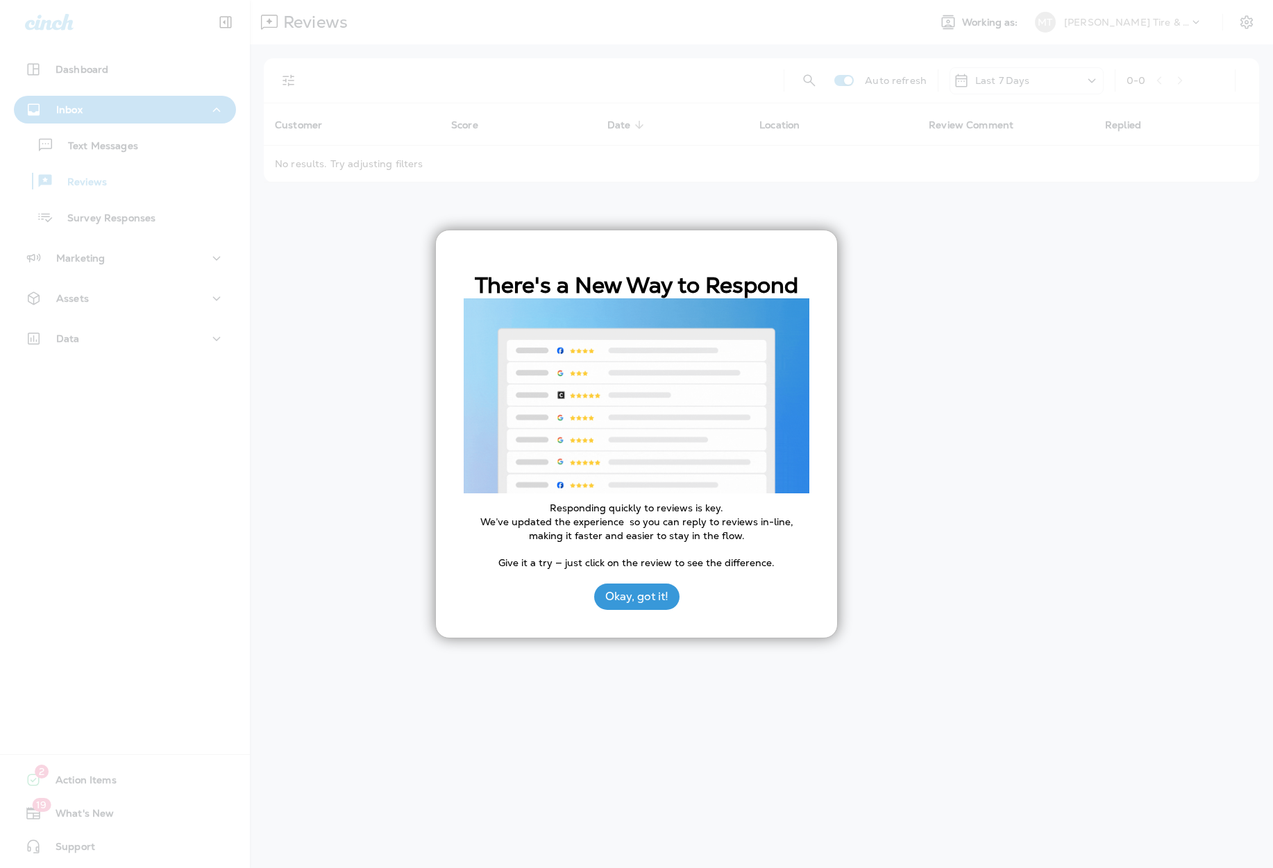
click at [670, 536] on p "We’ve updated the experience so you can reply to reviews in-line, making it fas…" at bounding box center [637, 529] width 346 height 27
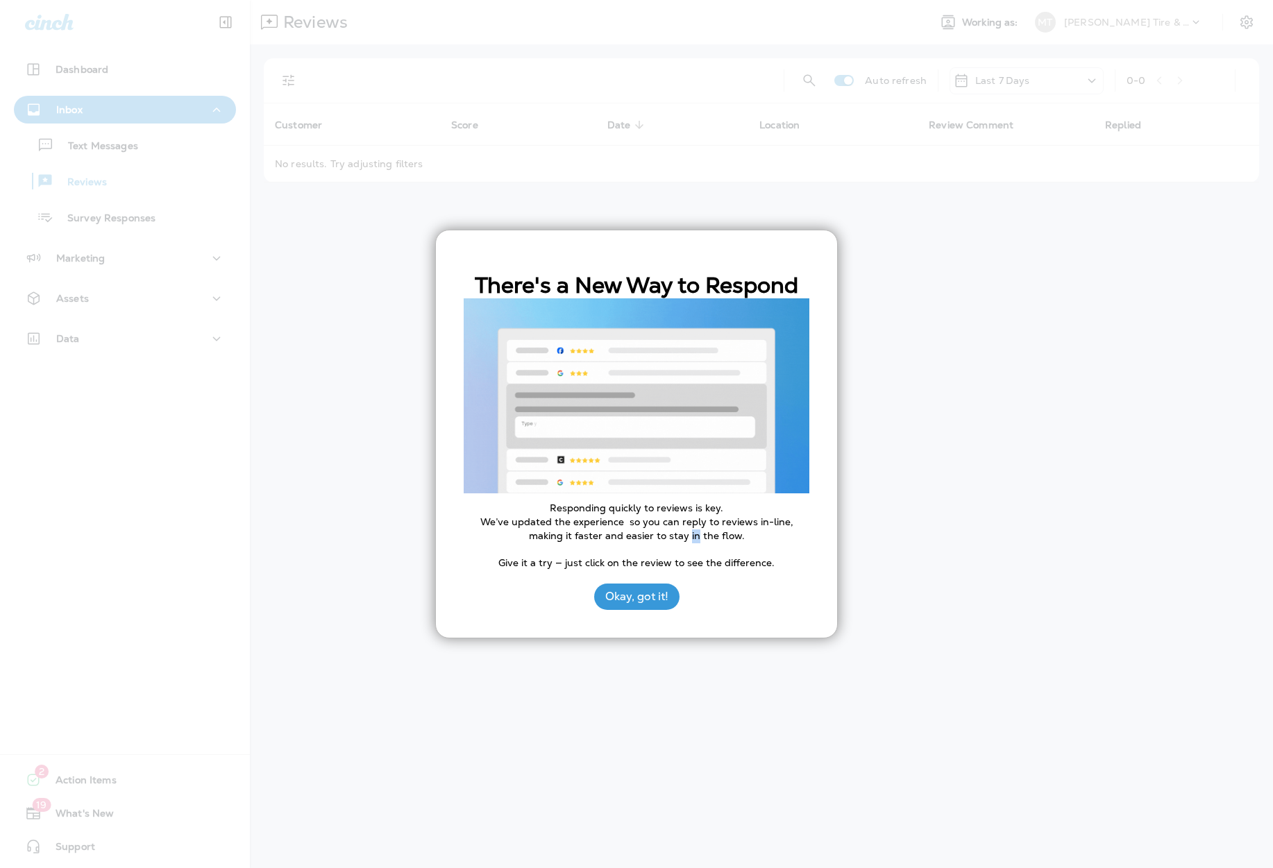
click at [670, 536] on p "We’ve updated the experience so you can reply to reviews in-line, making it fas…" at bounding box center [637, 529] width 346 height 27
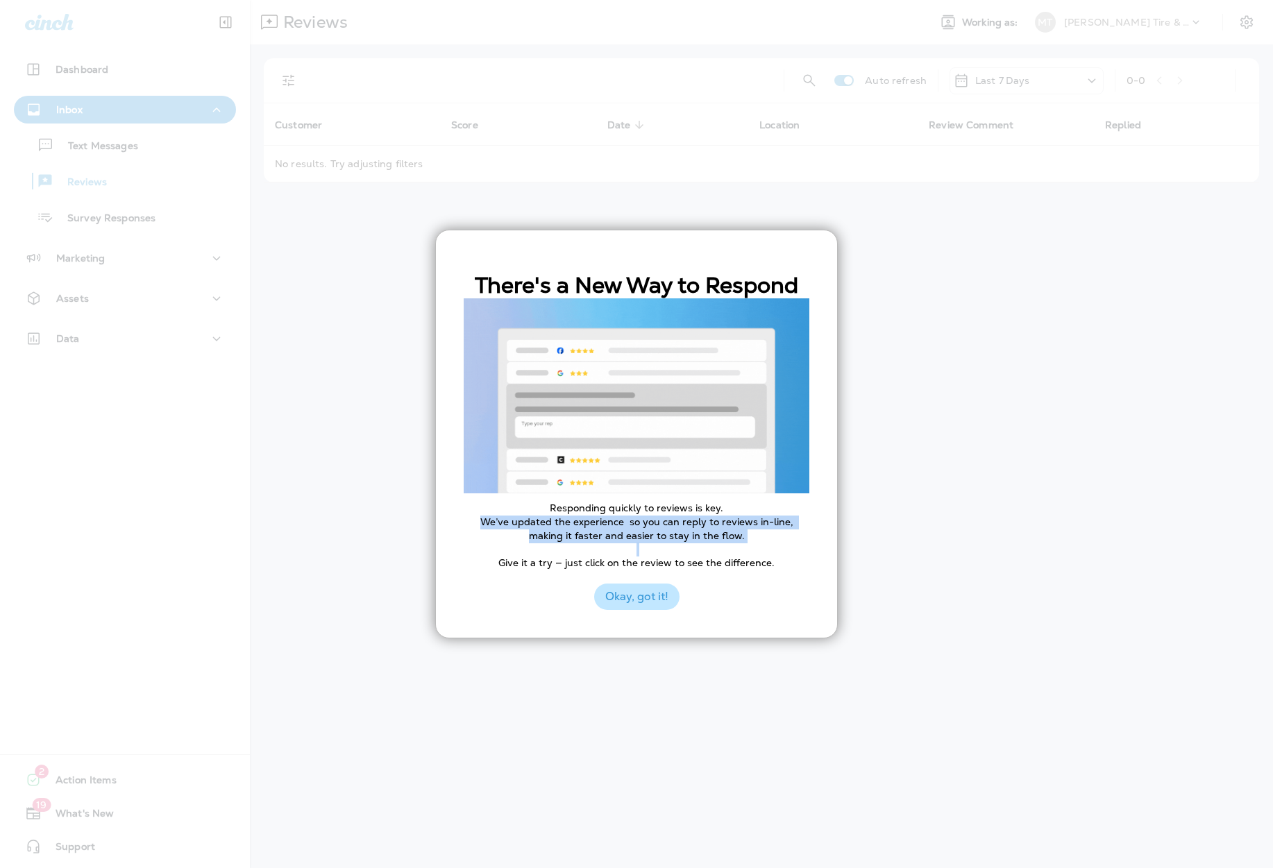
click at [654, 605] on button "Okay, got it!" at bounding box center [636, 597] width 85 height 26
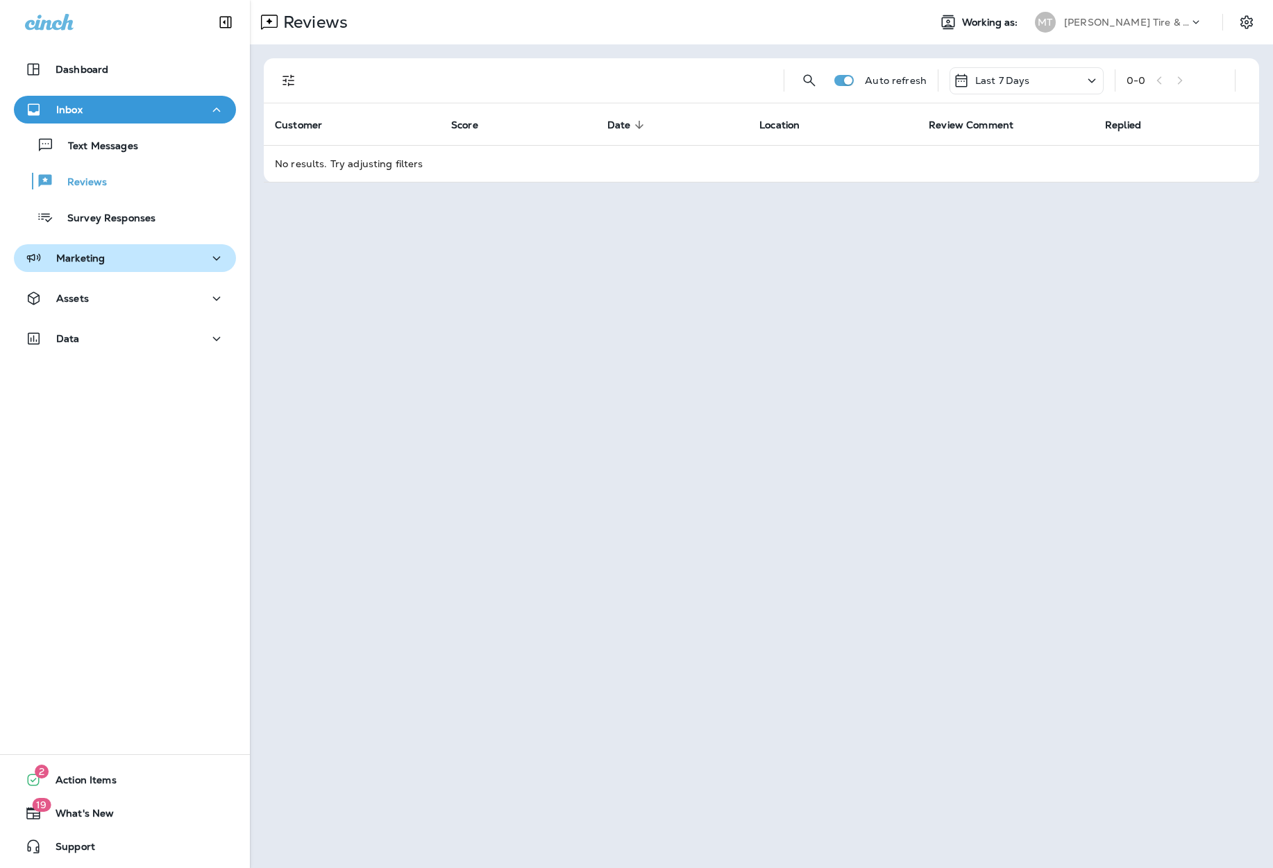
click at [163, 265] on div "Marketing" at bounding box center [125, 258] width 200 height 17
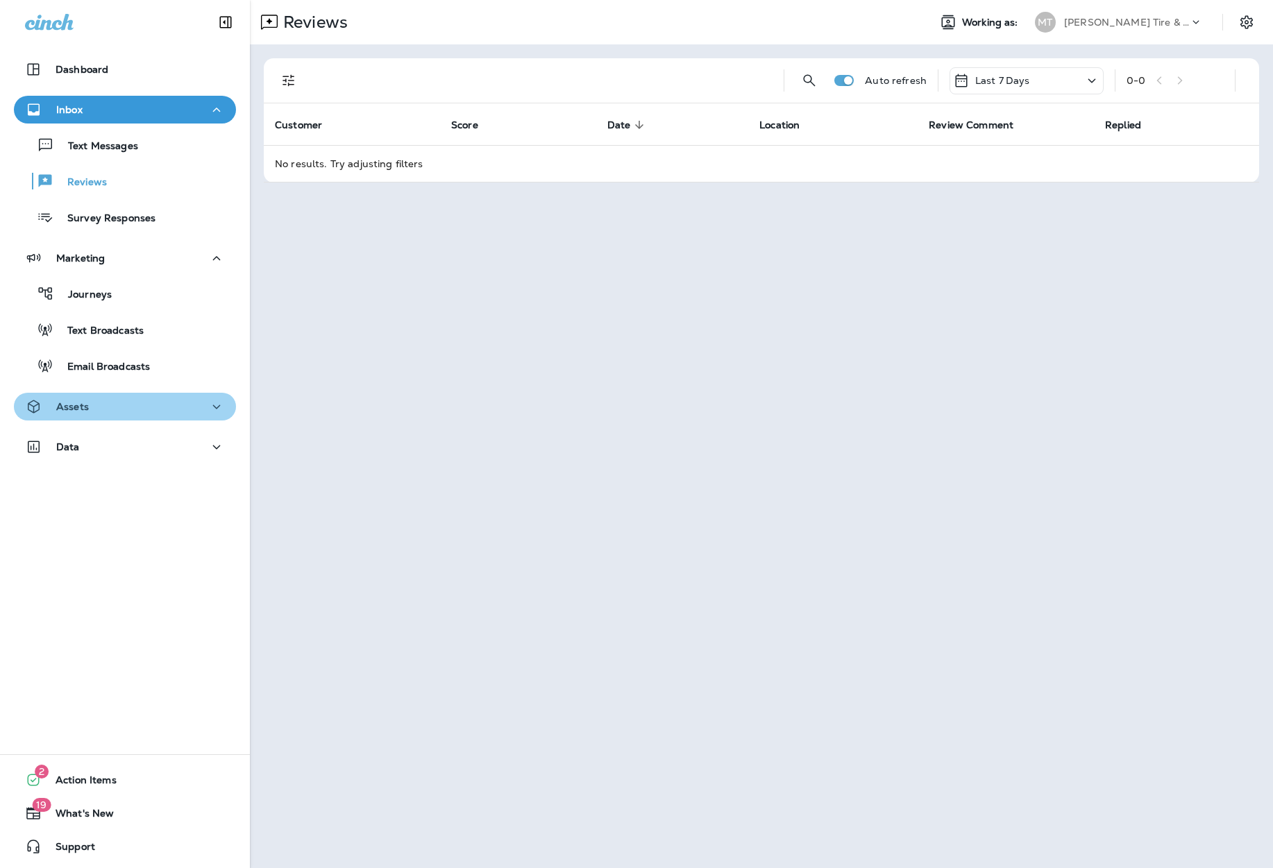
click at [144, 407] on div "Assets" at bounding box center [125, 406] width 200 height 17
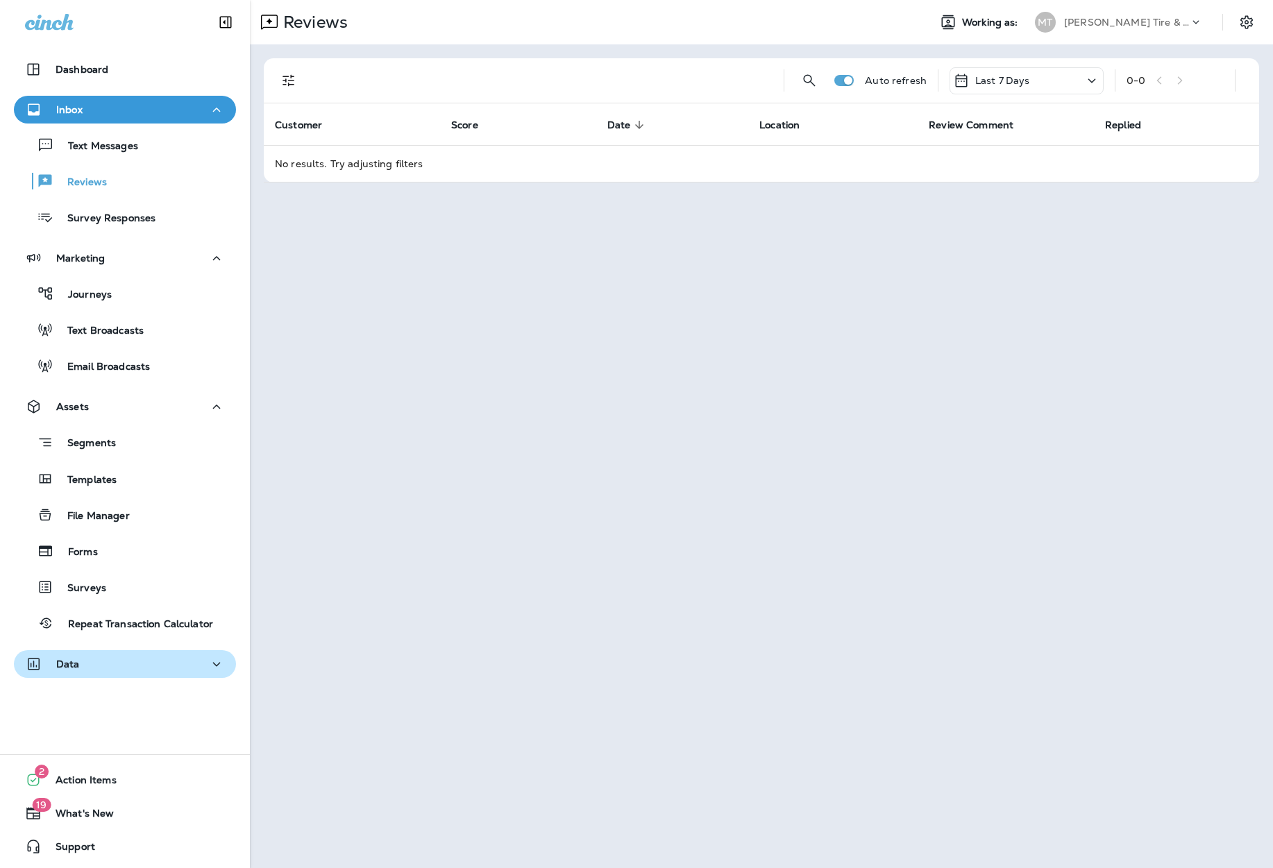
click at [122, 677] on button "Data" at bounding box center [125, 664] width 222 height 28
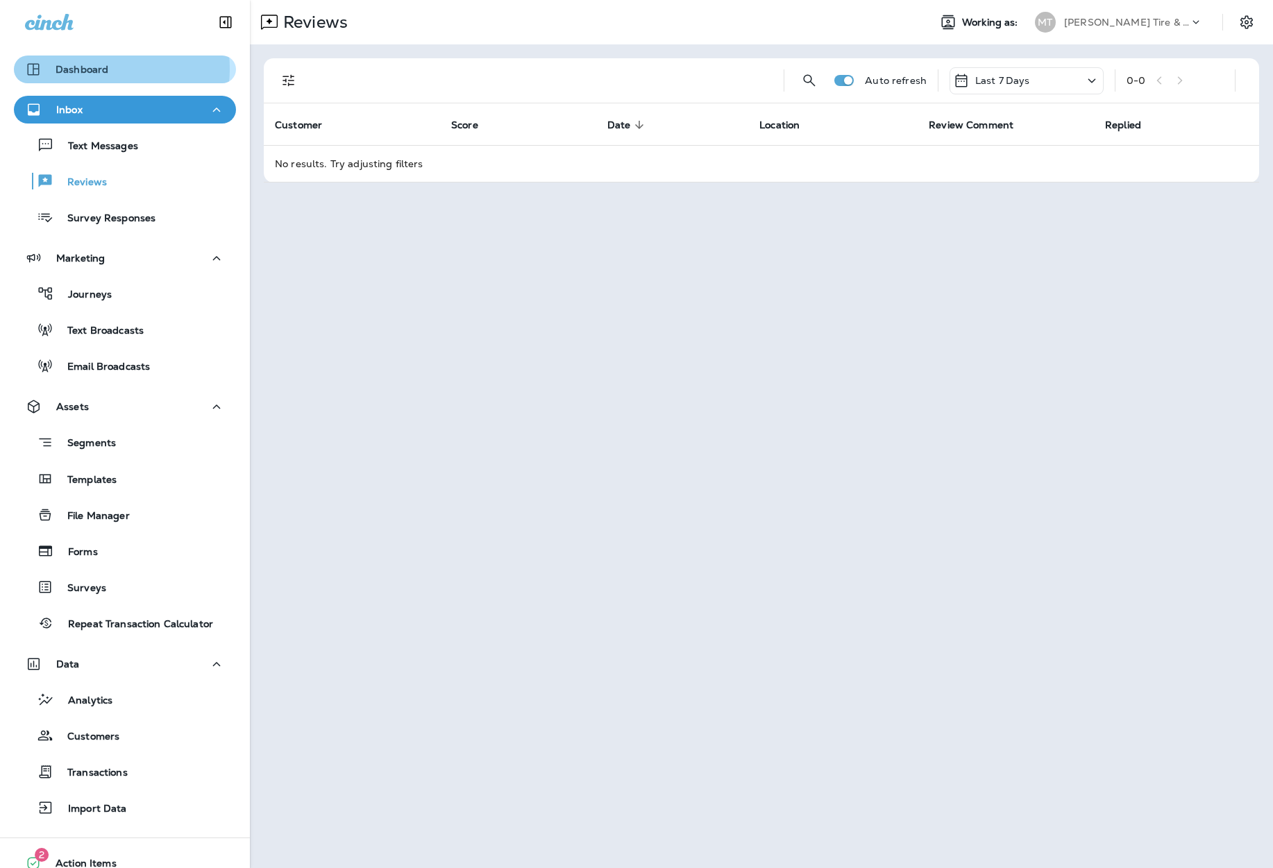
click at [100, 69] on p "Dashboard" at bounding box center [82, 69] width 53 height 11
